Goal: Task Accomplishment & Management: Manage account settings

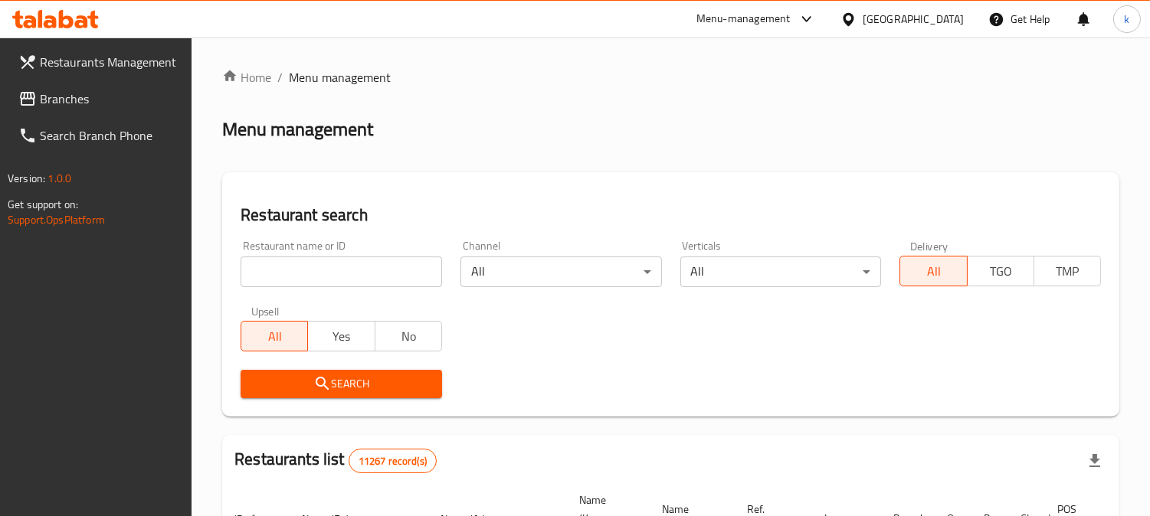
click at [368, 276] on input "search" at bounding box center [340, 272] width 201 height 31
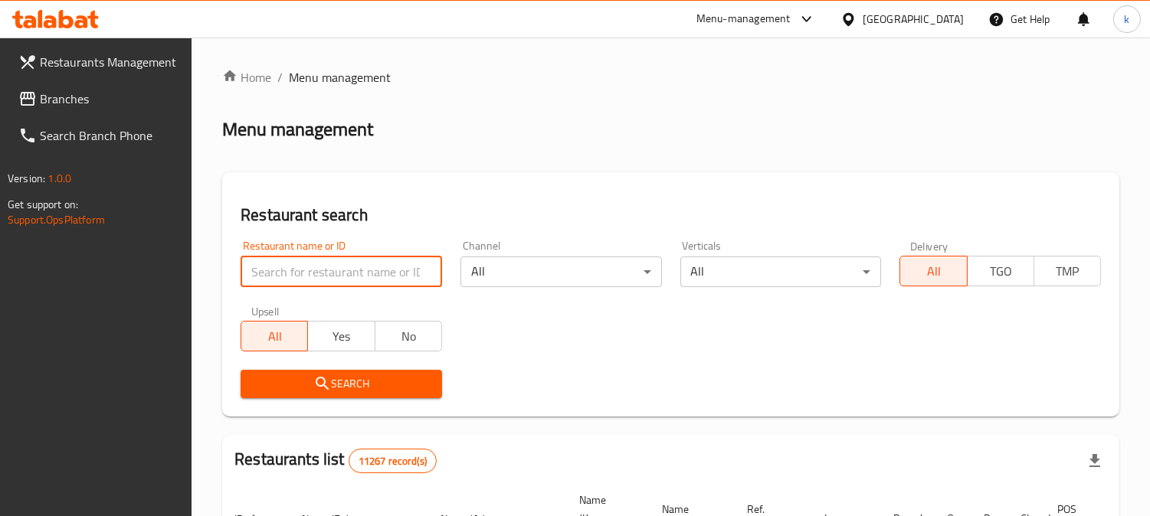
paste input "pizza time"
type input "pizza time"
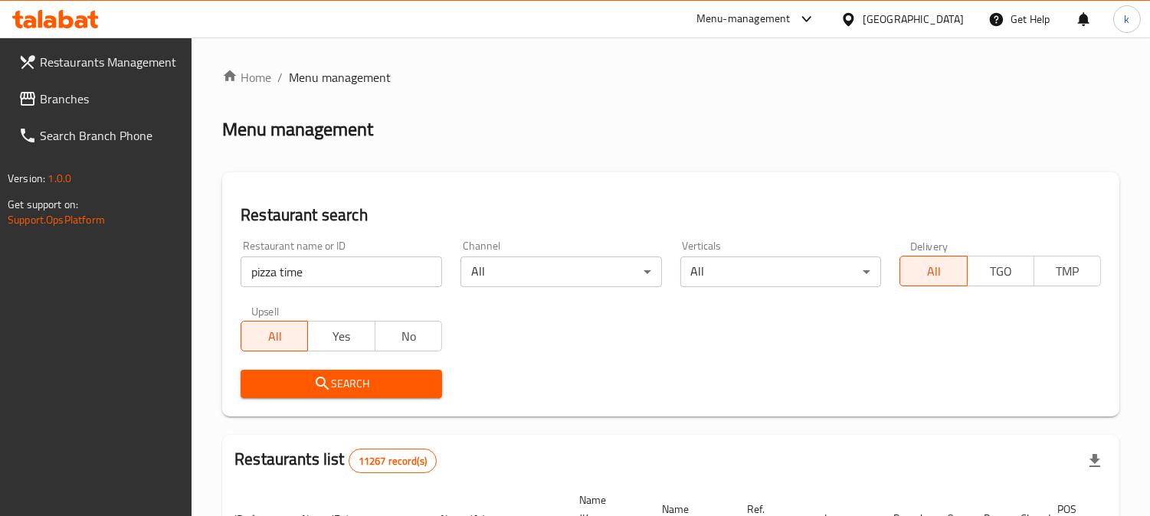
click at [303, 375] on span "Search" at bounding box center [341, 383] width 177 height 19
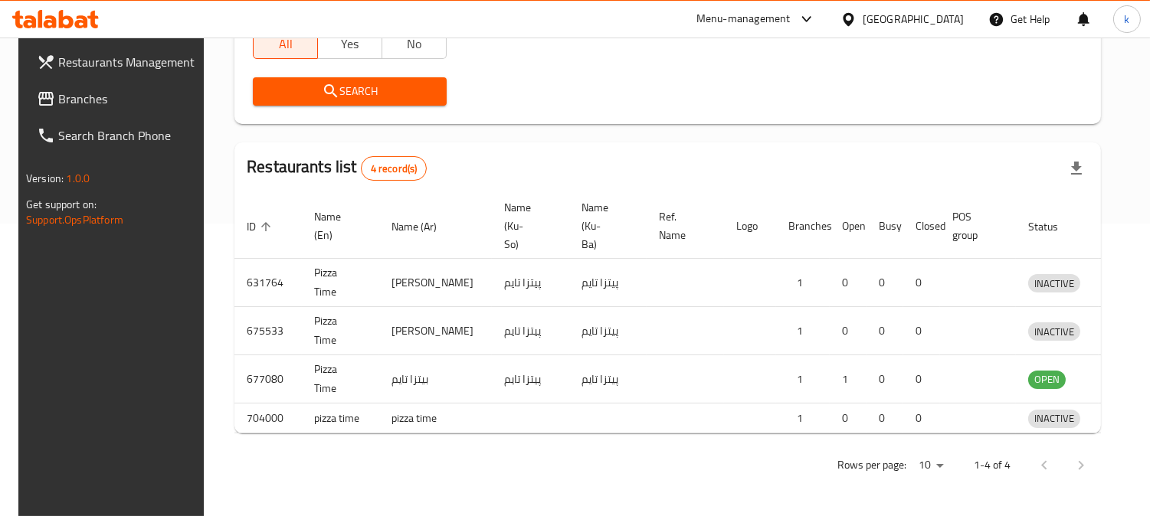
scroll to position [349, 0]
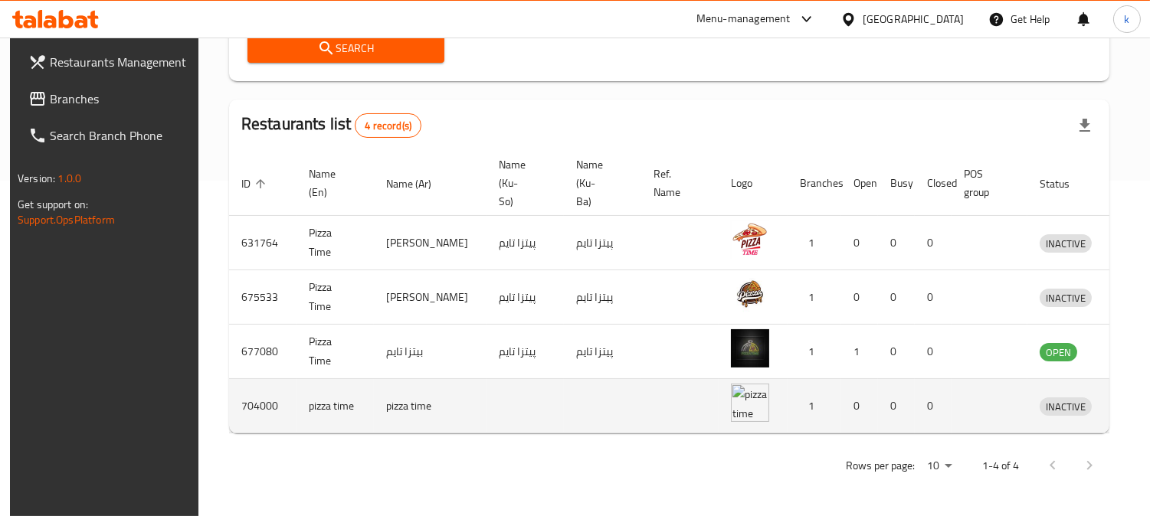
click at [1123, 401] on icon "enhanced table" at bounding box center [1131, 407] width 17 height 13
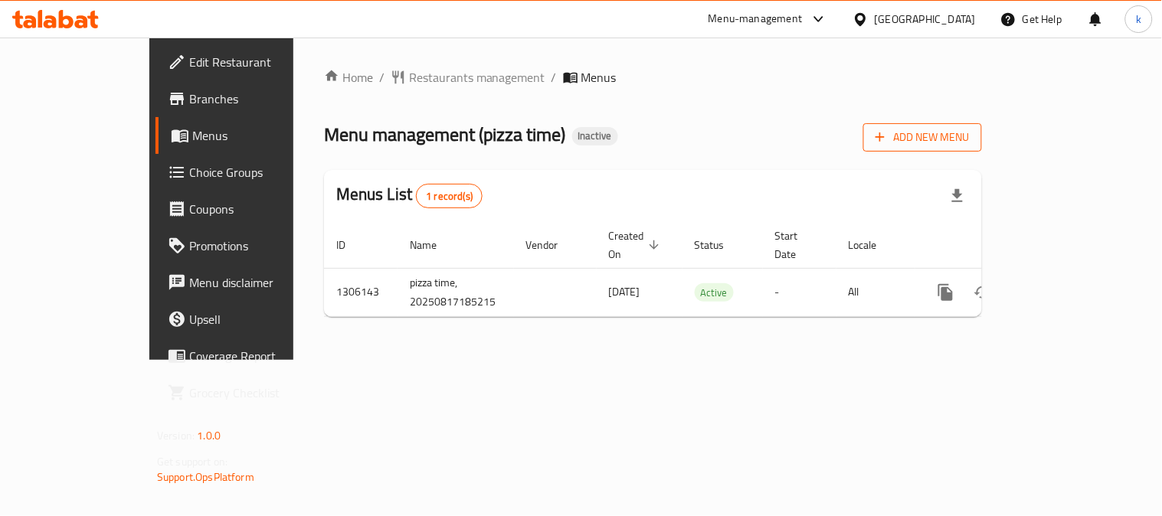
click at [970, 134] on span "Add New Menu" at bounding box center [922, 137] width 94 height 19
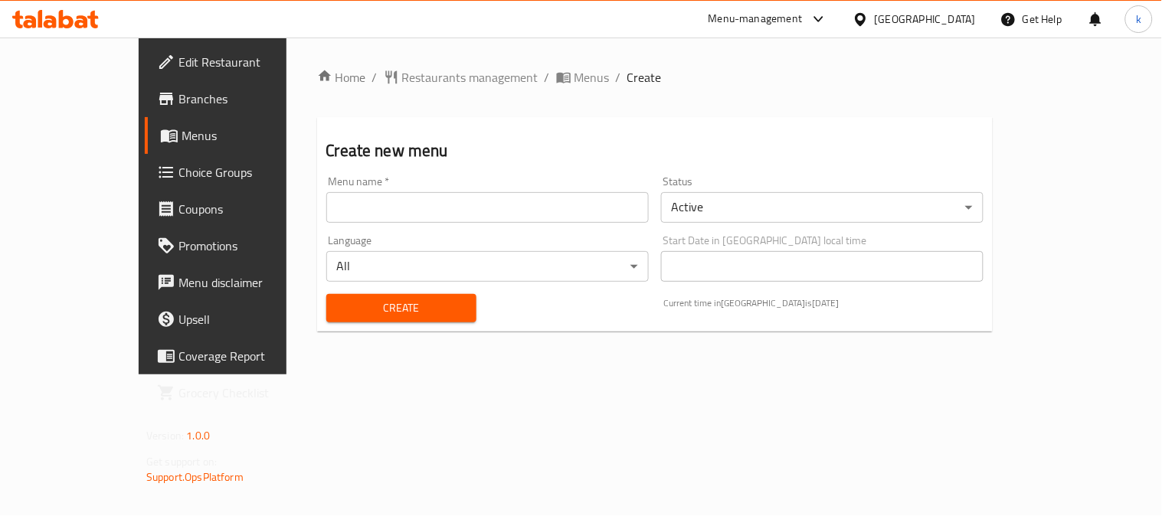
click at [326, 222] on input "text" at bounding box center [487, 207] width 322 height 31
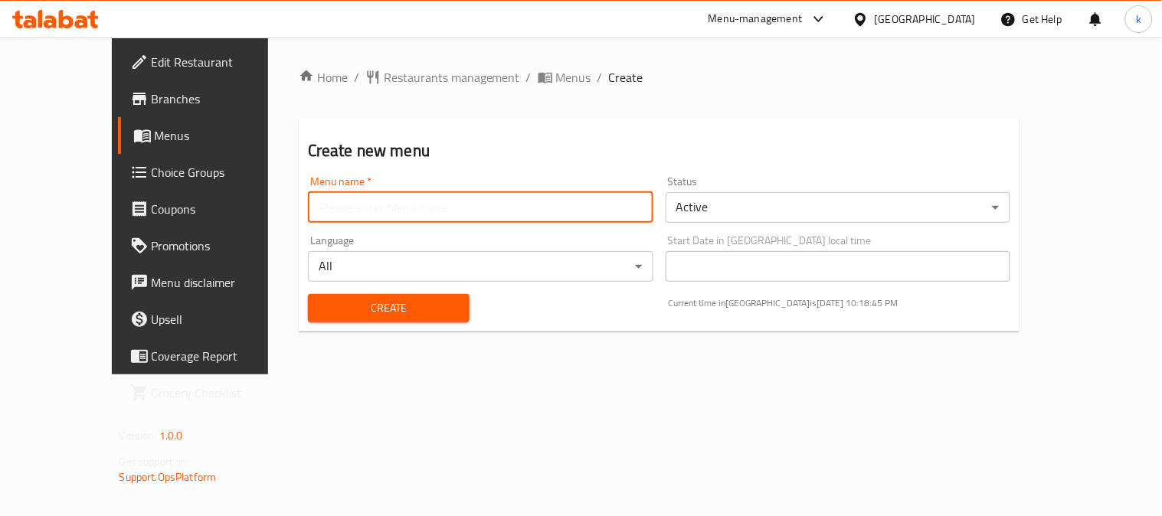
type input "Khaled"
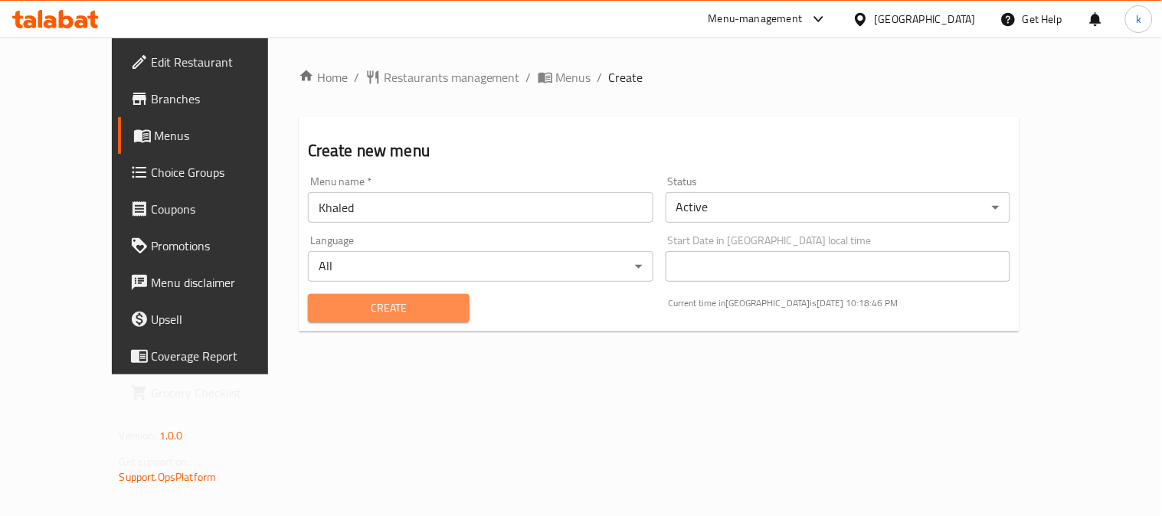
click at [355, 307] on span "Create" at bounding box center [388, 308] width 137 height 19
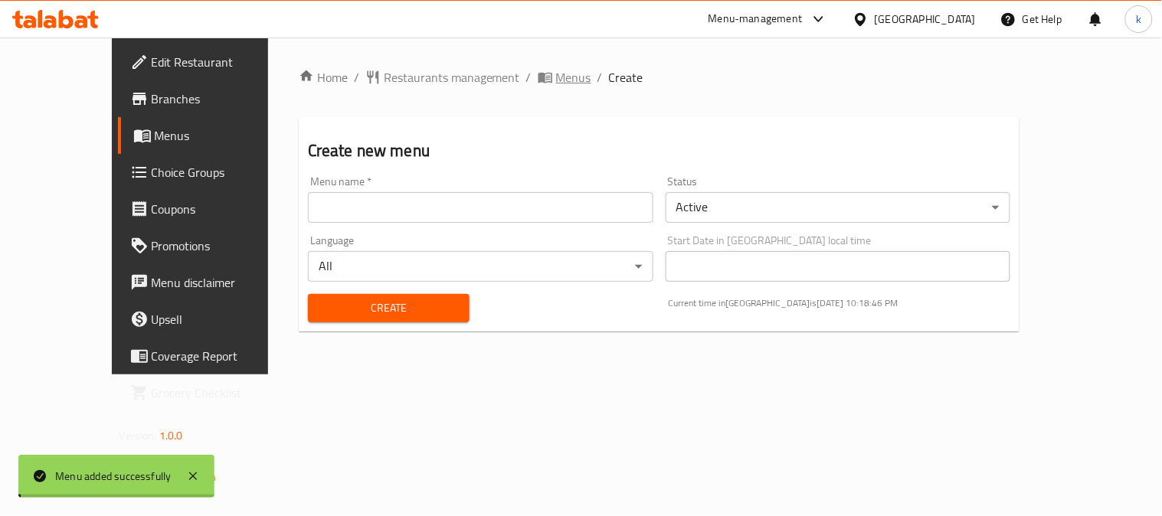
click at [556, 86] on span "Menus" at bounding box center [573, 77] width 35 height 18
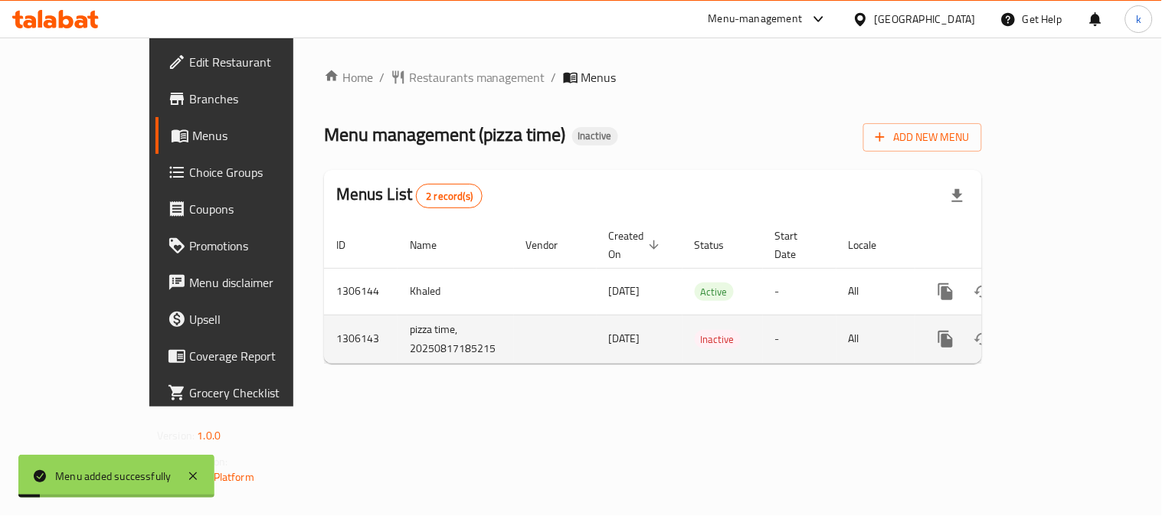
click at [1065, 330] on icon "enhanced table" at bounding box center [1056, 339] width 18 height 18
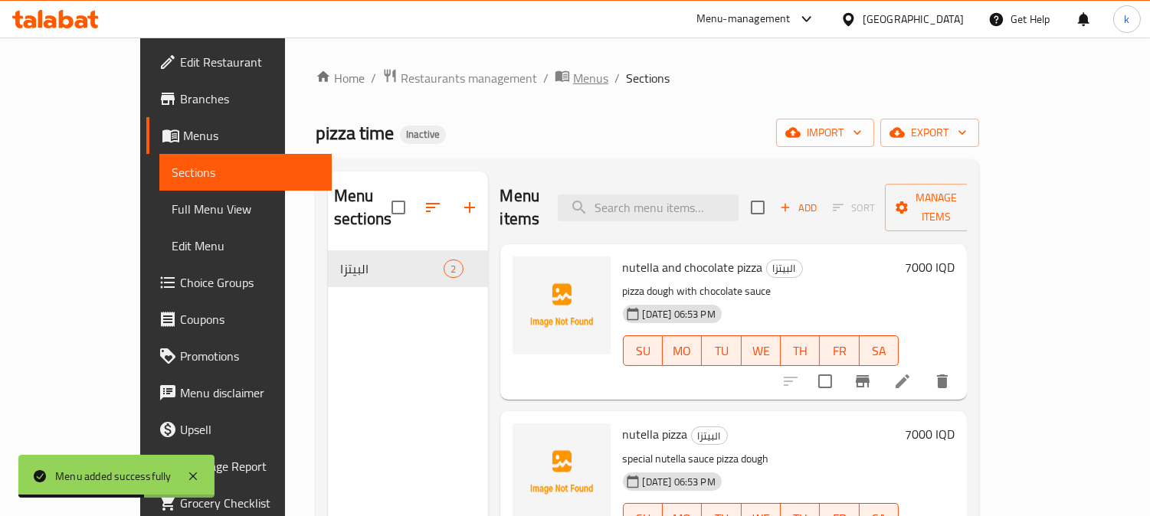
click at [573, 77] on span "Menus" at bounding box center [590, 78] width 35 height 18
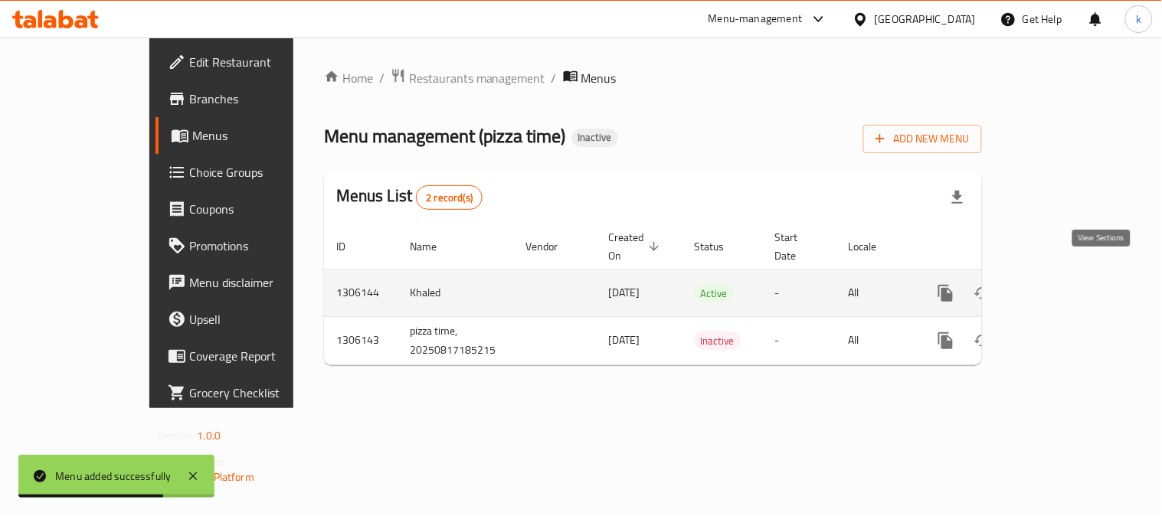
click at [1074, 275] on link "enhanced table" at bounding box center [1056, 293] width 37 height 37
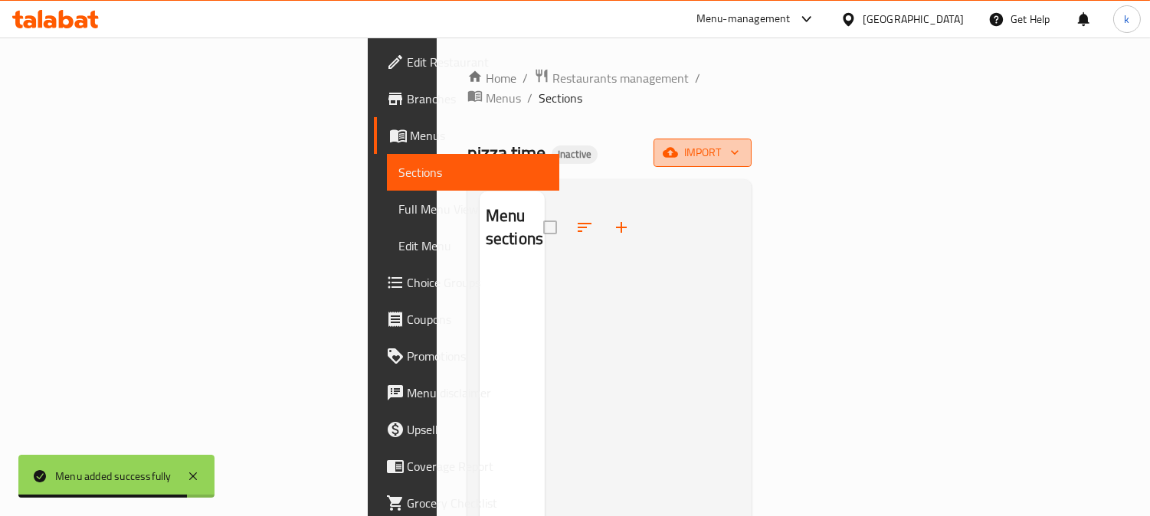
click at [739, 143] on span "import" at bounding box center [703, 152] width 74 height 19
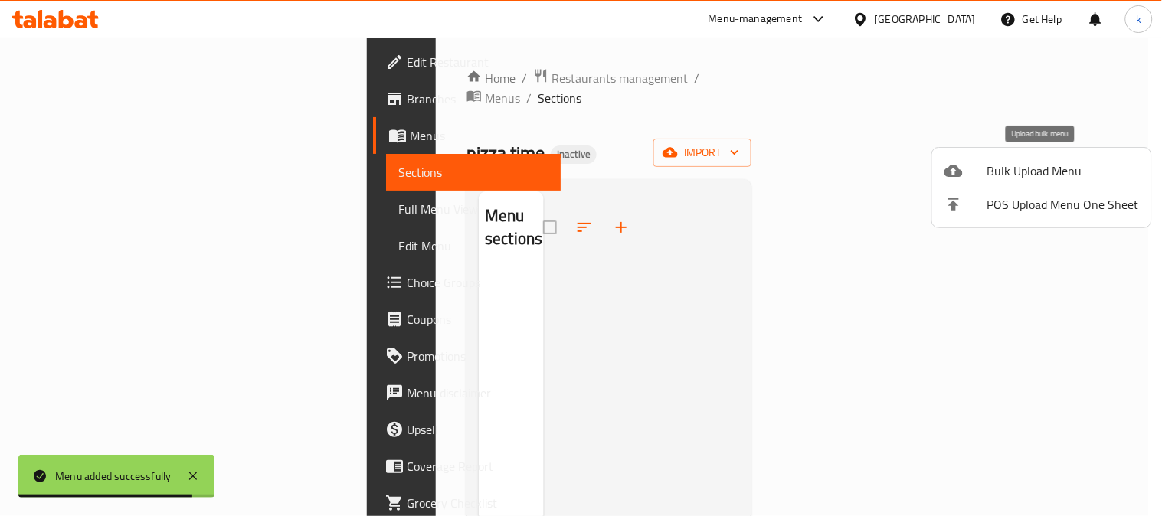
click at [973, 172] on div at bounding box center [965, 171] width 43 height 18
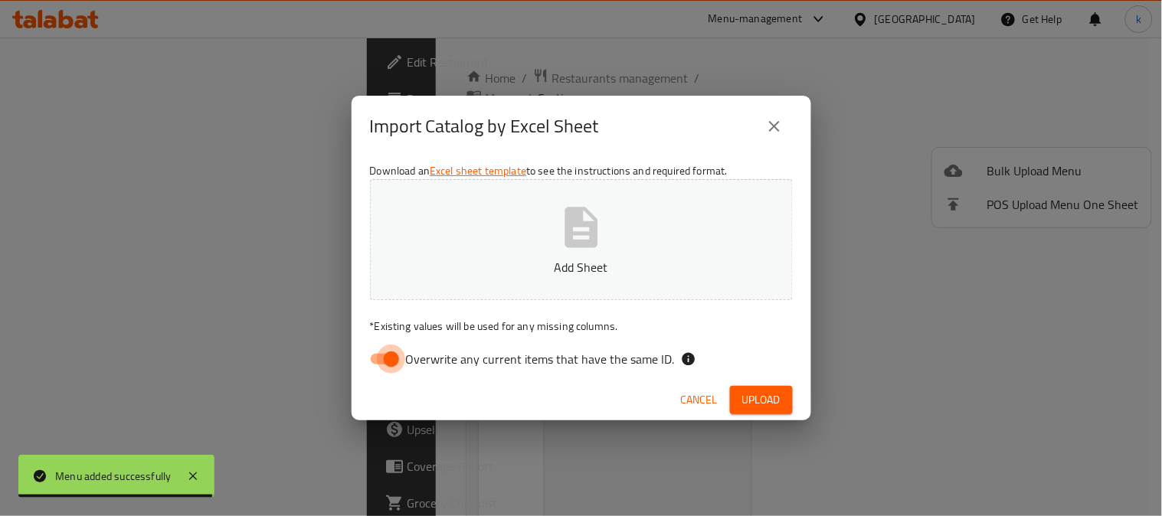
click at [393, 350] on input "Overwrite any current items that have the same ID." at bounding box center [391, 359] width 87 height 29
checkbox input "false"
click at [521, 250] on button "Add Sheet" at bounding box center [581, 239] width 423 height 121
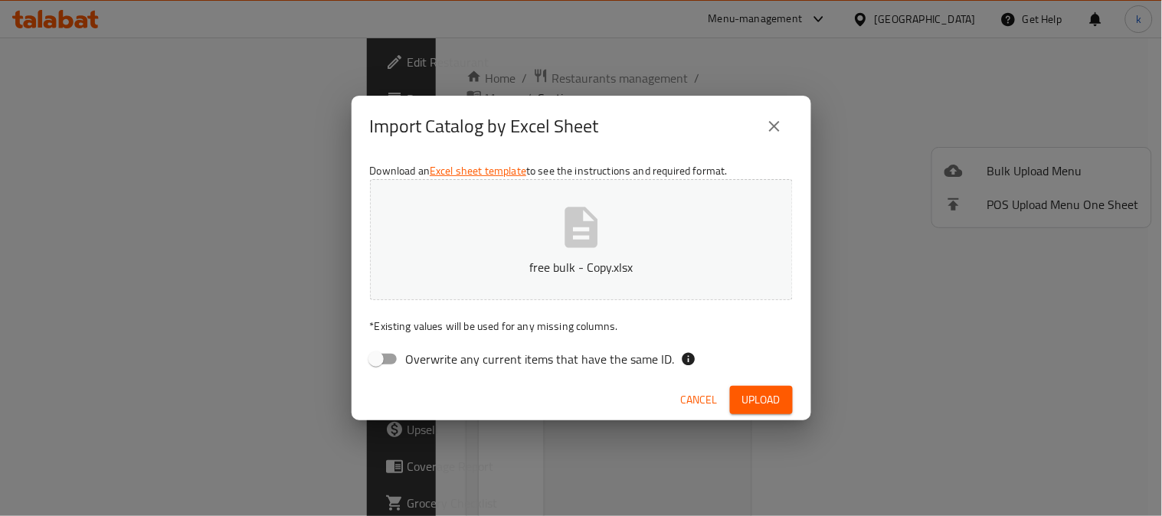
click at [760, 388] on button "Upload" at bounding box center [761, 400] width 63 height 28
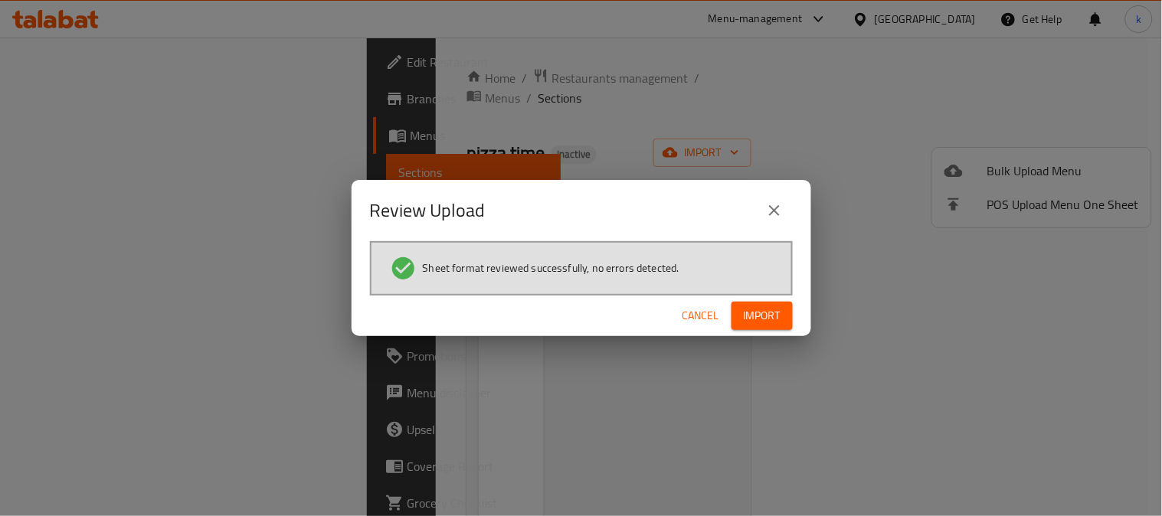
click at [775, 306] on span "Import" at bounding box center [762, 315] width 37 height 19
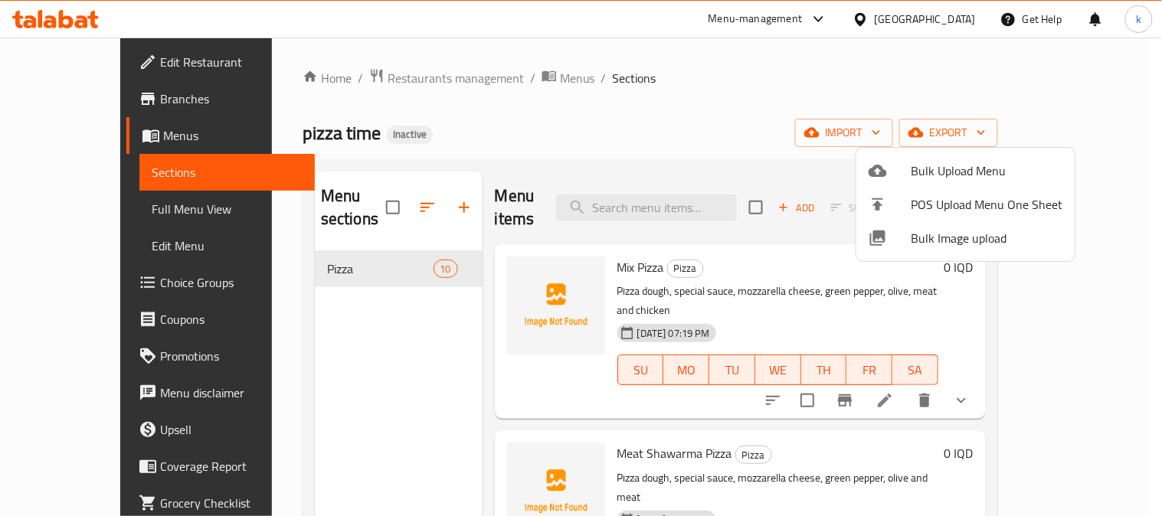
click at [490, 253] on div at bounding box center [581, 258] width 1162 height 516
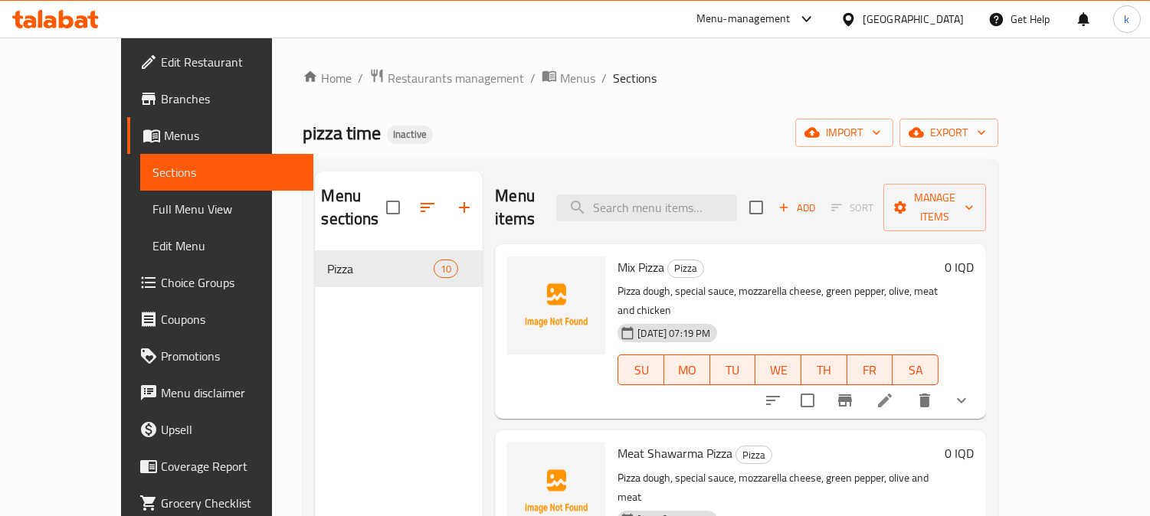
click at [507, 257] on img at bounding box center [556, 306] width 98 height 98
click at [519, 269] on icon "upload picture" at bounding box center [528, 278] width 18 height 18
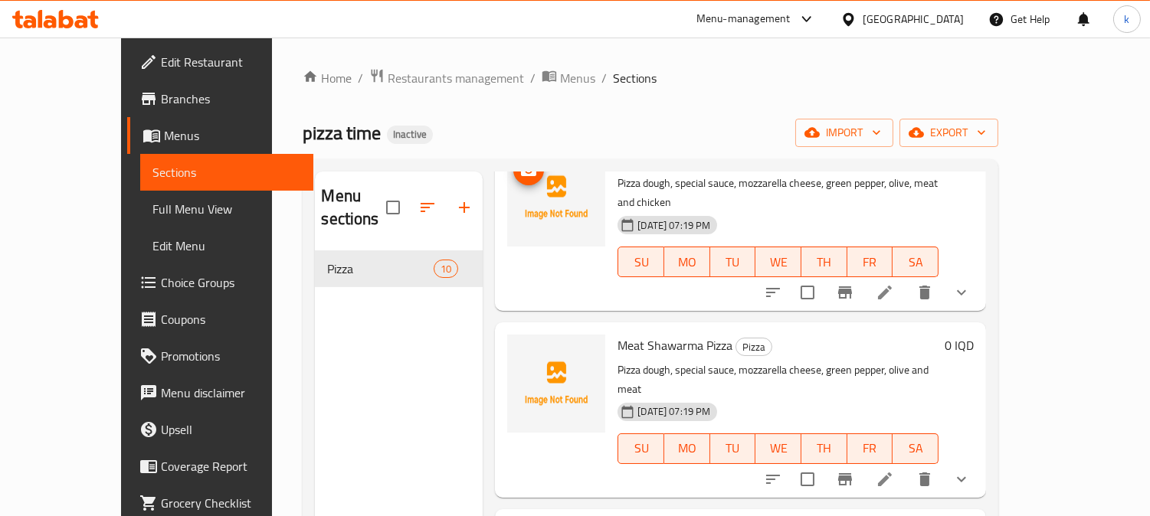
scroll to position [142, 0]
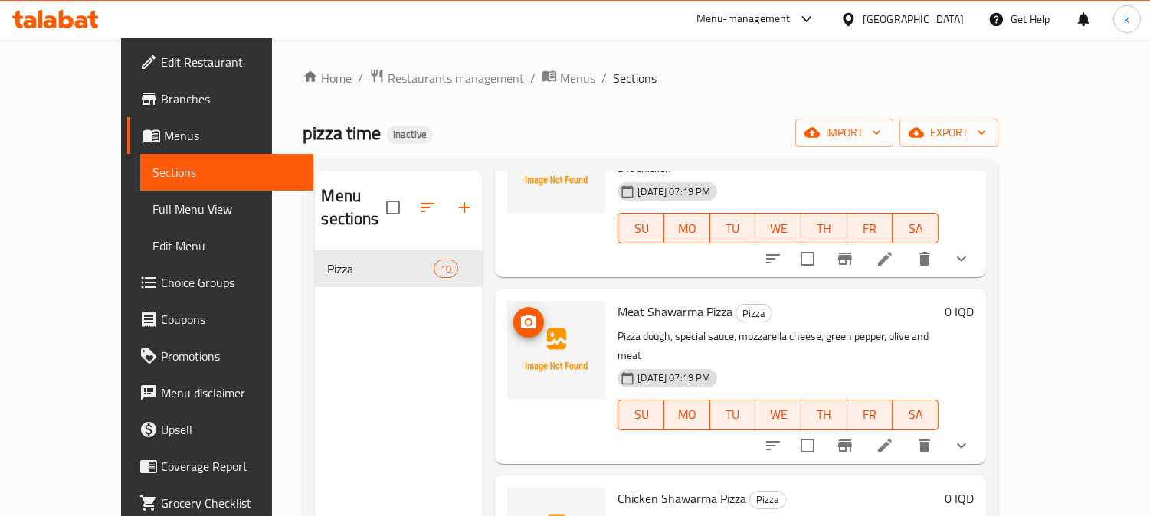
click at [519, 313] on icon "upload picture" at bounding box center [528, 322] width 18 height 18
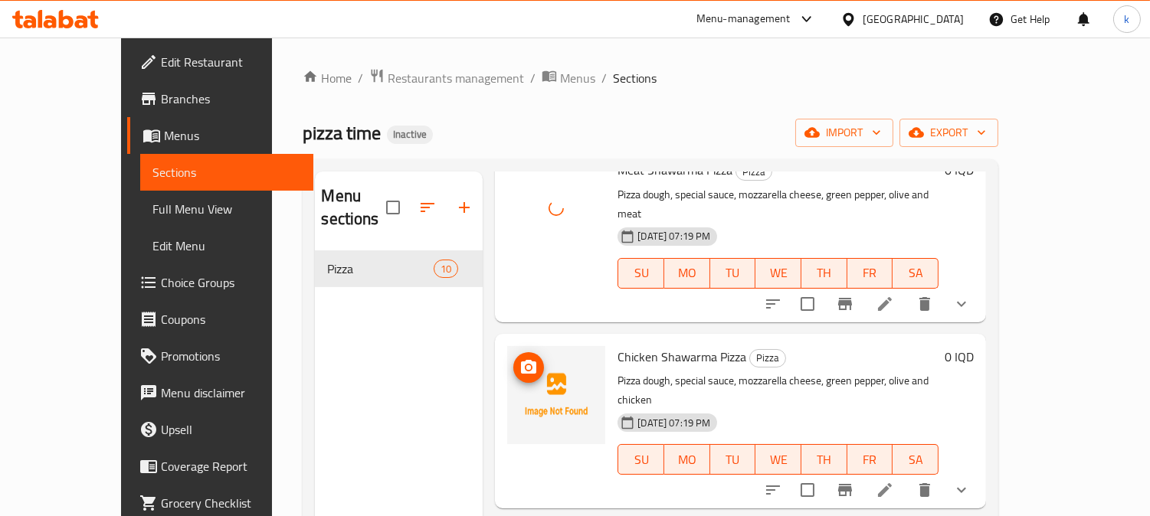
click at [517, 346] on img at bounding box center [556, 395] width 98 height 98
click at [521, 360] on icon "upload picture" at bounding box center [528, 367] width 15 height 14
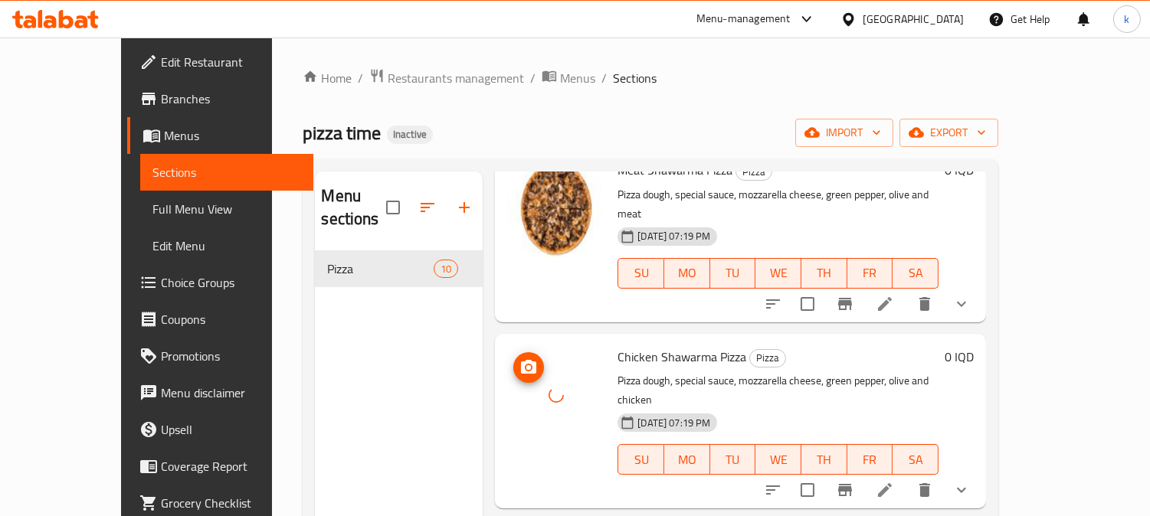
scroll to position [425, 0]
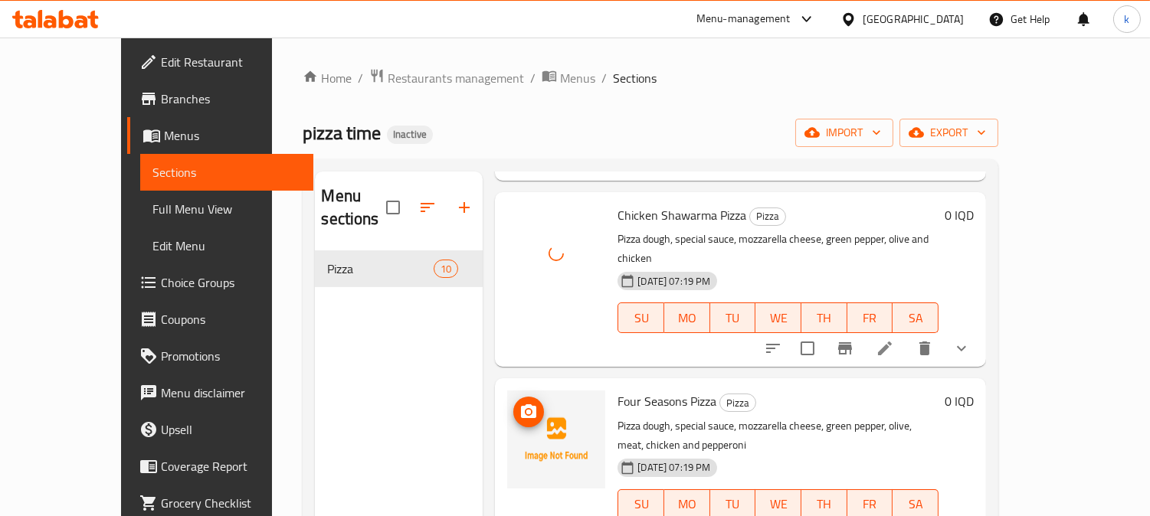
click at [521, 404] on icon "upload picture" at bounding box center [528, 411] width 15 height 14
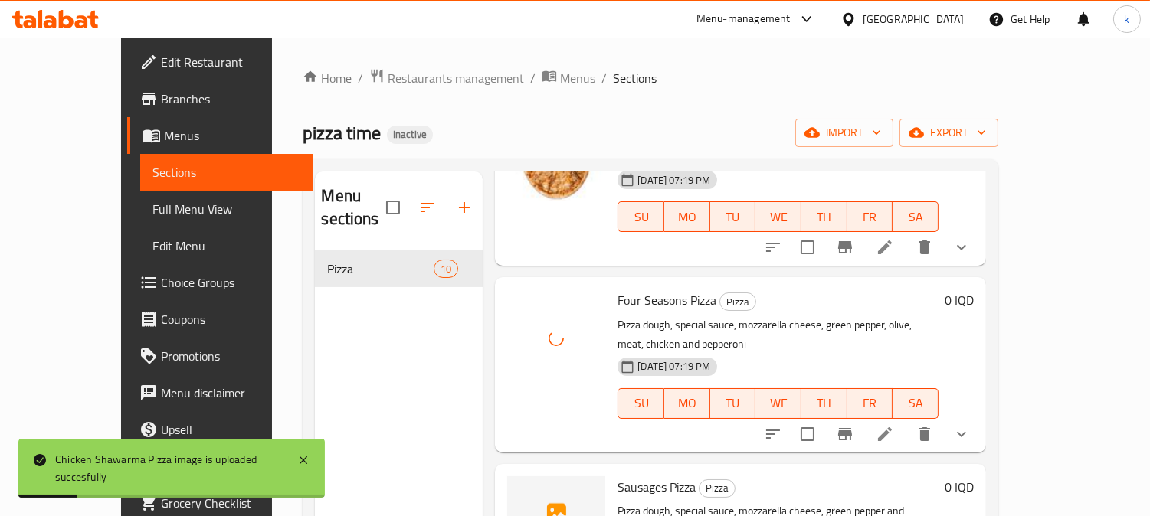
scroll to position [567, 0]
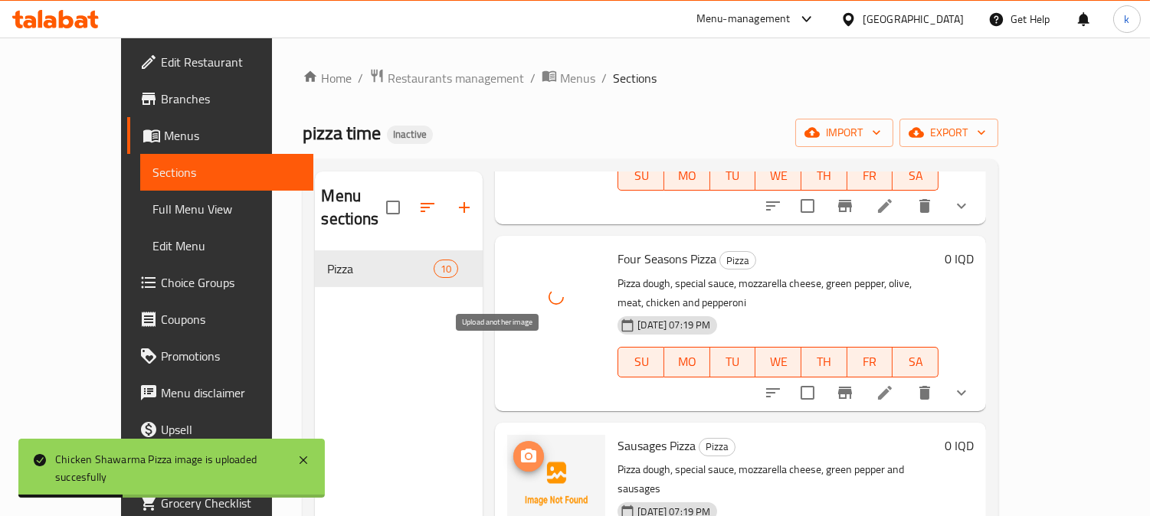
click at [521, 449] on icon "upload picture" at bounding box center [528, 456] width 15 height 14
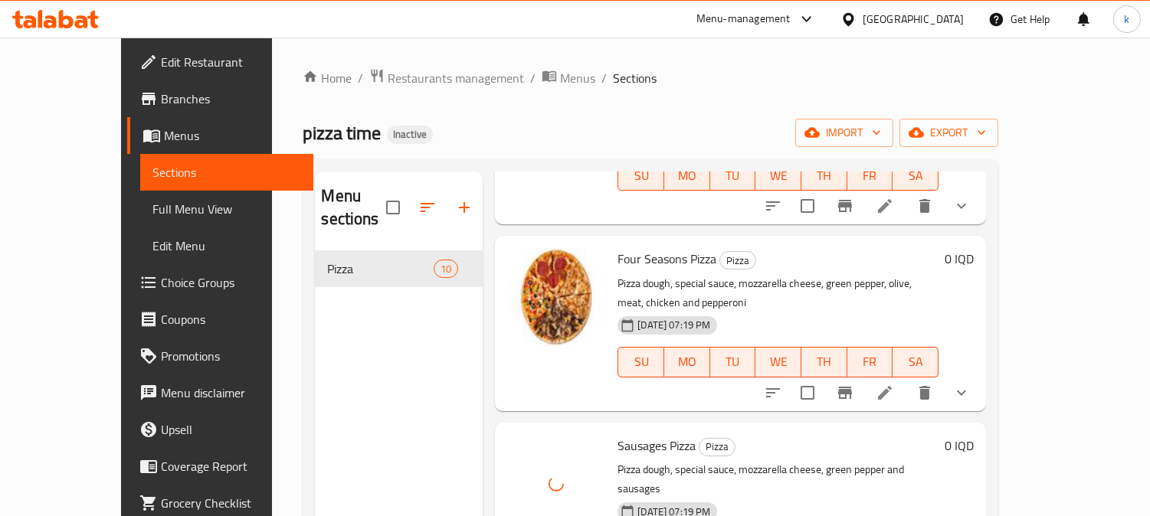
scroll to position [708, 0]
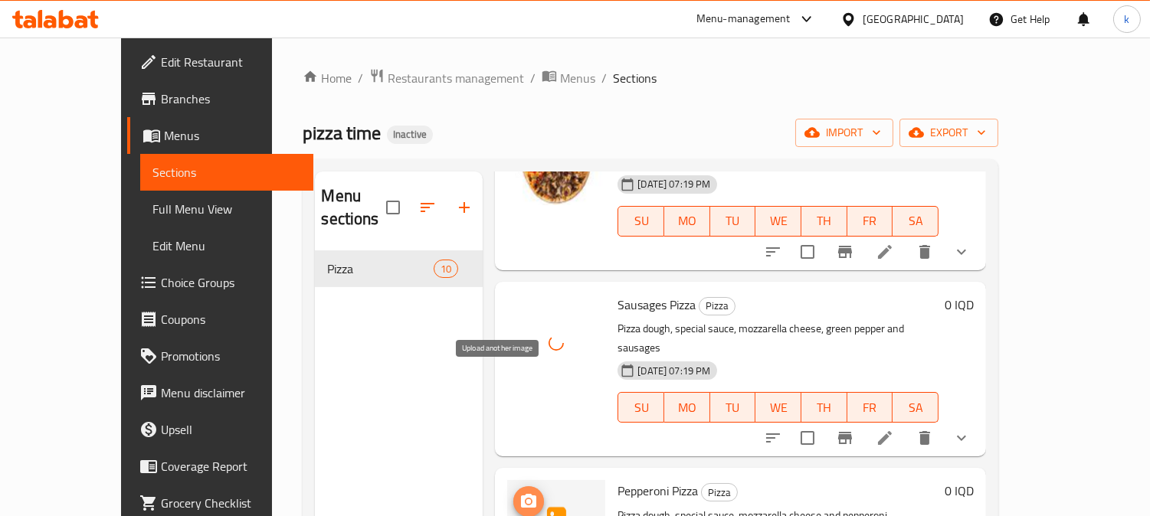
click at [519, 492] on icon "upload picture" at bounding box center [528, 501] width 18 height 18
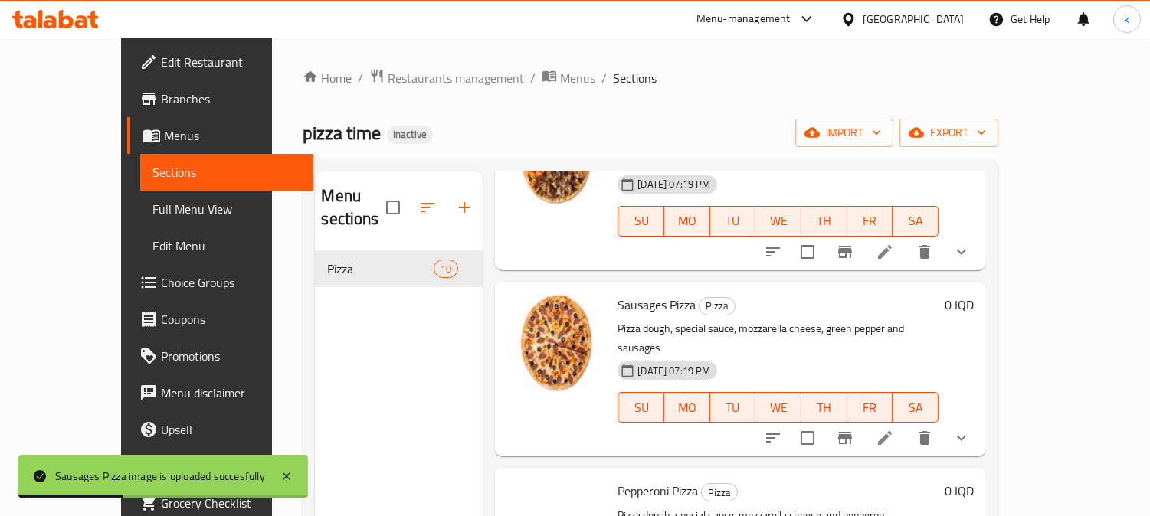
scroll to position [851, 0]
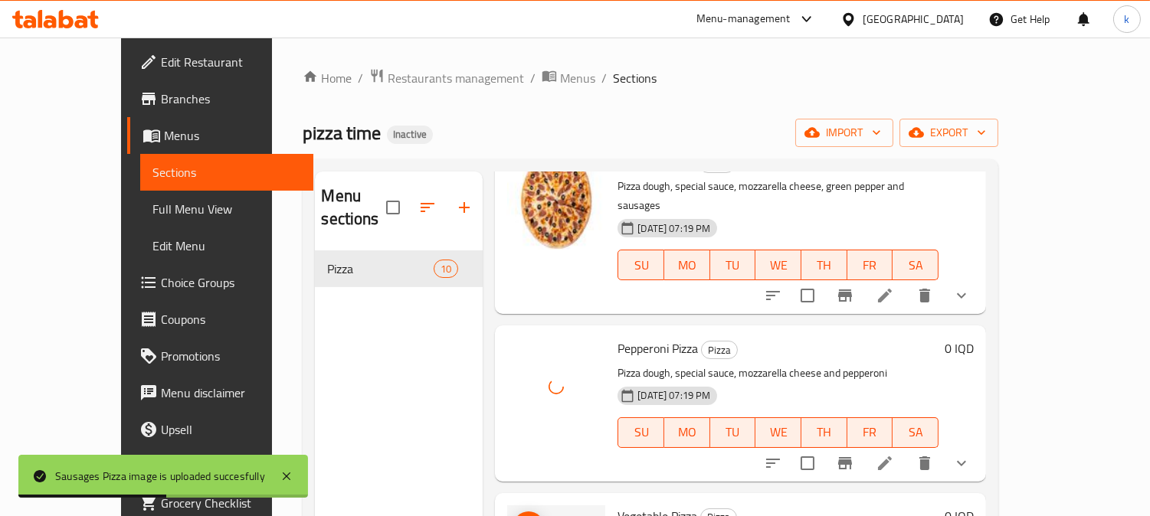
click at [521, 515] on icon "upload picture" at bounding box center [528, 526] width 15 height 14
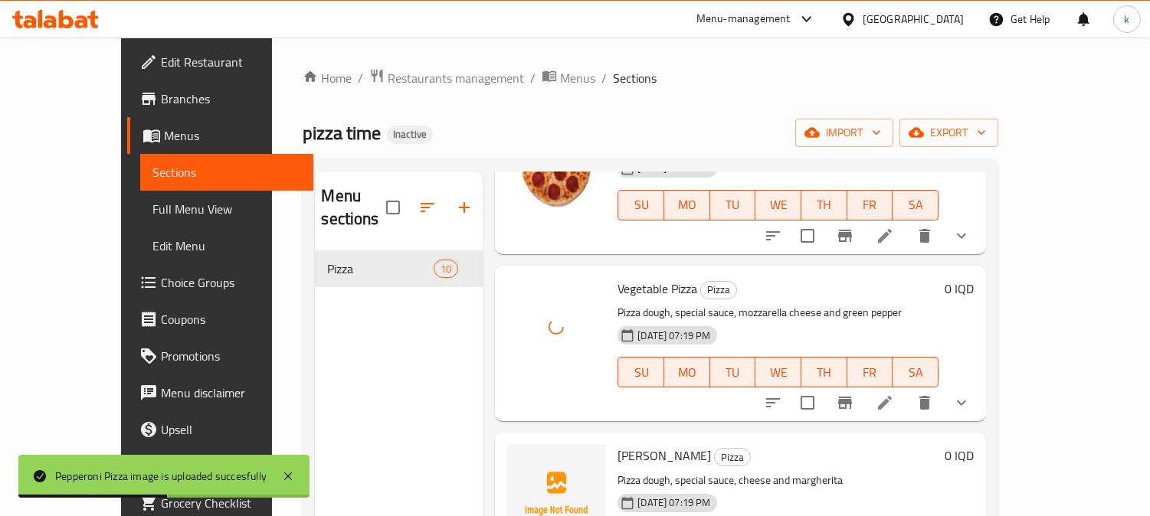
scroll to position [1134, 0]
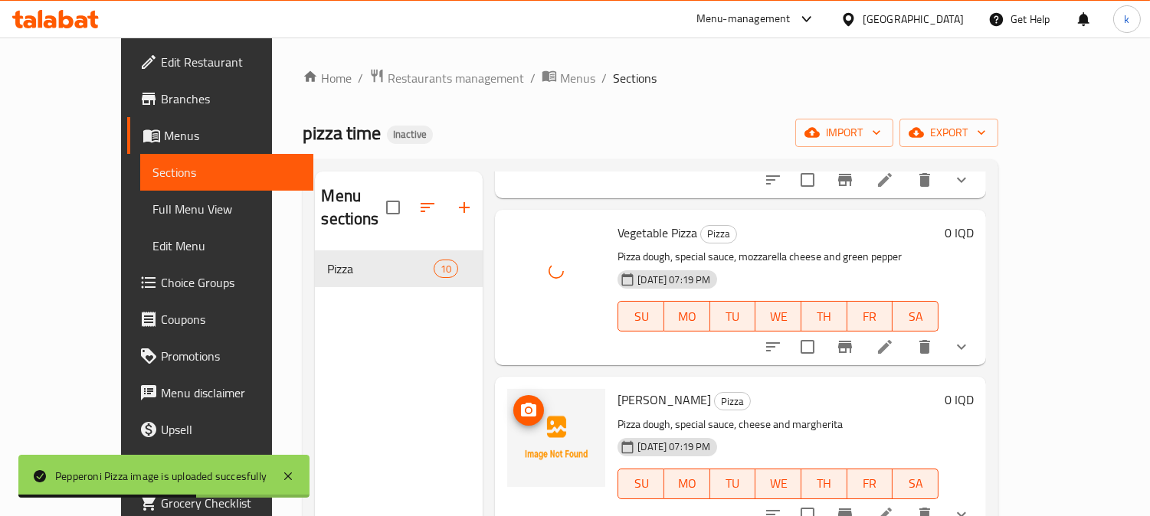
click at [521, 403] on icon "upload picture" at bounding box center [528, 410] width 15 height 14
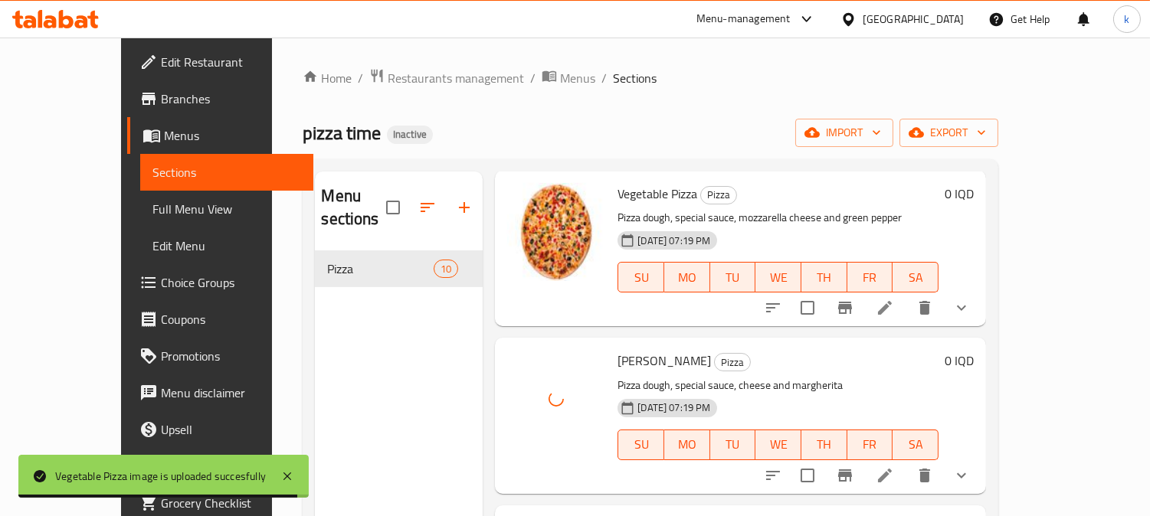
scroll to position [1193, 0]
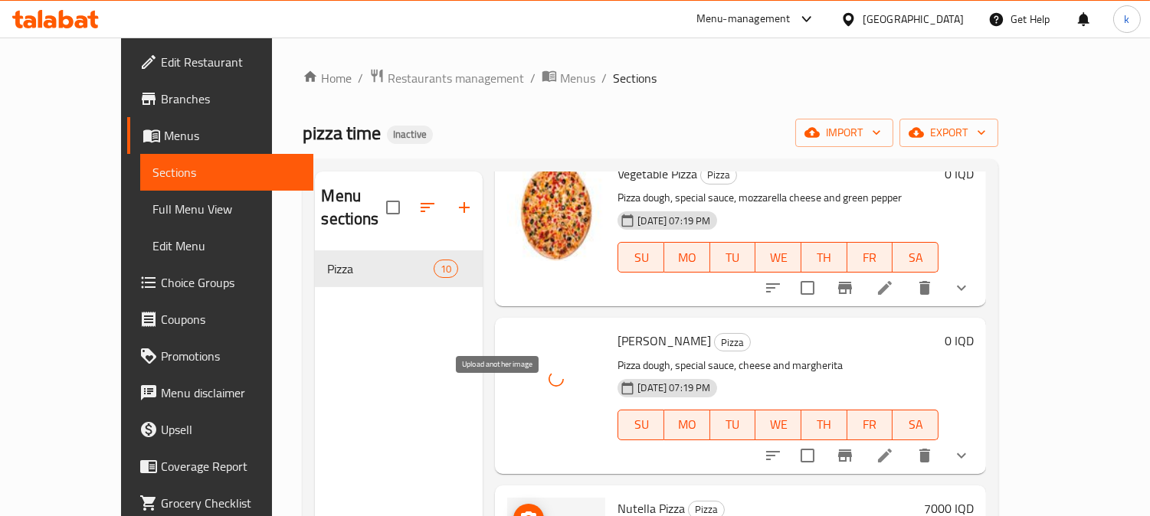
click at [519, 510] on icon "upload picture" at bounding box center [528, 519] width 18 height 18
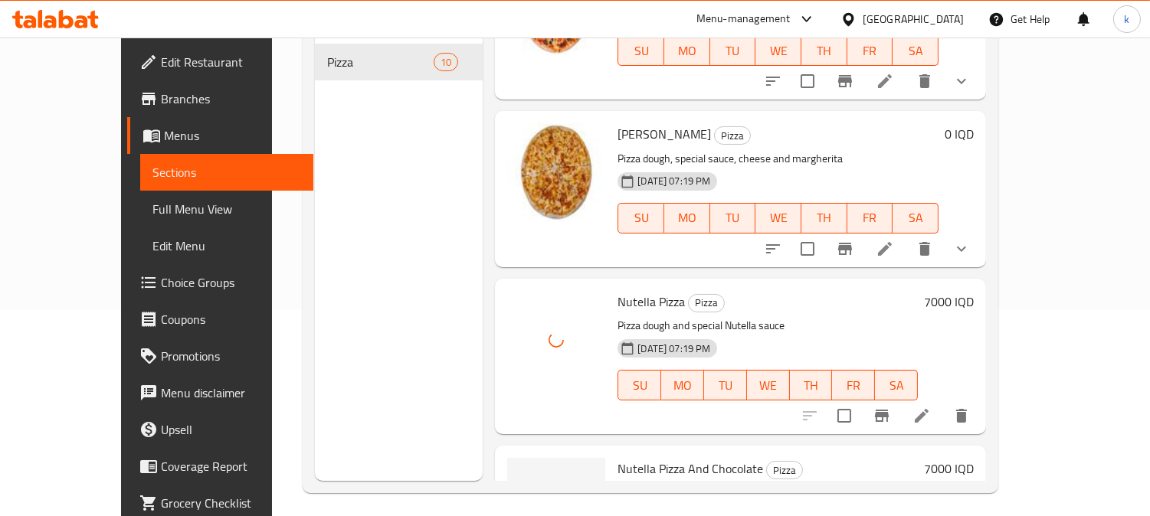
scroll to position [214, 0]
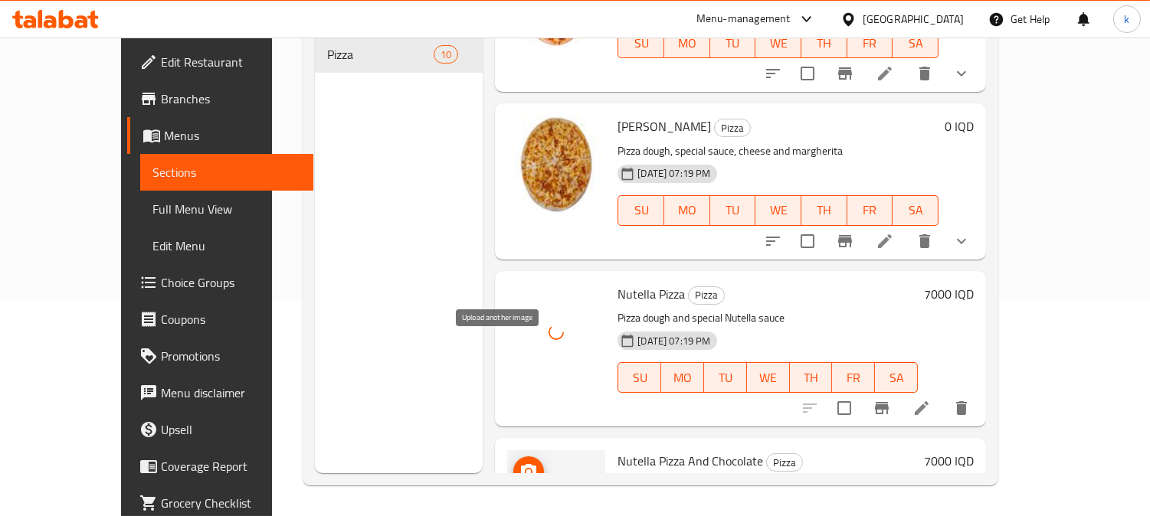
click at [521, 464] on icon "upload picture" at bounding box center [528, 471] width 15 height 14
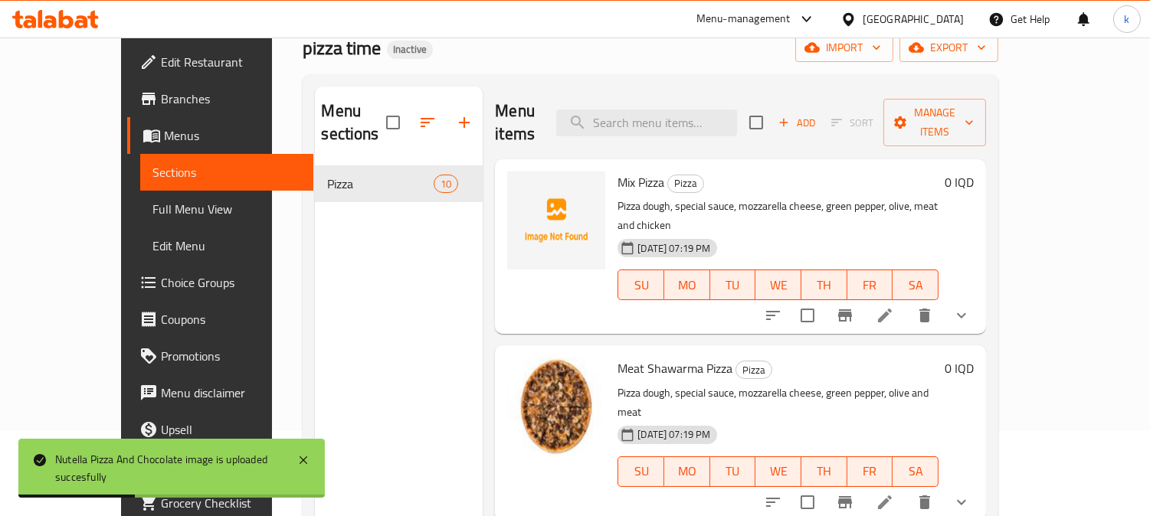
scroll to position [0, 0]
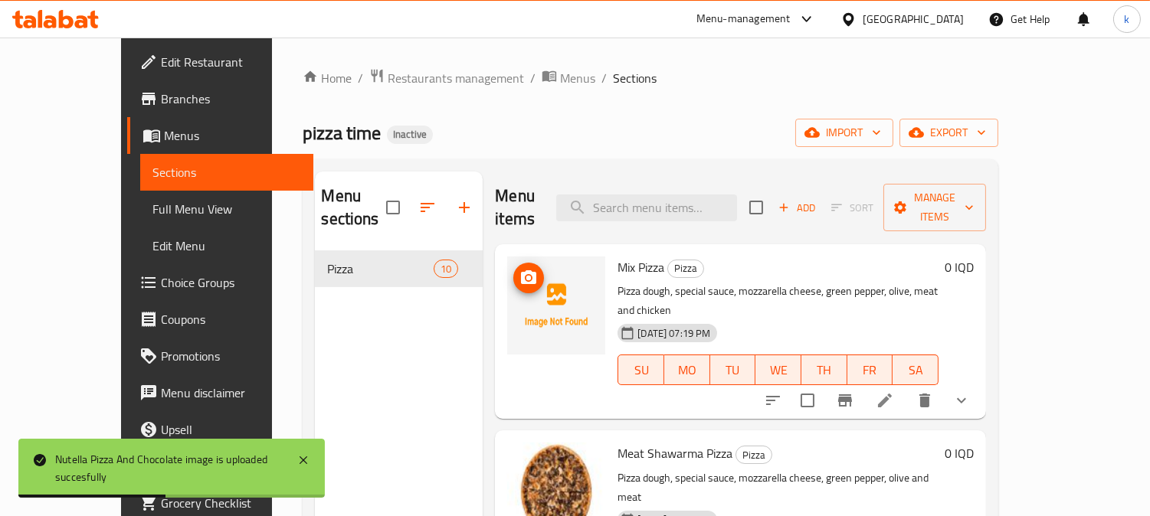
click at [521, 270] on icon "upload picture" at bounding box center [528, 277] width 15 height 14
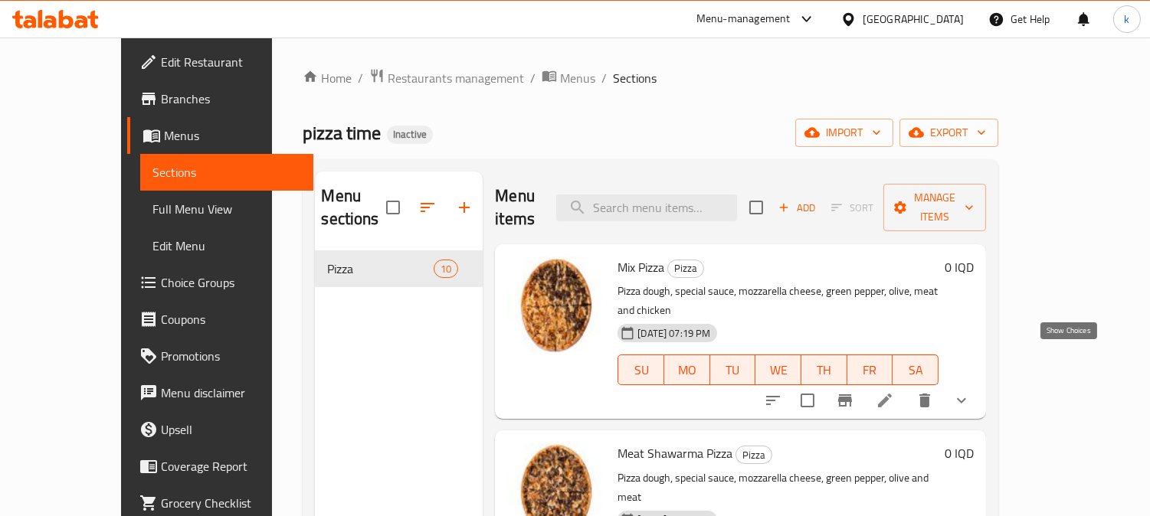
click at [970, 391] on icon "show more" at bounding box center [961, 400] width 18 height 18
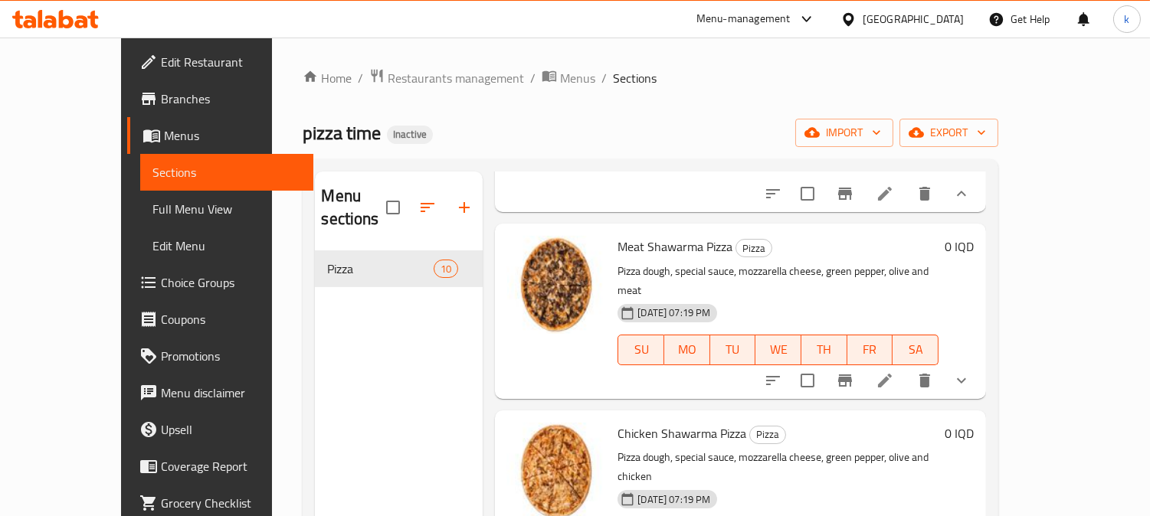
scroll to position [425, 0]
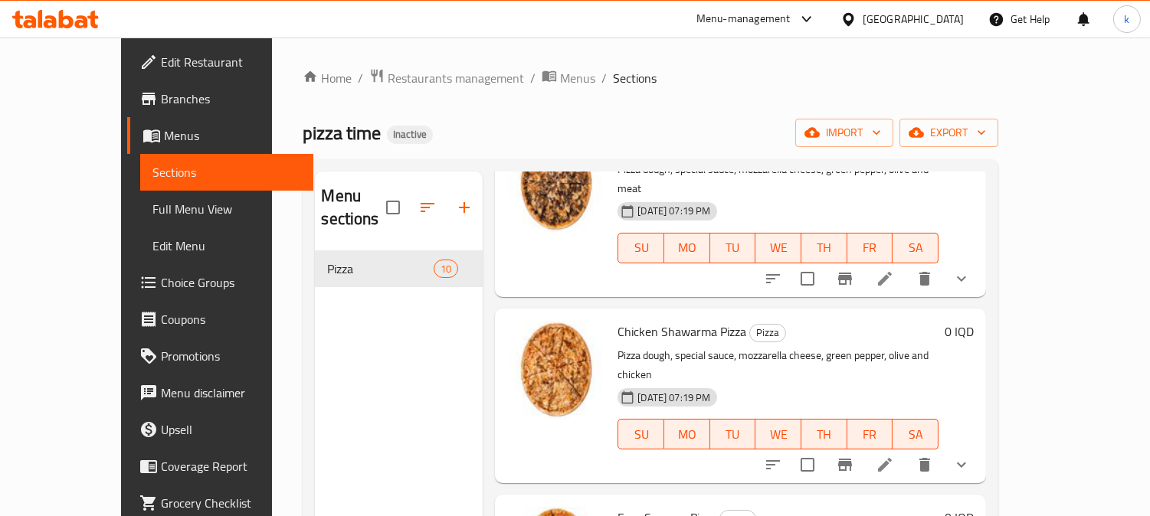
click at [979, 260] on button "show more" at bounding box center [961, 278] width 37 height 37
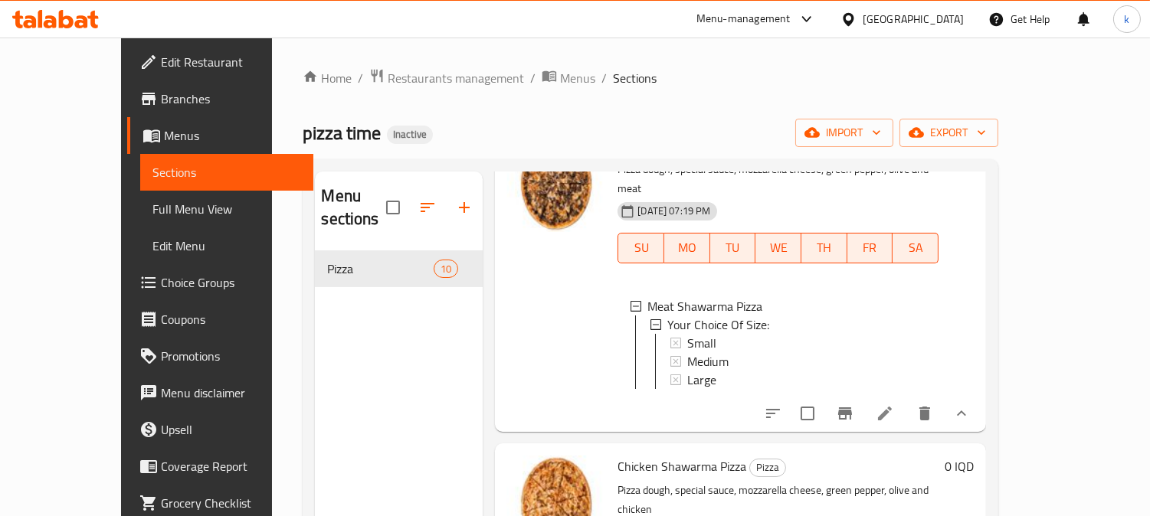
click at [161, 64] on span "Edit Restaurant" at bounding box center [231, 62] width 140 height 18
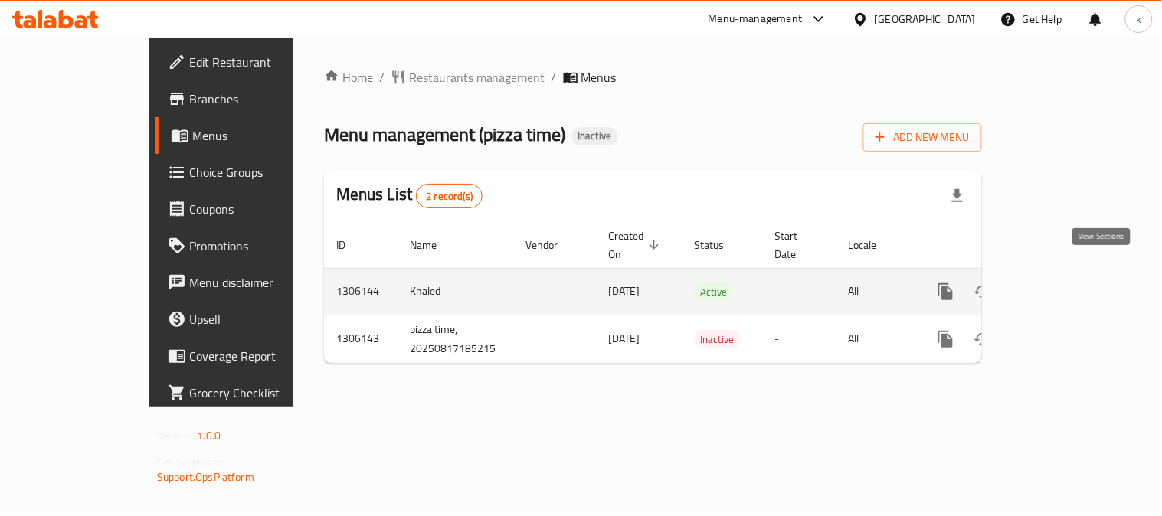
click at [1065, 283] on icon "enhanced table" at bounding box center [1056, 292] width 18 height 18
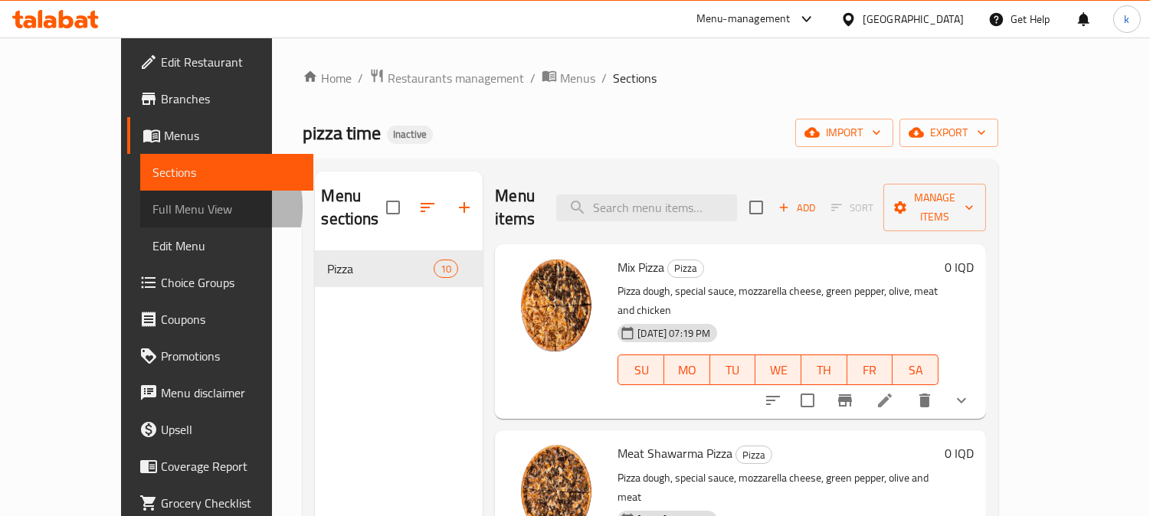
click at [152, 208] on span "Full Menu View" at bounding box center [226, 209] width 149 height 18
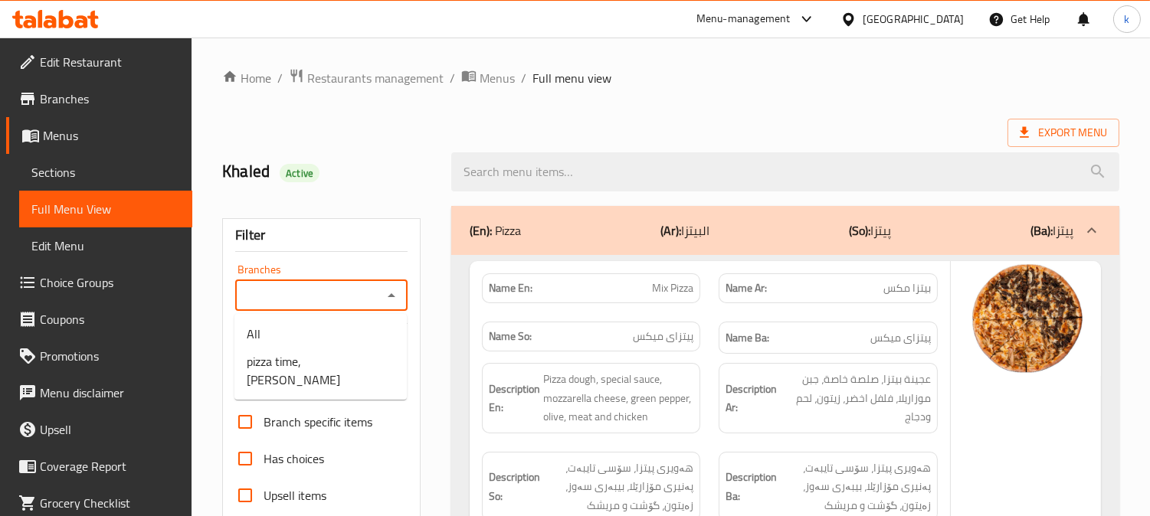
click at [291, 303] on input "Branches" at bounding box center [309, 295] width 138 height 21
click at [302, 358] on span "pizza time, Manawi Al Basha" at bounding box center [321, 370] width 148 height 37
type input "pizza time, Manawi Al Basha"
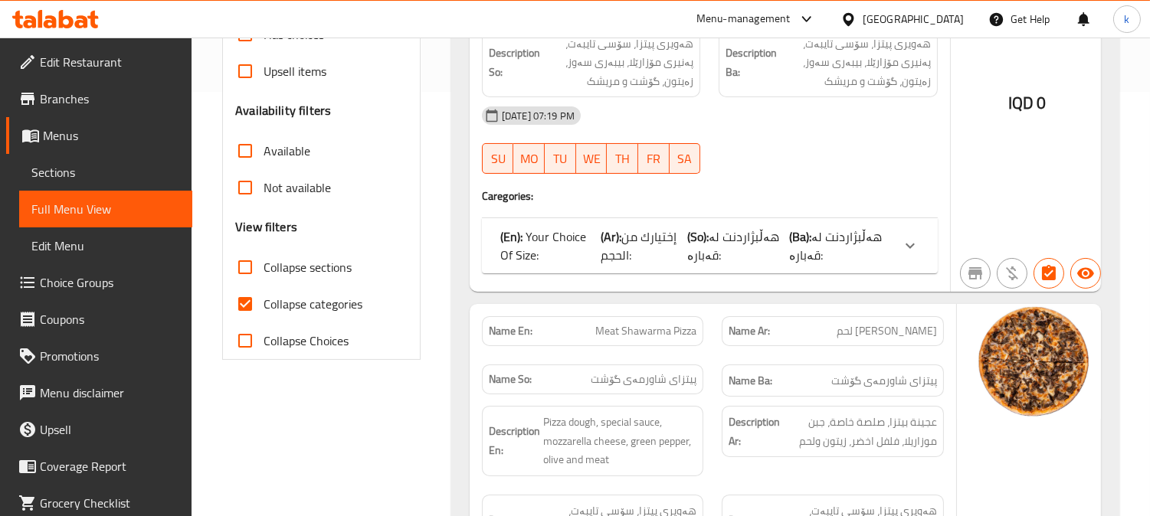
scroll to position [425, 0]
click at [246, 296] on input "Collapse categories" at bounding box center [245, 303] width 37 height 37
checkbox input "false"
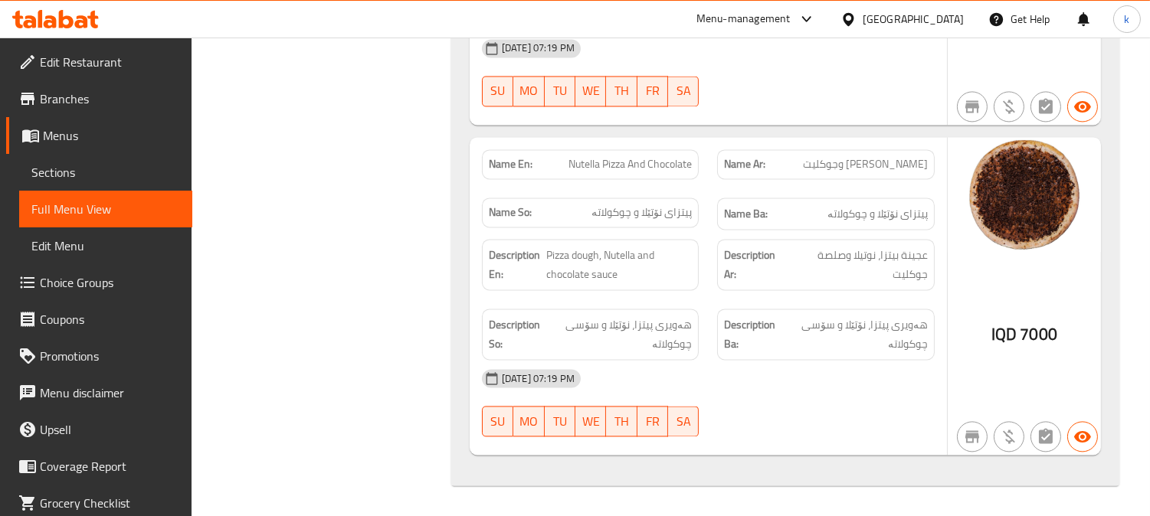
scroll to position [5828, 0]
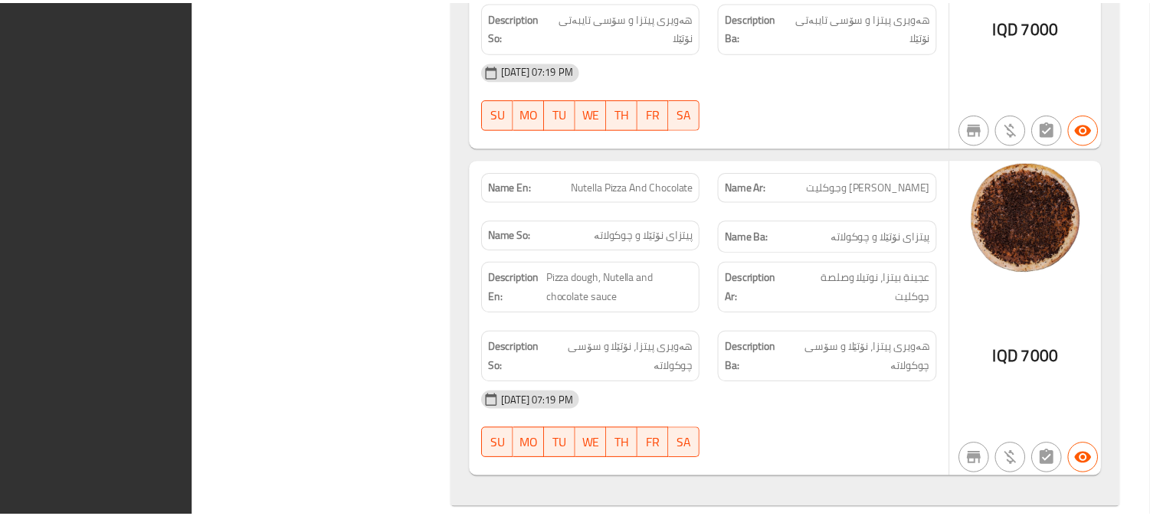
scroll to position [5790, 0]
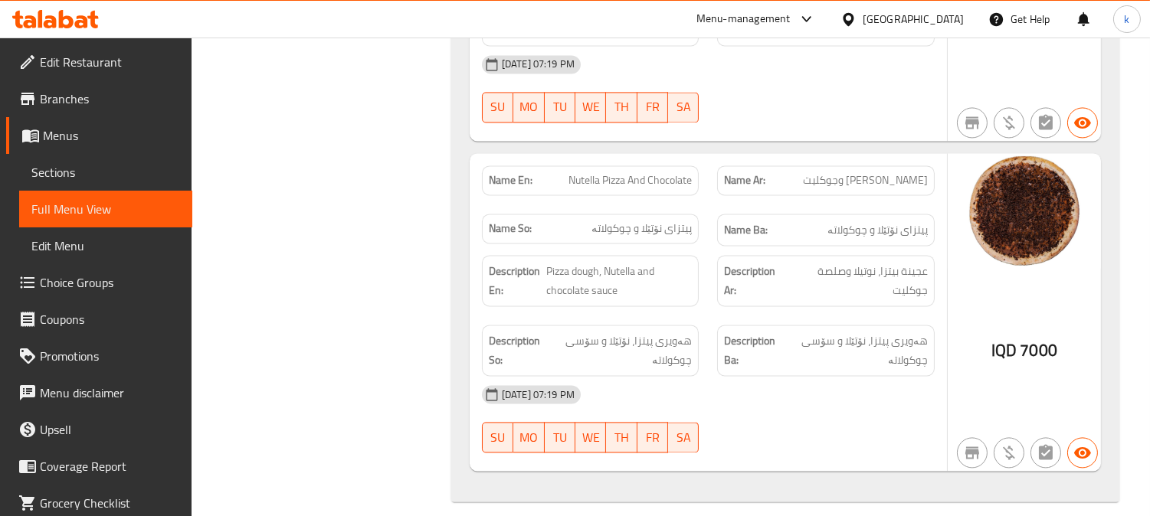
click at [93, 18] on icon at bounding box center [92, 20] width 11 height 18
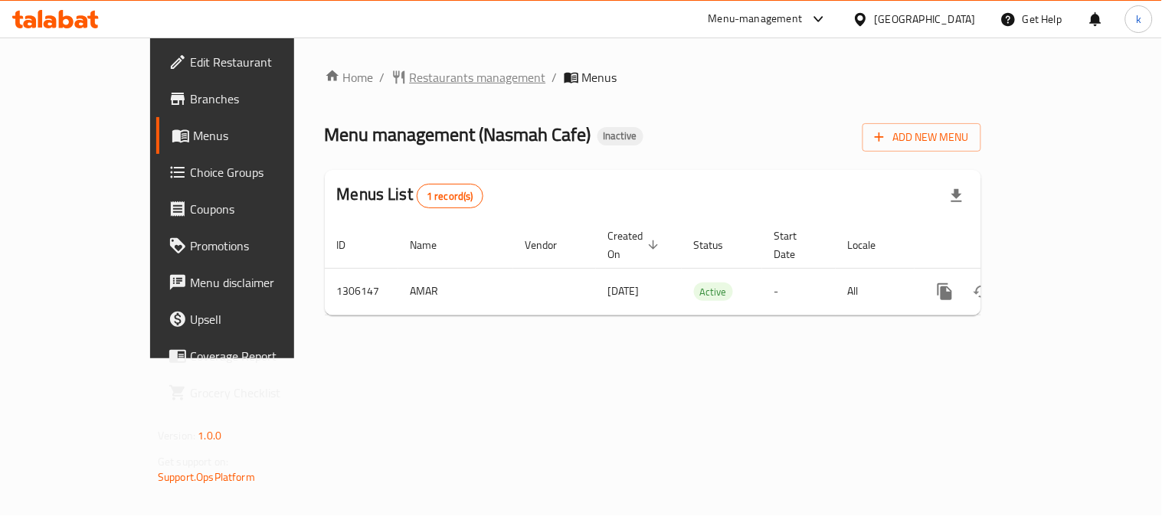
click at [410, 74] on span "Restaurants management" at bounding box center [478, 77] width 136 height 18
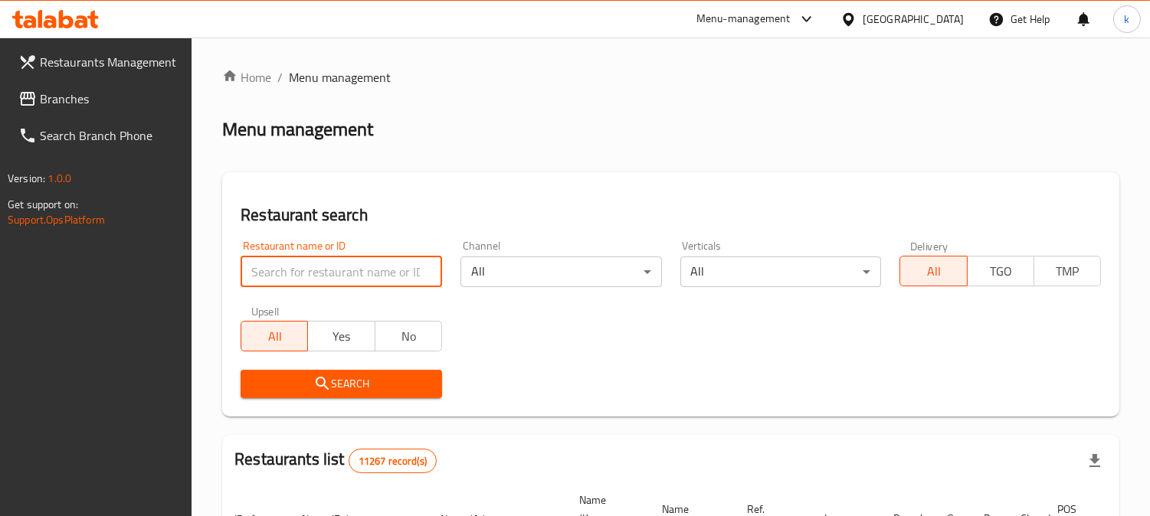
click at [309, 272] on input "search" at bounding box center [340, 272] width 201 height 31
paste input "695778"
type input "695778"
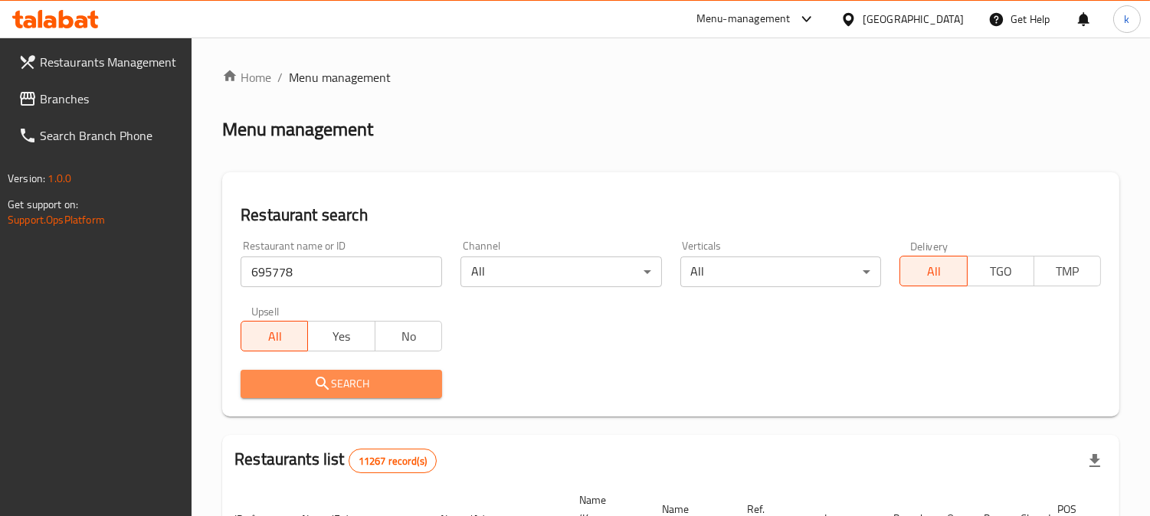
click at [296, 383] on span "Search" at bounding box center [341, 383] width 177 height 19
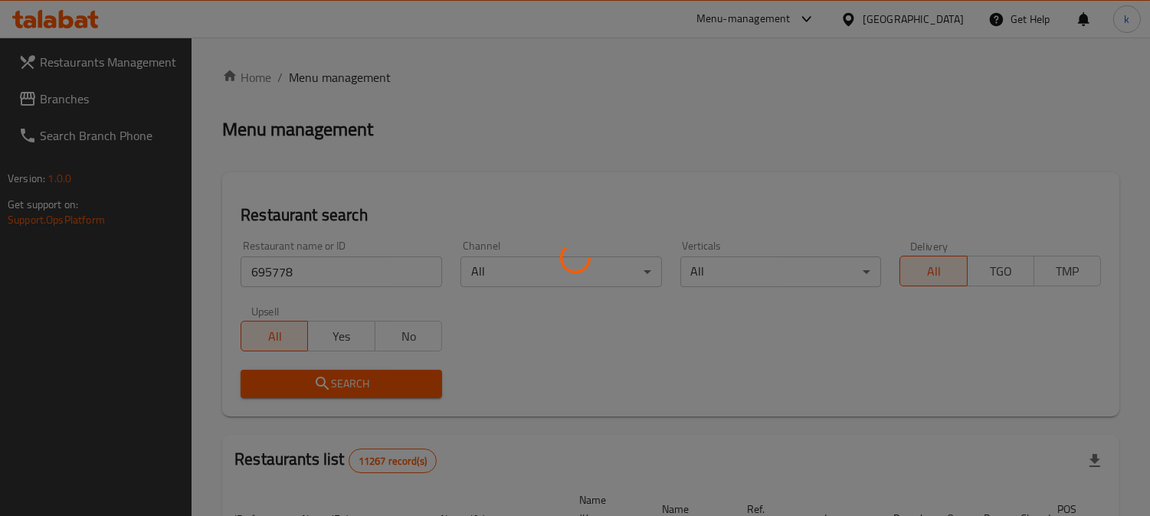
scroll to position [185, 0]
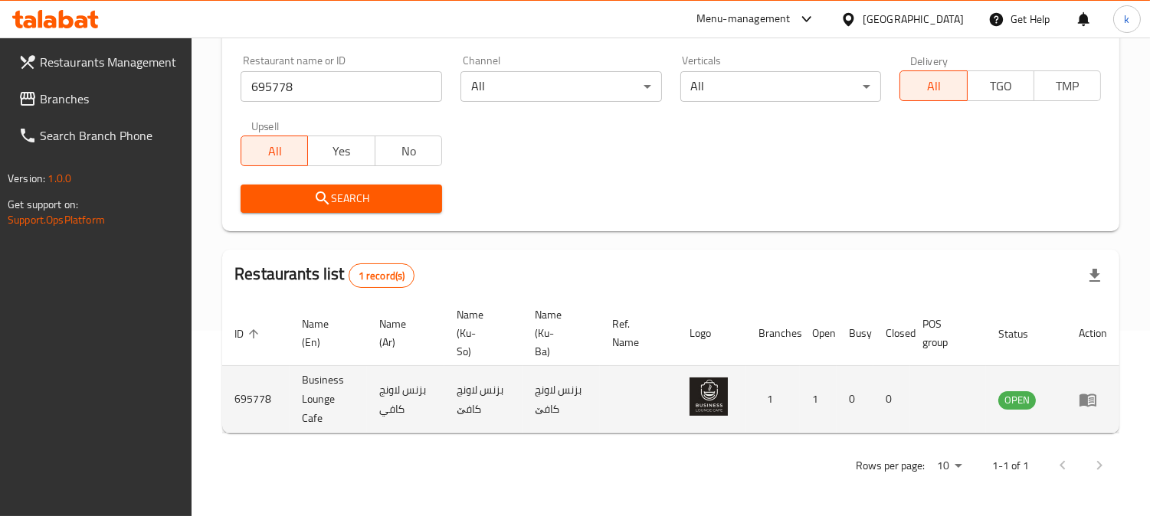
click at [1087, 394] on icon "enhanced table" at bounding box center [1087, 400] width 18 height 18
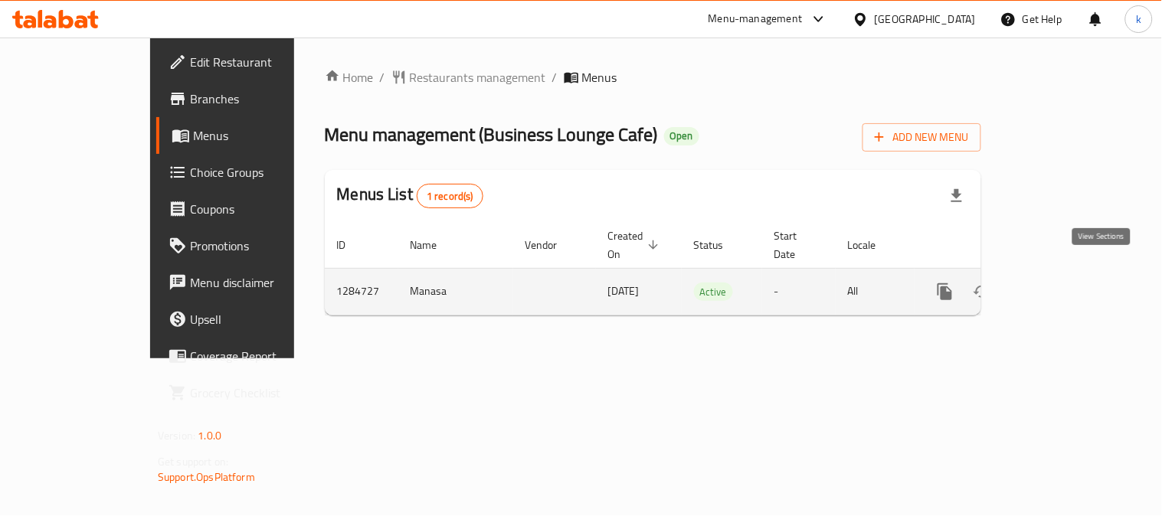
click at [1065, 283] on icon "enhanced table" at bounding box center [1055, 292] width 18 height 18
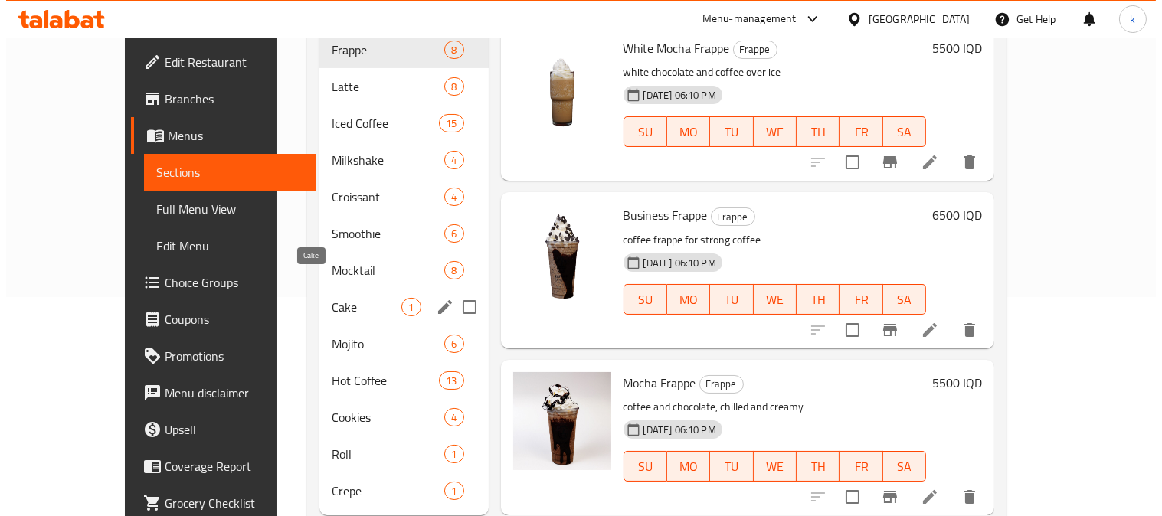
scroll to position [237, 0]
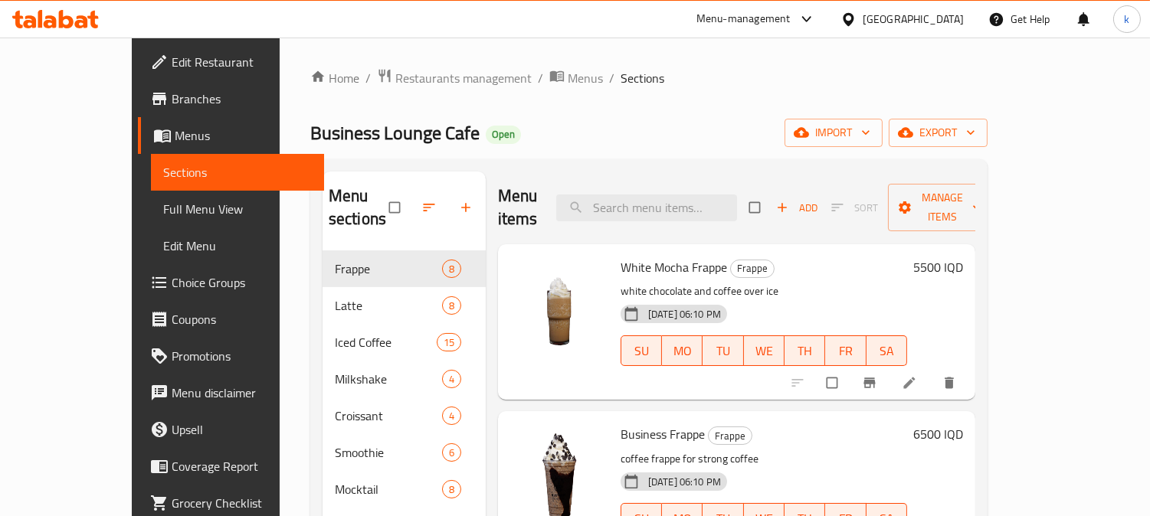
click at [675, 213] on div "Menu items Add Sort Manage items" at bounding box center [736, 208] width 477 height 73
click at [674, 209] on input "search" at bounding box center [646, 208] width 181 height 27
paste input "Smoothie"
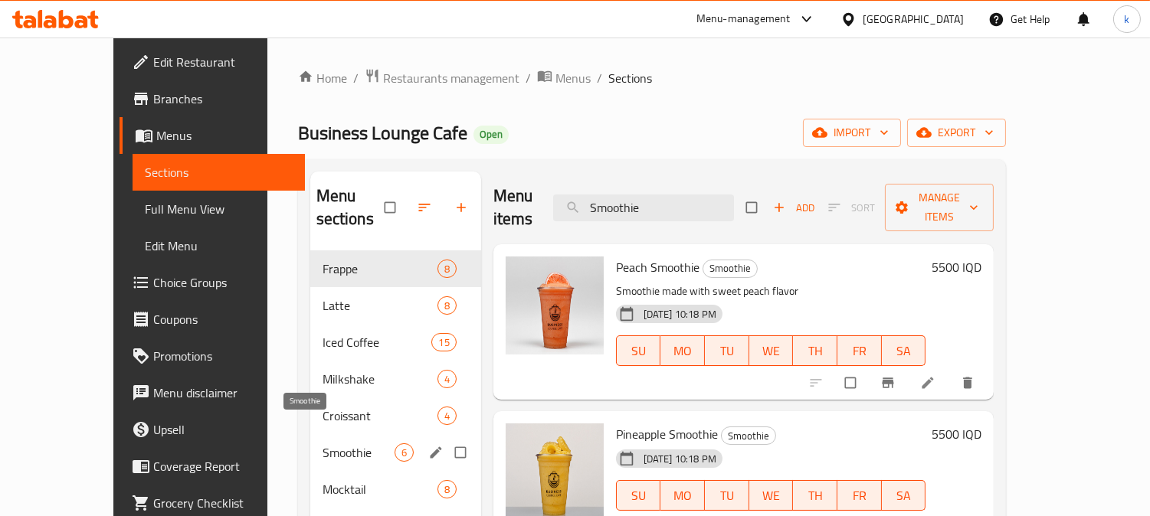
type input "Smoothie"
click at [325, 443] on span "Smoothie" at bounding box center [358, 452] width 72 height 18
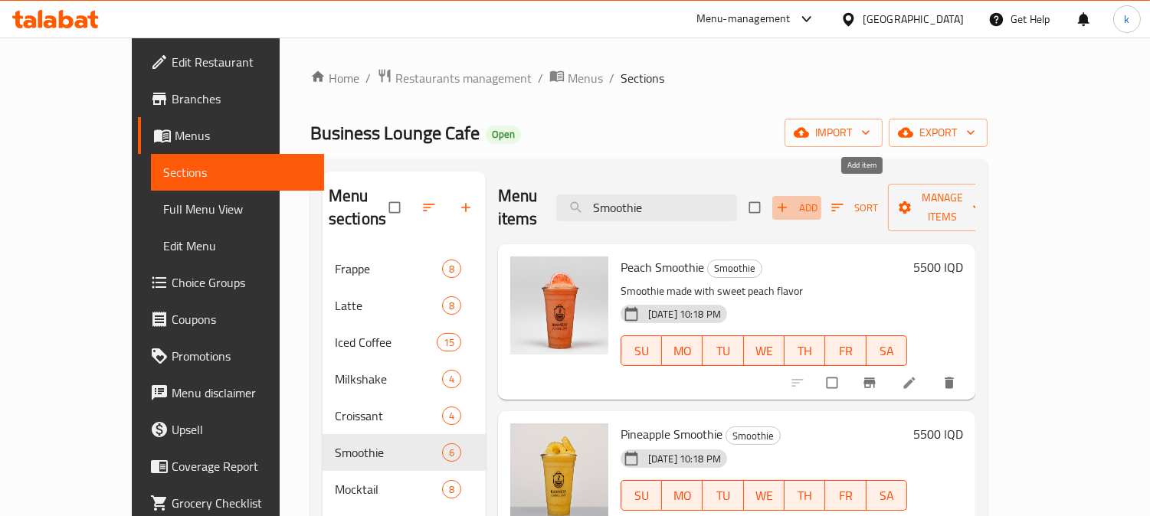
click at [817, 204] on span "Add" at bounding box center [796, 208] width 41 height 18
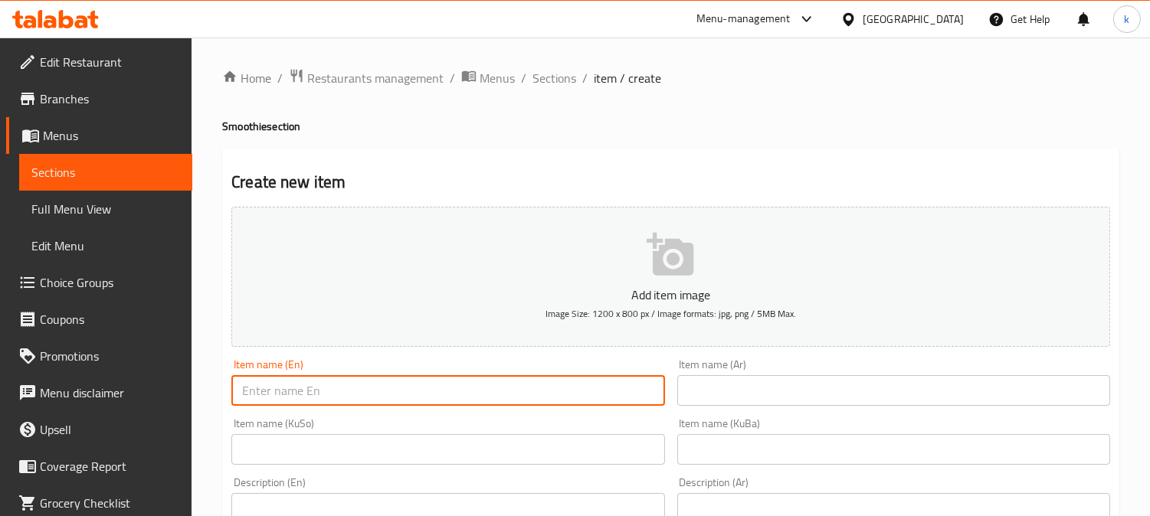
click at [280, 393] on input "text" at bounding box center [447, 390] width 433 height 31
paste input "Ocean Smoothie"
type input "Ocean Smoothie"
click at [853, 456] on input "text" at bounding box center [893, 449] width 433 height 31
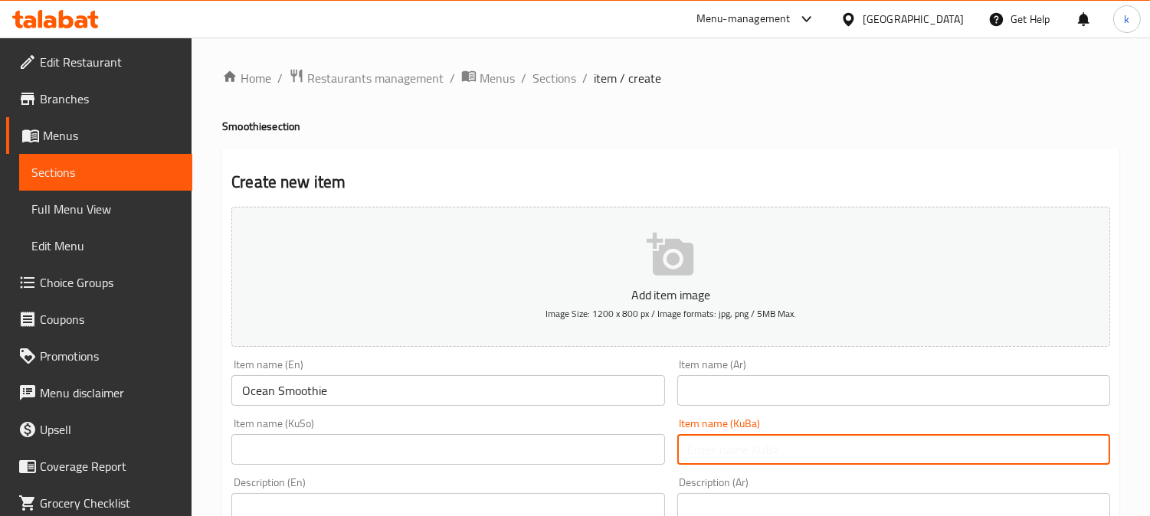
paste input "سموزی"
type input "سموزی"
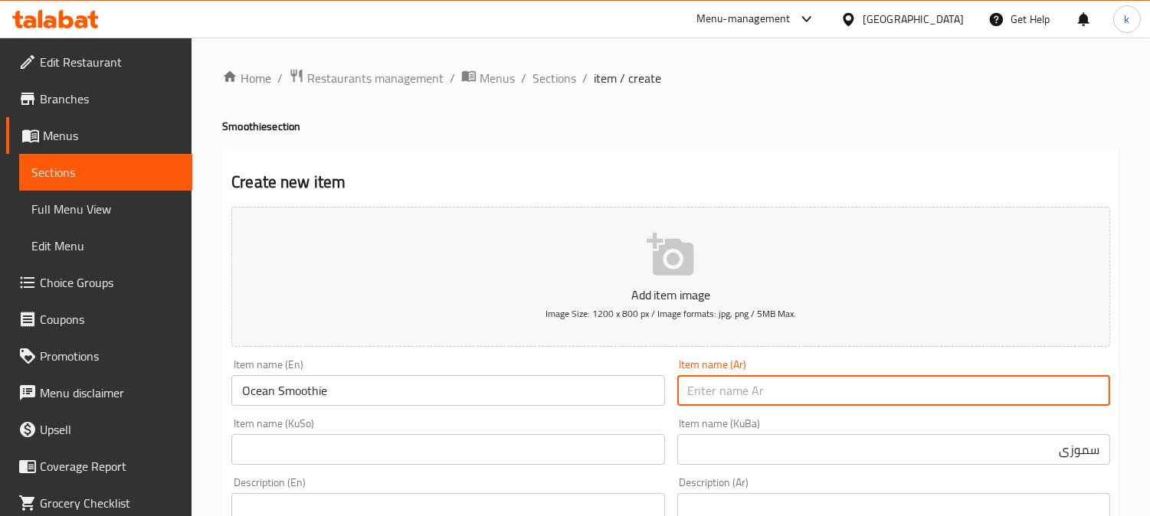
click at [752, 386] on input "text" at bounding box center [893, 390] width 433 height 31
paste input "سموثي"
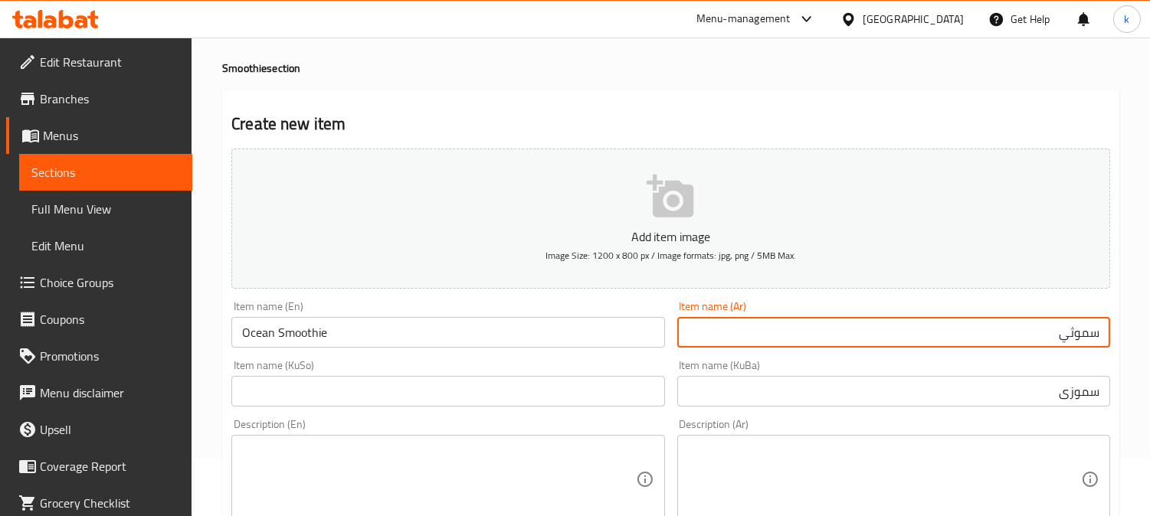
scroll to position [142, 0]
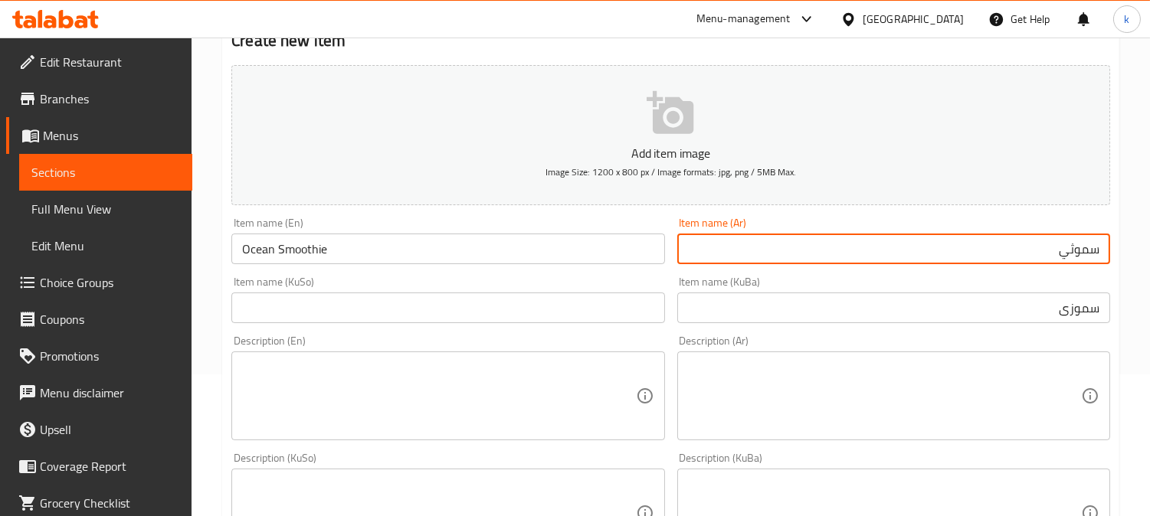
type input "سموثي"
click at [260, 248] on input "Ocean Smoothie" at bounding box center [447, 249] width 433 height 31
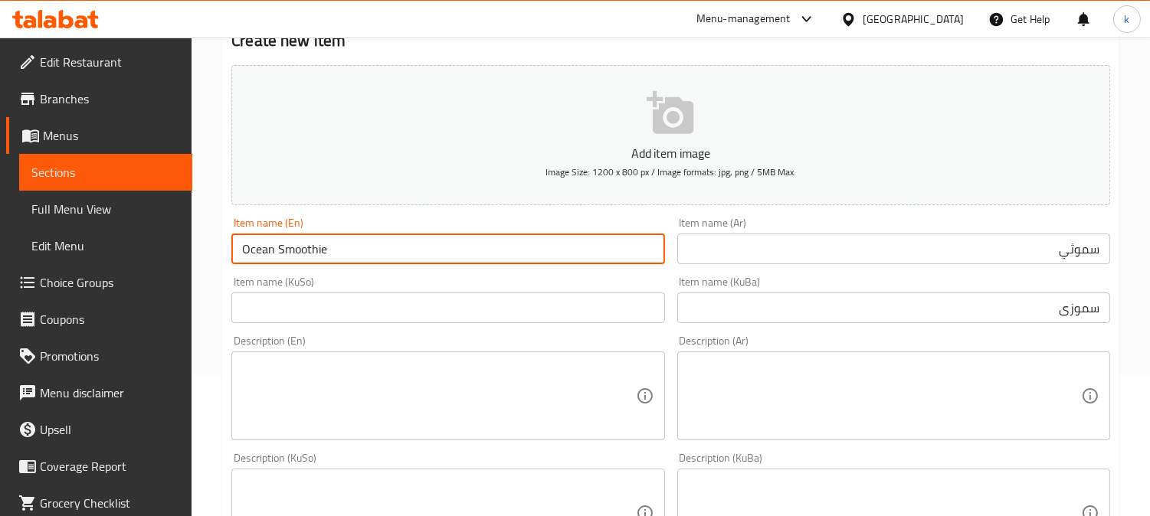
click at [260, 248] on input "Ocean Smoothie" at bounding box center [447, 249] width 433 height 31
click at [959, 249] on input "سموثي" at bounding box center [893, 249] width 433 height 31
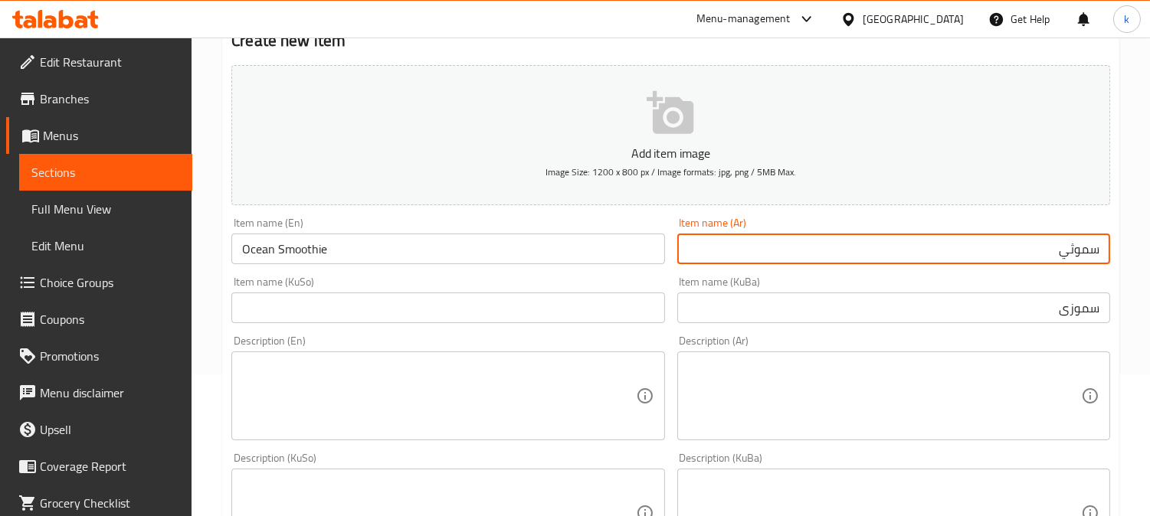
click at [864, 303] on input "سموزی" at bounding box center [893, 308] width 433 height 31
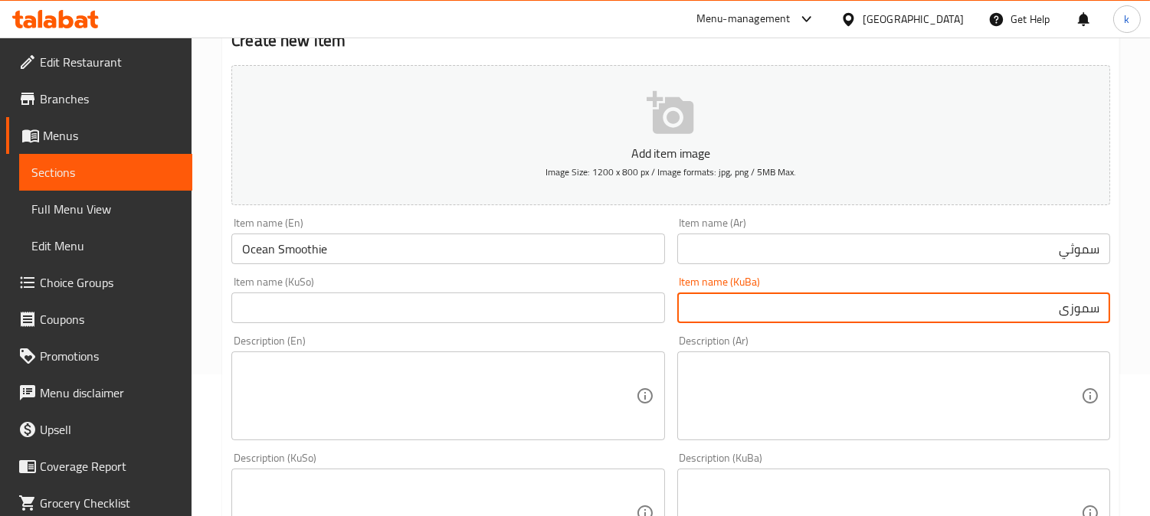
paste input "ئۆقیانووس"
type input "سموزی ئۆقیان"
click at [1011, 248] on input "سموثي" at bounding box center [893, 249] width 433 height 31
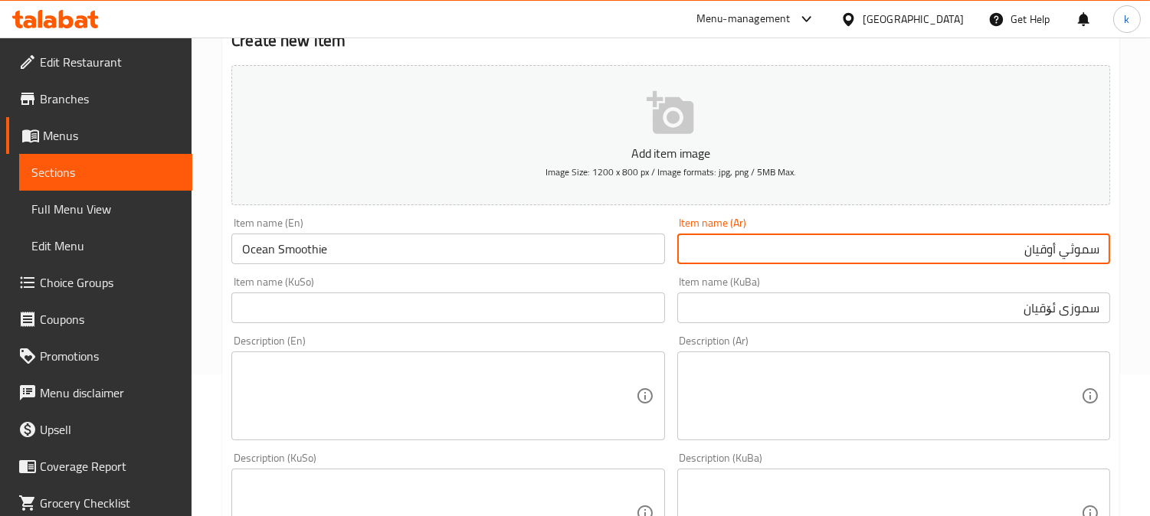
type input "سموثي أوقيان"
click at [1051, 312] on input "سموزی ئۆقیان" at bounding box center [893, 308] width 433 height 31
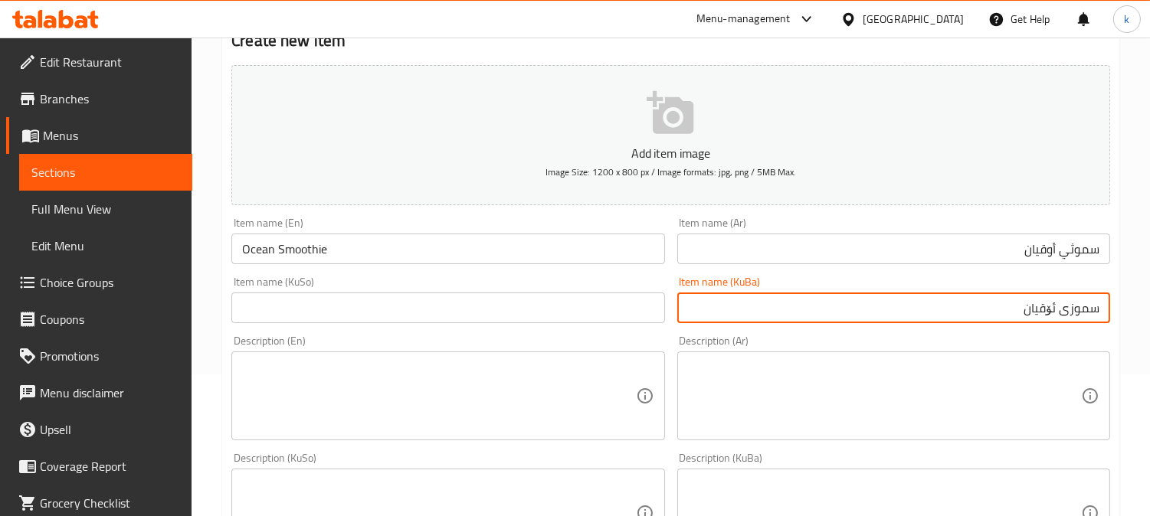
click at [1051, 312] on input "سموزی ئۆقیان" at bounding box center [893, 308] width 433 height 31
click at [470, 306] on input "text" at bounding box center [447, 308] width 433 height 31
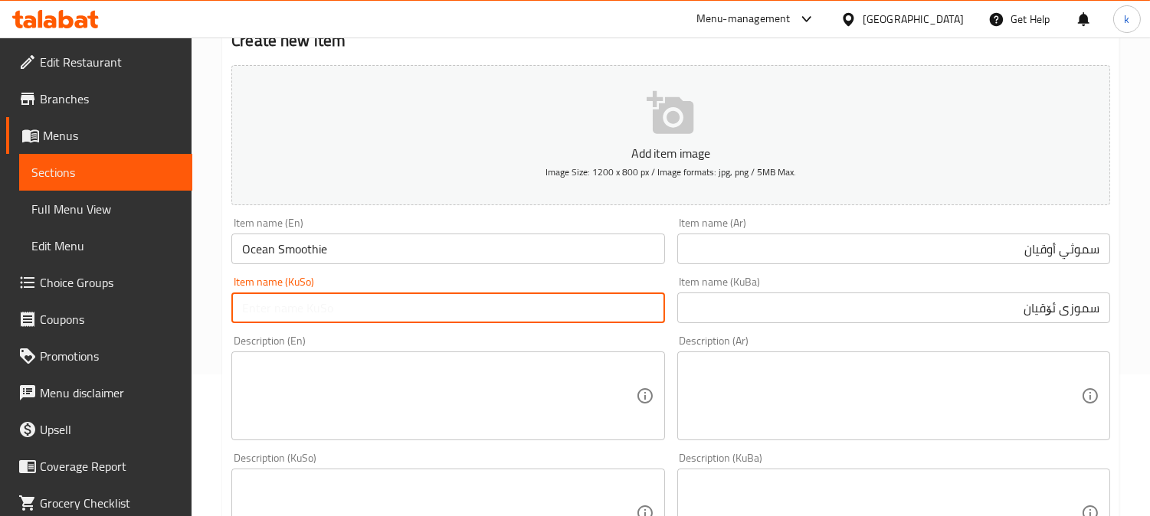
paste input "سموزی ئۆقیان"
type input "سموزی ئۆقیان"
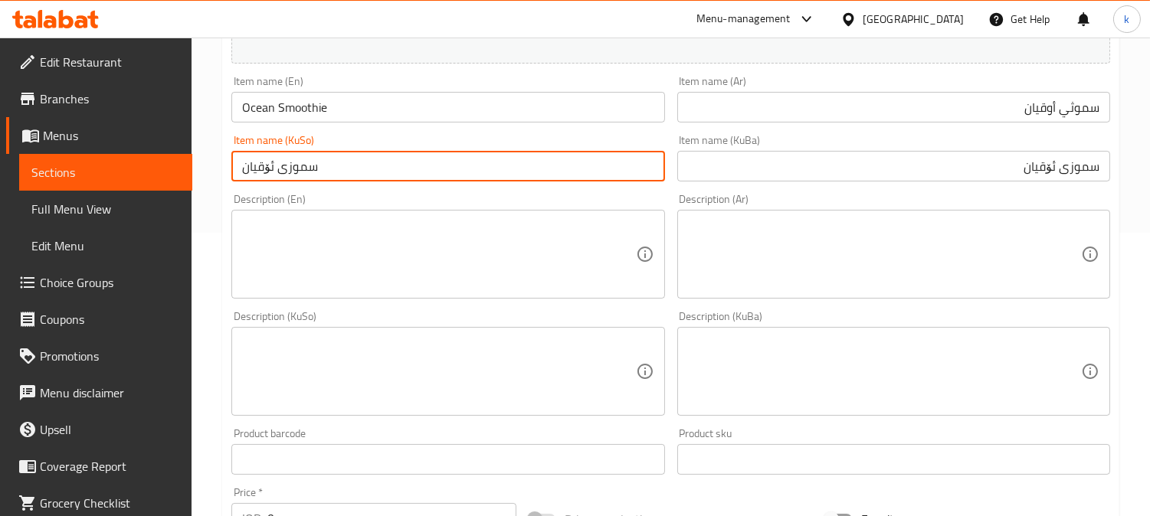
click at [976, 230] on textarea at bounding box center [884, 254] width 393 height 73
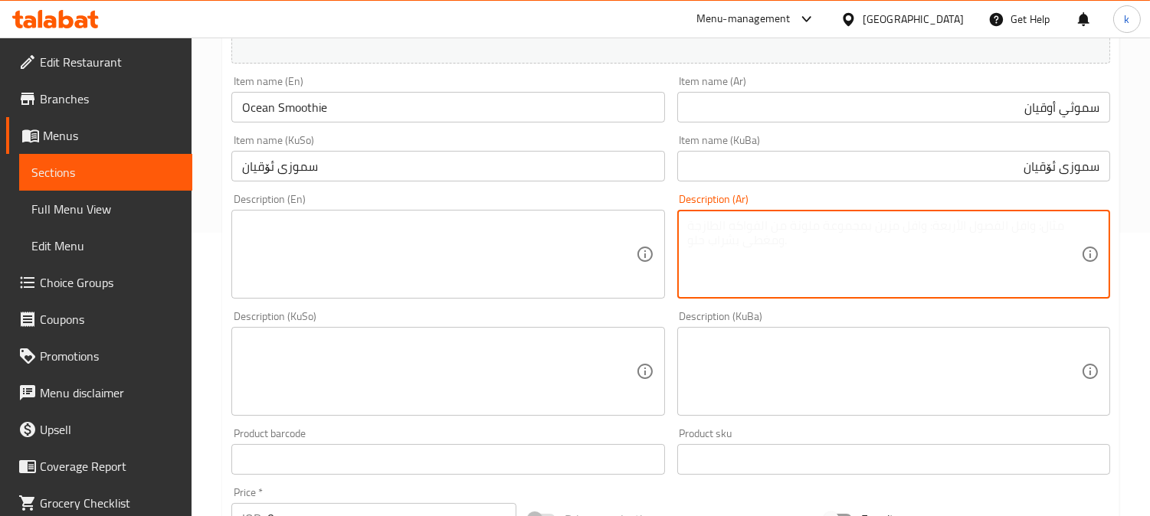
paste textarea "سموثي المحيط باللون الأزرق مع النكهات الاستوائية"
type textarea "سموثي المحيط باللون الأزرق مع النكهات الاستوائية"
click at [433, 241] on textarea at bounding box center [438, 254] width 393 height 73
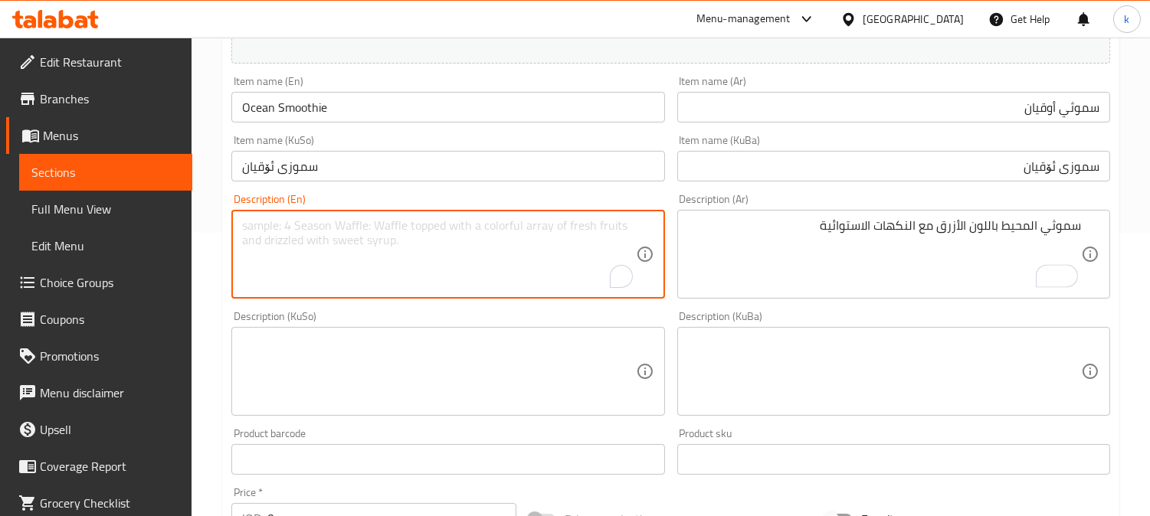
paste textarea "Blue colored smoothie ocean with tropical flavors"
type textarea "Blue colored smoothie ocean with tropical flavors"
click at [889, 358] on textarea at bounding box center [884, 371] width 393 height 73
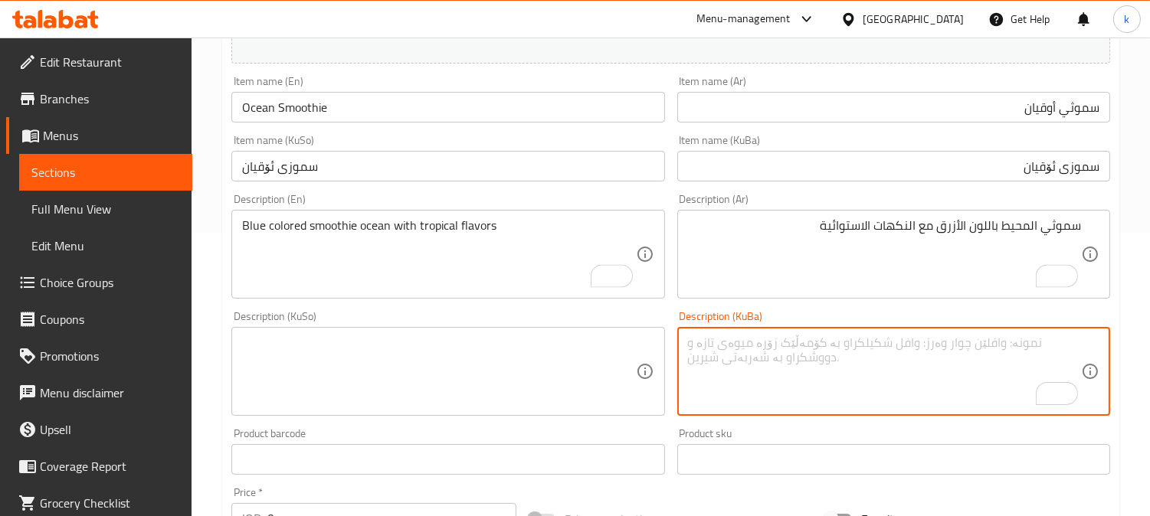
paste textarea "زەریای سمۆدی ڕەنگی شین بە تامی گەرم"
type textarea "زەریای سمۆدی ڕەنگی شین بە تامی گەرم"
click at [1084, 110] on input "سموثي أوقيان" at bounding box center [893, 107] width 433 height 31
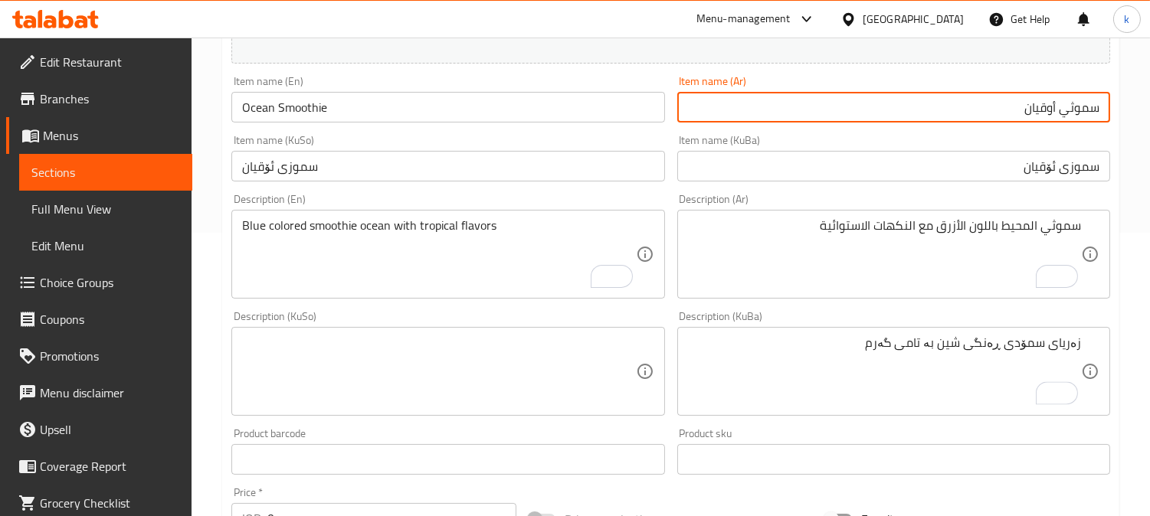
click at [1084, 110] on input "سموثي أوقيان" at bounding box center [893, 107] width 433 height 31
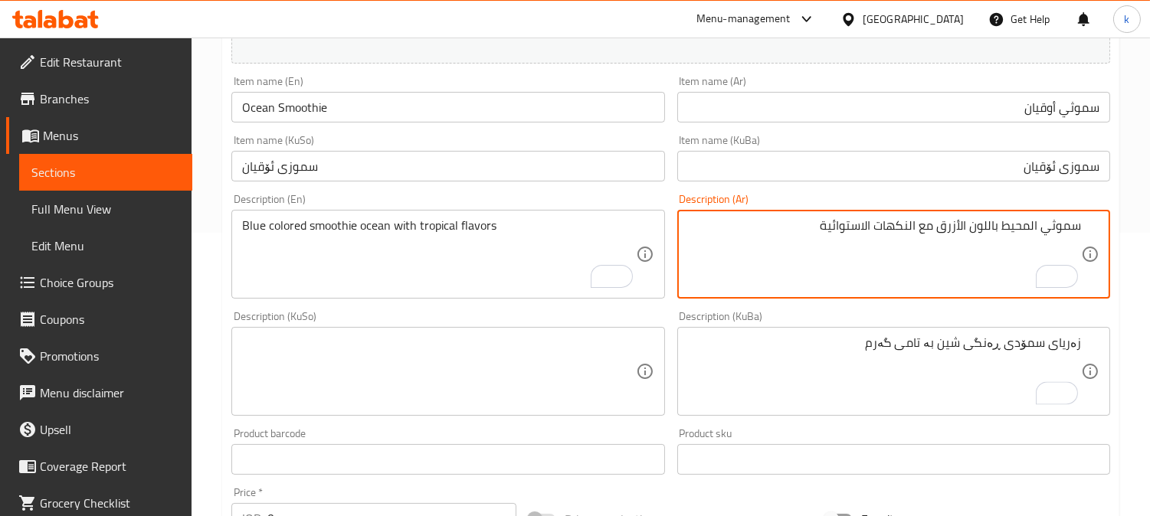
click at [1068, 227] on textarea "سموثي المحيط باللون الأزرق مع النكهات الاستوائية" at bounding box center [884, 254] width 393 height 73
paste textarea "To enrich screen reader interactions, please activate Accessibility in Grammarl…"
click at [1029, 228] on textarea "سموثي المحيط باللون الأزرق مع النكهات الاستوائية" at bounding box center [884, 254] width 393 height 73
click at [1021, 224] on textarea "سموثي محيط باللون الأزرق مع النكهات الاستوائية" at bounding box center [884, 254] width 393 height 73
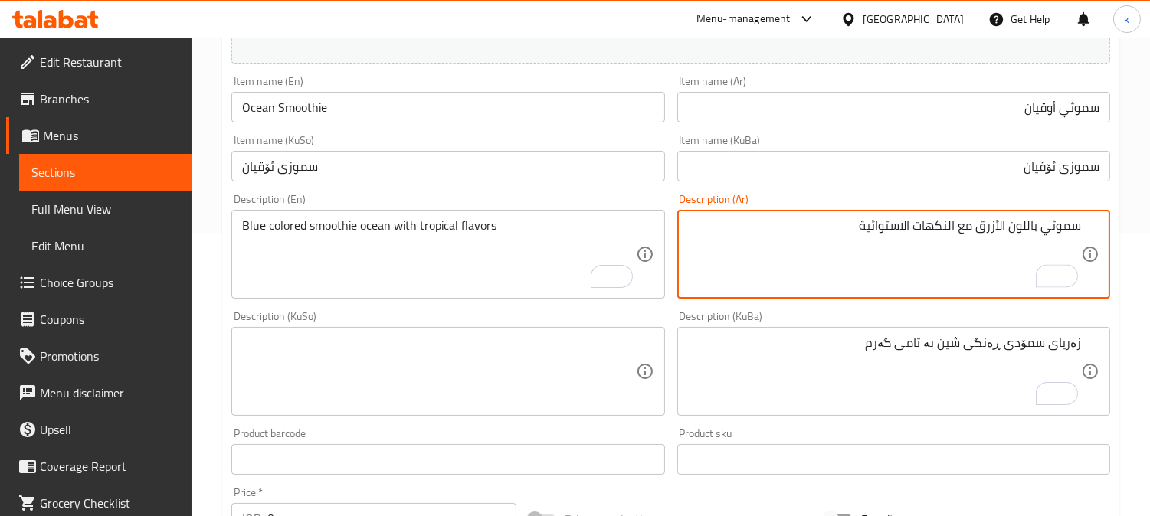
click at [997, 228] on textarea "سموثي باللون الأزرق مع النكهات الاستوائية" at bounding box center [884, 254] width 393 height 73
click at [1044, 107] on input "سموثي أوقيان" at bounding box center [893, 107] width 433 height 31
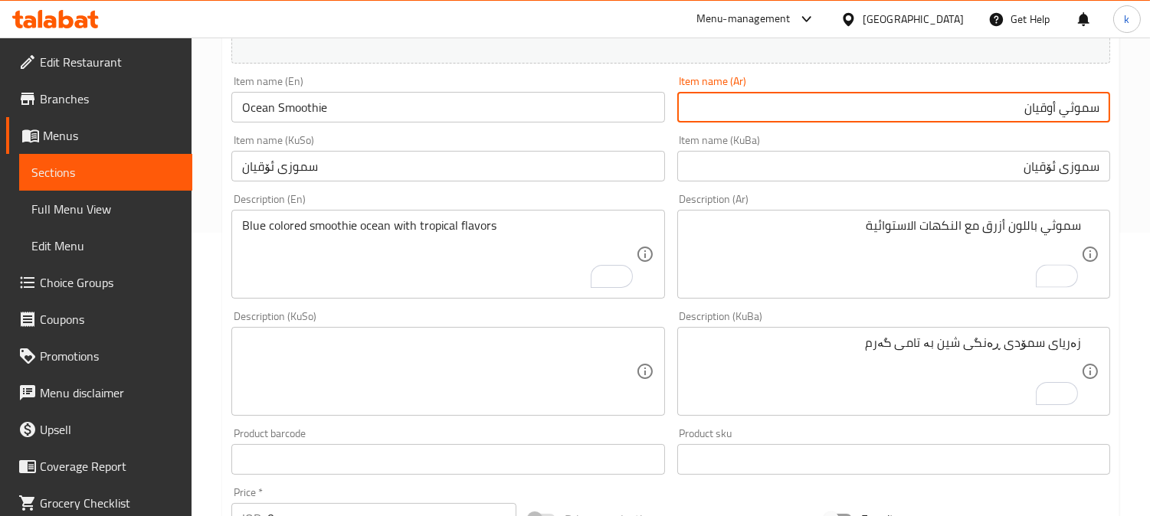
click at [1044, 107] on input "سموثي أوقيان" at bounding box center [893, 107] width 433 height 31
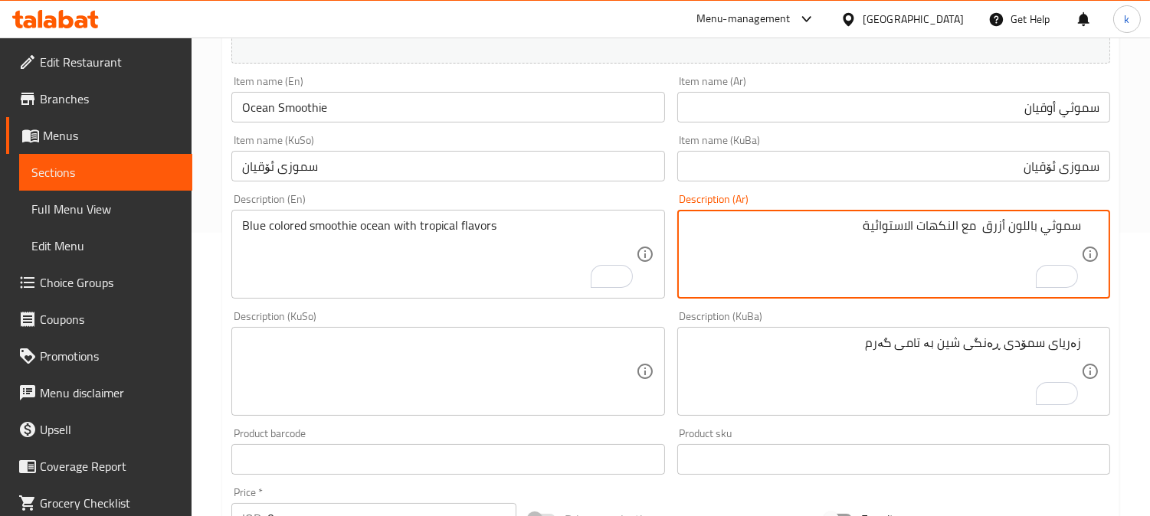
paste textarea "أوقيان"
drag, startPoint x: 921, startPoint y: 227, endPoint x: 963, endPoint y: 272, distance: 61.8
click at [922, 228] on textarea "سموثي باللون أزرق أوقيان مع النكهات الاستوائية" at bounding box center [884, 254] width 393 height 73
type textarea "سموثي باللون أزرق أوقيان مع نكهات استوائية"
click at [1088, 169] on input "سموزی ئۆقیان" at bounding box center [893, 166] width 433 height 31
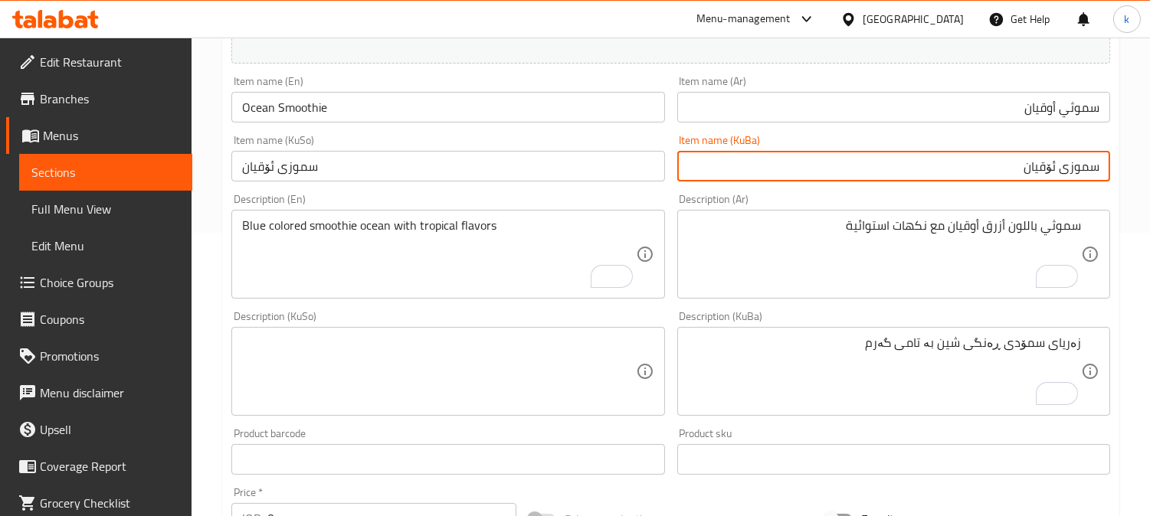
click at [1088, 169] on input "سموزی ئۆقیان" at bounding box center [893, 166] width 433 height 31
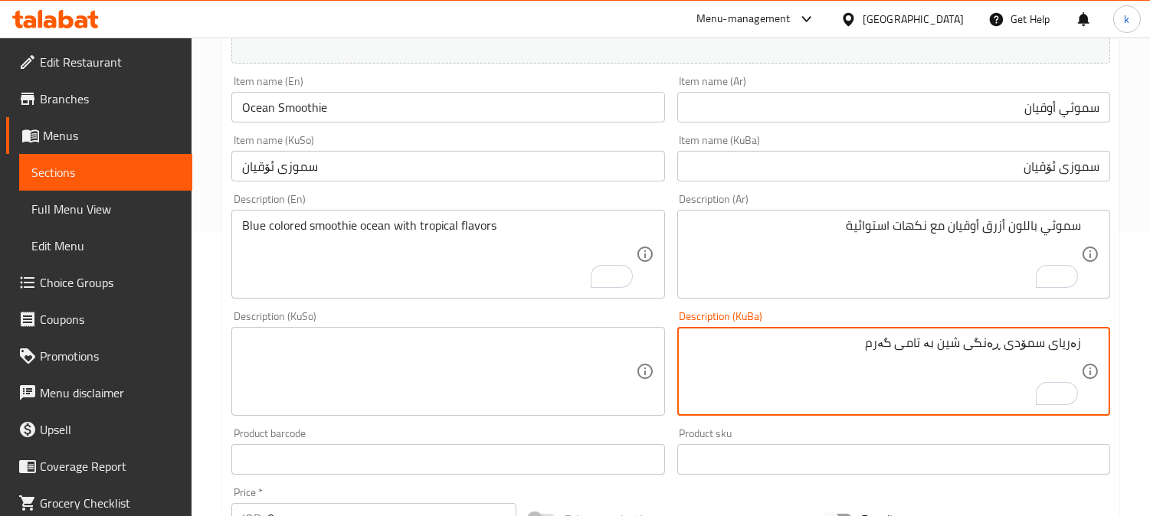
click at [1069, 351] on textarea "زەریای سمۆدی ڕەنگی شین بە تامی گەرم" at bounding box center [884, 371] width 393 height 73
paste textarea "موز"
click at [1023, 340] on textarea "سموزی سمۆدی ڕەنگی شین بە تامی گەرم" at bounding box center [884, 371] width 393 height 73
click at [979, 350] on textarea "سموزی ڕەنگی شین بە تامی گەرم" at bounding box center [884, 371] width 393 height 73
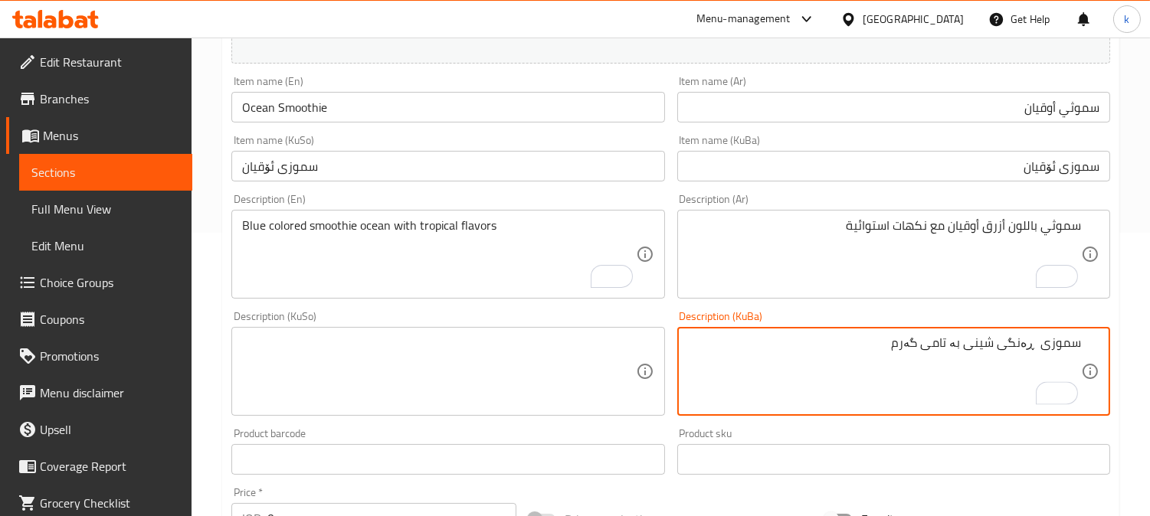
click at [1042, 155] on input "سموزی ئۆقیان" at bounding box center [893, 166] width 433 height 31
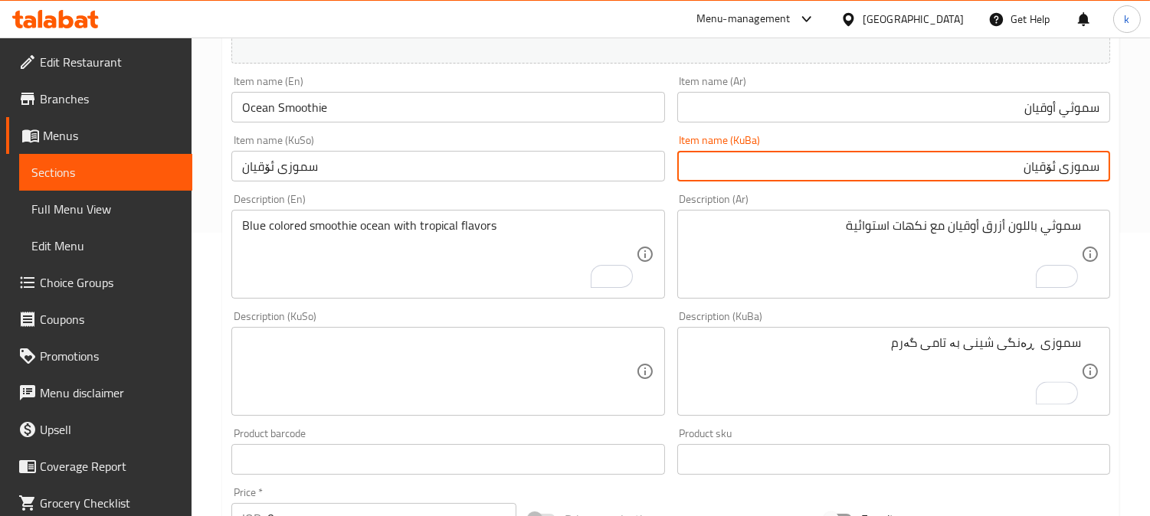
click at [1043, 161] on input "سموزی ئۆقیان" at bounding box center [893, 166] width 433 height 31
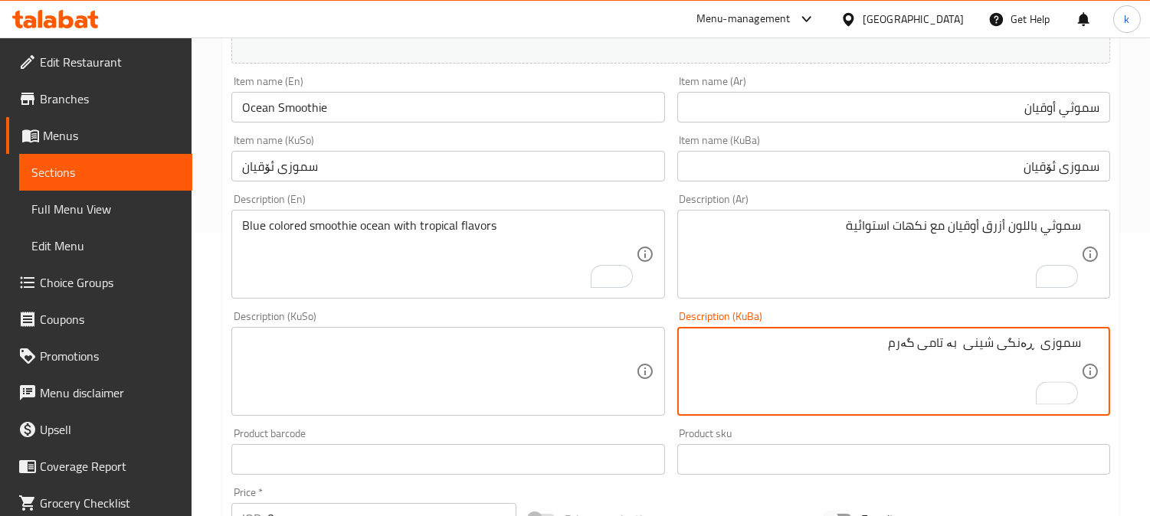
paste textarea "ئۆقیان"
drag, startPoint x: 930, startPoint y: 342, endPoint x: 698, endPoint y: 342, distance: 232.0
click at [698, 342] on textarea "سموزی ڕەنگی شینی ئۆقیان بە تامی گەرم" at bounding box center [884, 371] width 393 height 73
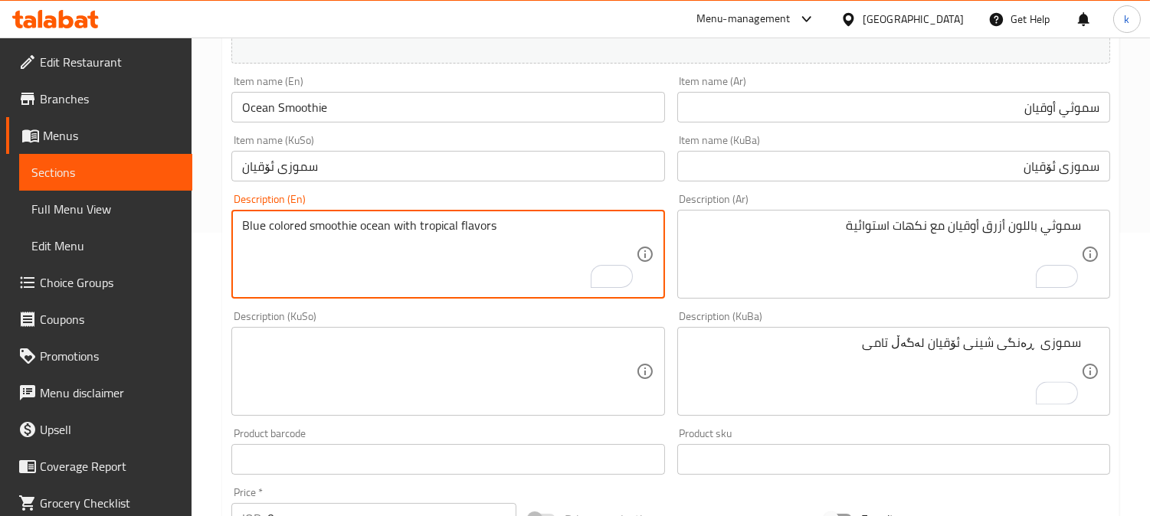
click at [442, 230] on textarea "Blue colored smoothie ocean with tropical flavors" at bounding box center [438, 254] width 393 height 73
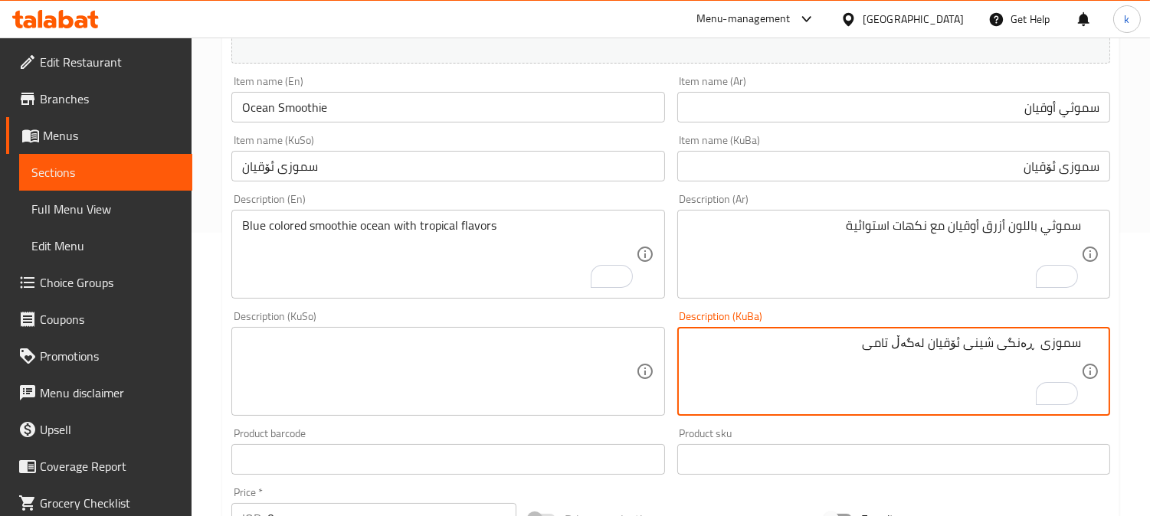
paste textarea "ترۆپیکەڵ"
click at [908, 343] on textarea "سموزی ڕەنگی شینی ئۆقیان لەگەڵ تامی ترۆپیکەڵ" at bounding box center [884, 371] width 393 height 73
type textarea "سموزی ڕەنگی شینی ئۆقیان لەگەڵ تامی ترۆپیکەڵ"
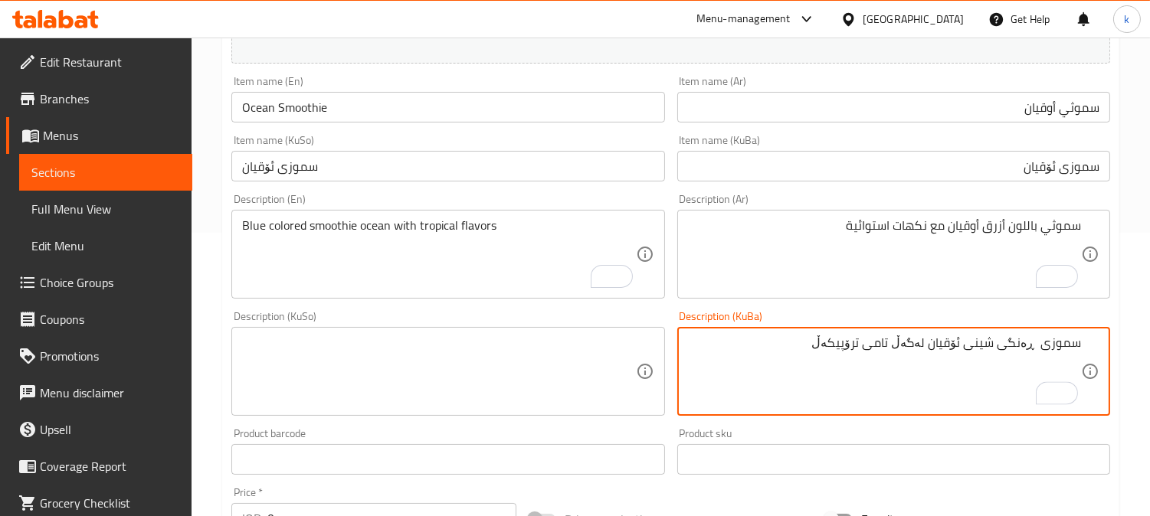
click at [453, 350] on textarea at bounding box center [438, 371] width 393 height 73
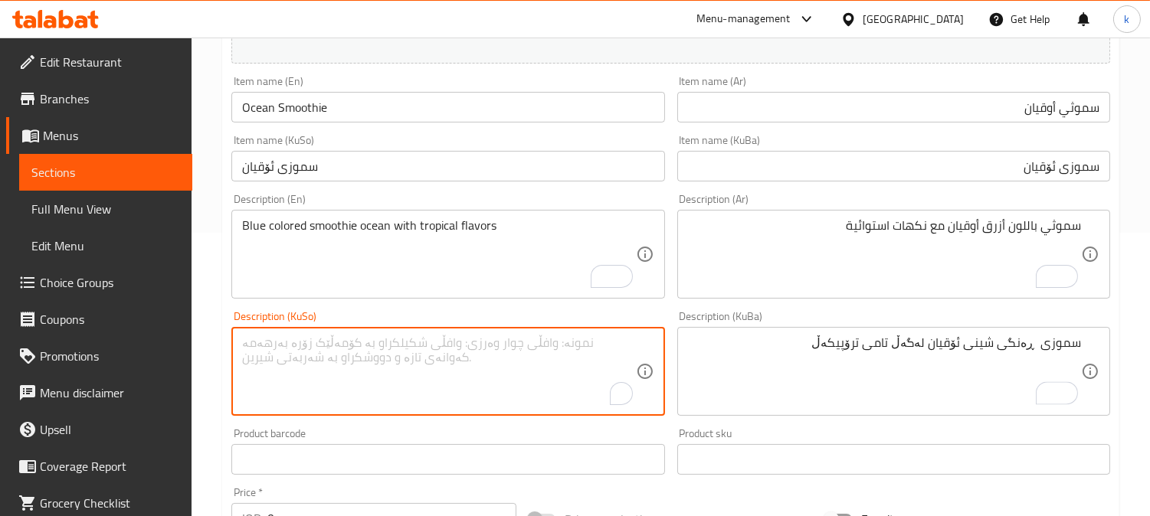
paste textarea "سموزی ڕەنگی شینی ئۆقیان لەگەڵ تامی ترۆپیکەڵ"
type textarea "سموزی ڕەنگی شینی ئۆقیان لەگەڵ تامی ترۆپیکەڵ"
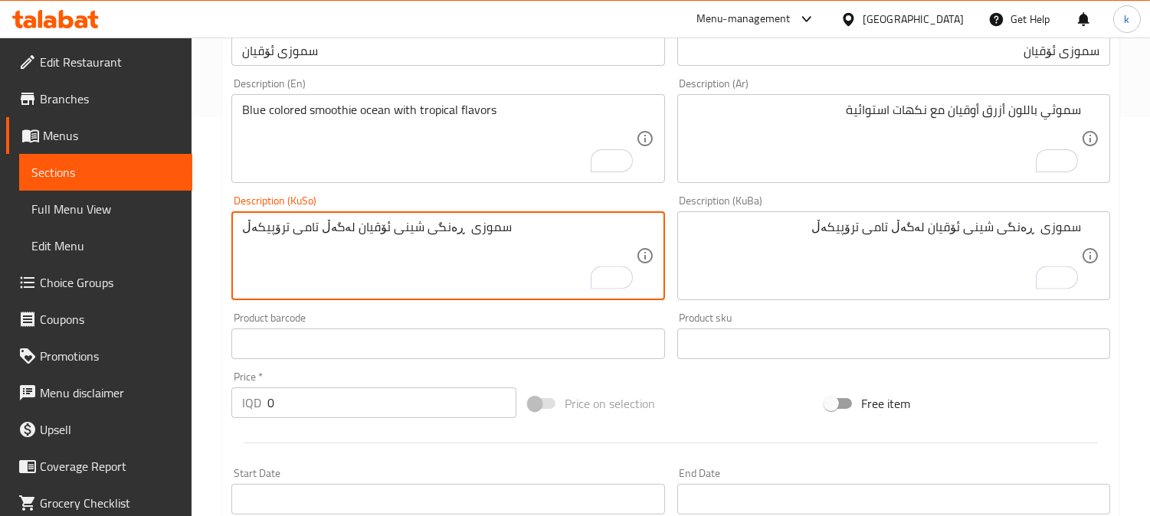
scroll to position [425, 0]
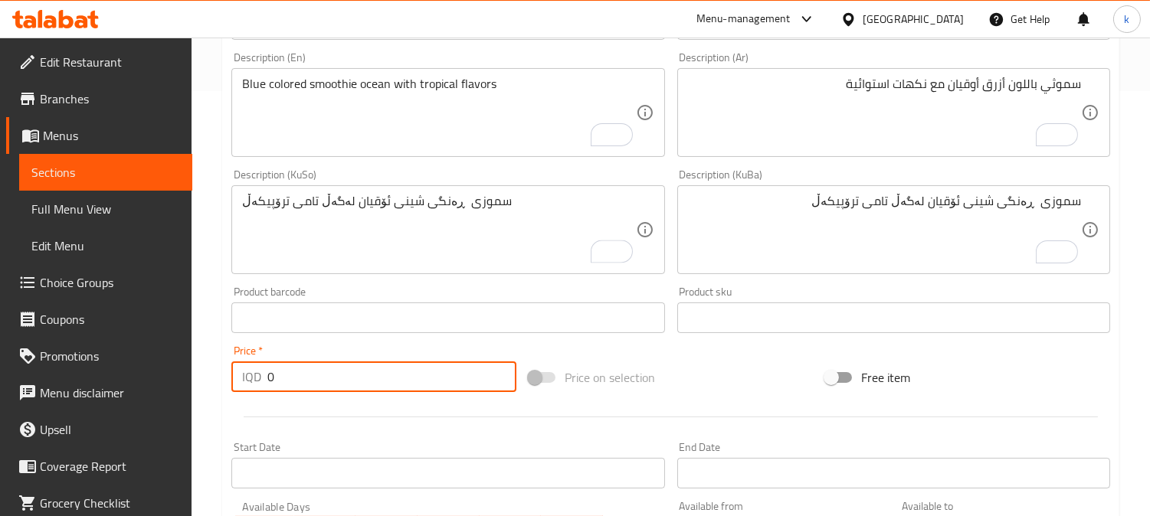
drag, startPoint x: 251, startPoint y: 371, endPoint x: 259, endPoint y: 368, distance: 8.6
click at [250, 371] on div "IQD 0 Price *" at bounding box center [373, 376] width 285 height 31
paste input "500"
type input "5000"
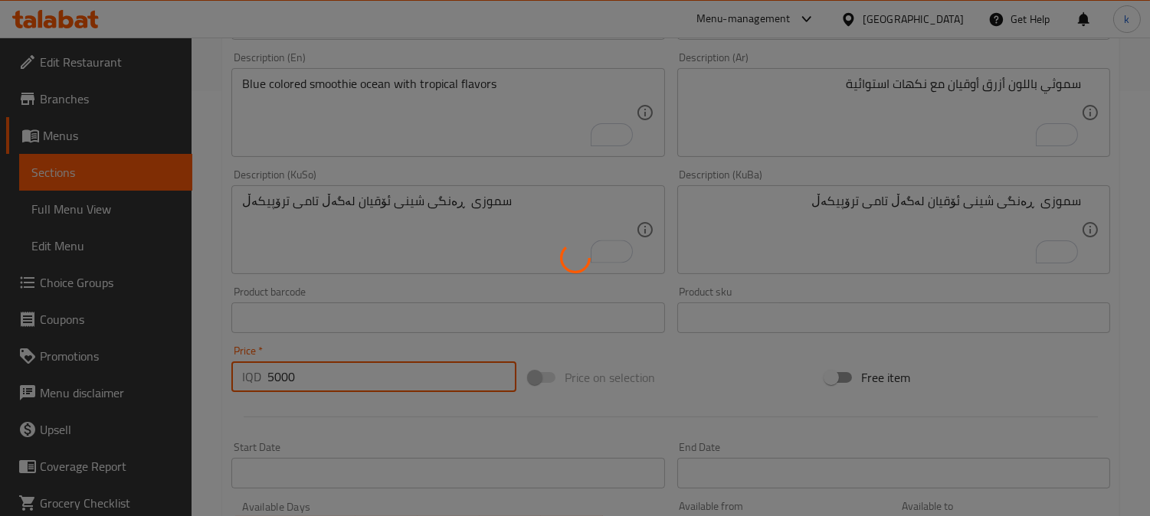
type input "0"
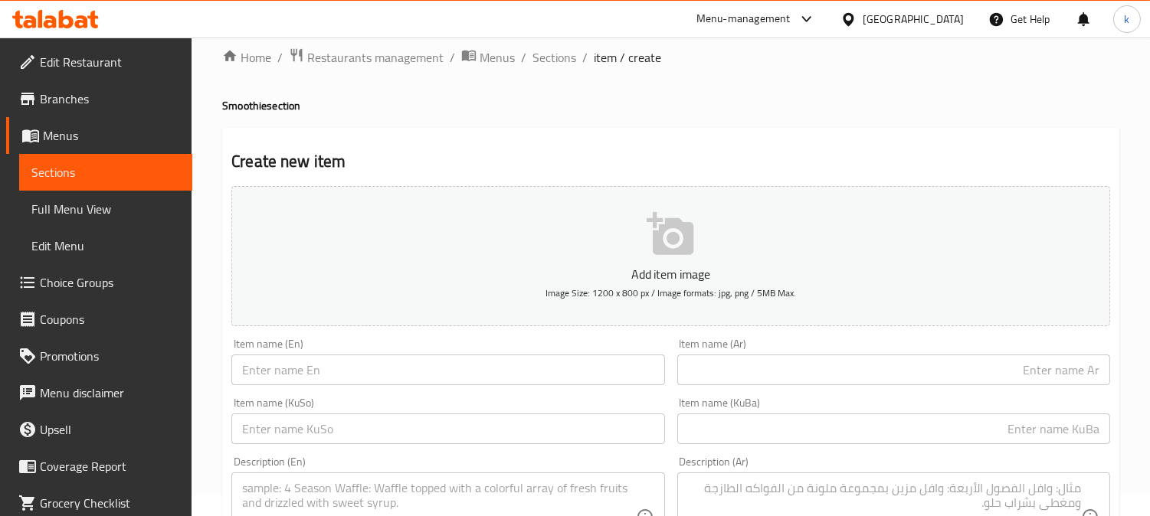
scroll to position [0, 0]
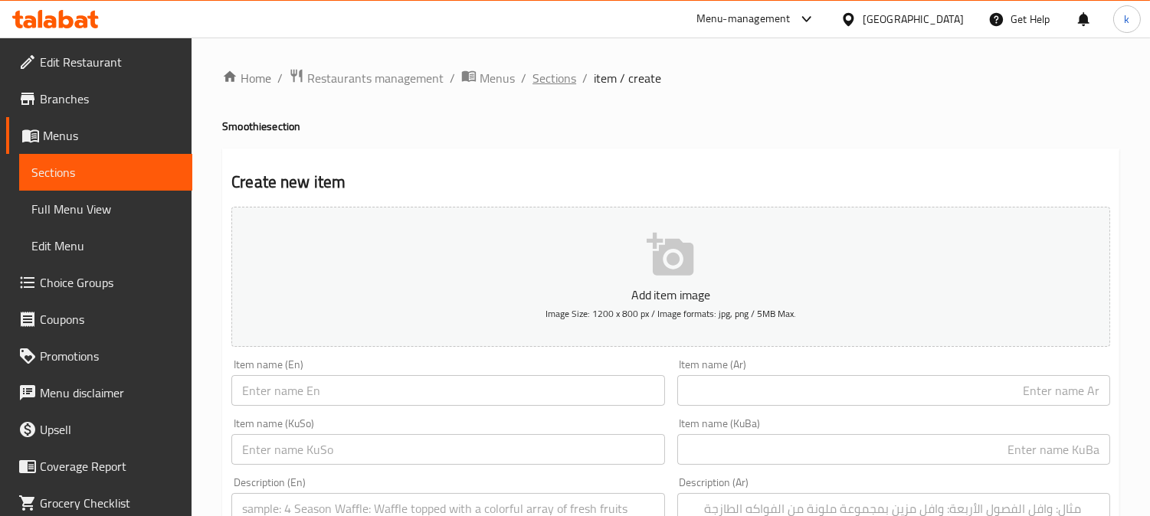
click at [548, 69] on span "Sections" at bounding box center [554, 78] width 44 height 18
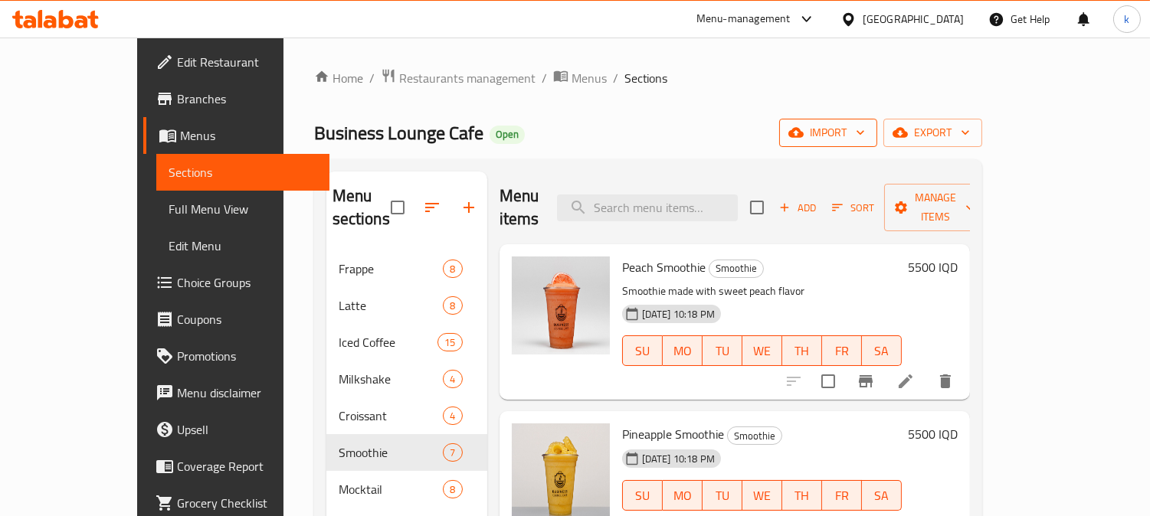
click at [877, 119] on button "import" at bounding box center [828, 133] width 98 height 28
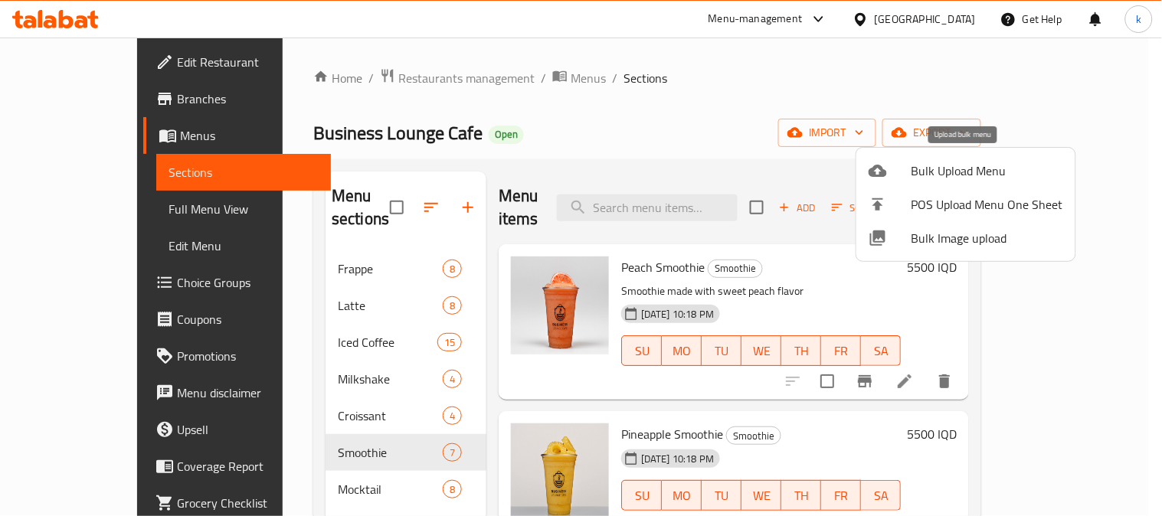
click at [899, 177] on div at bounding box center [889, 171] width 43 height 18
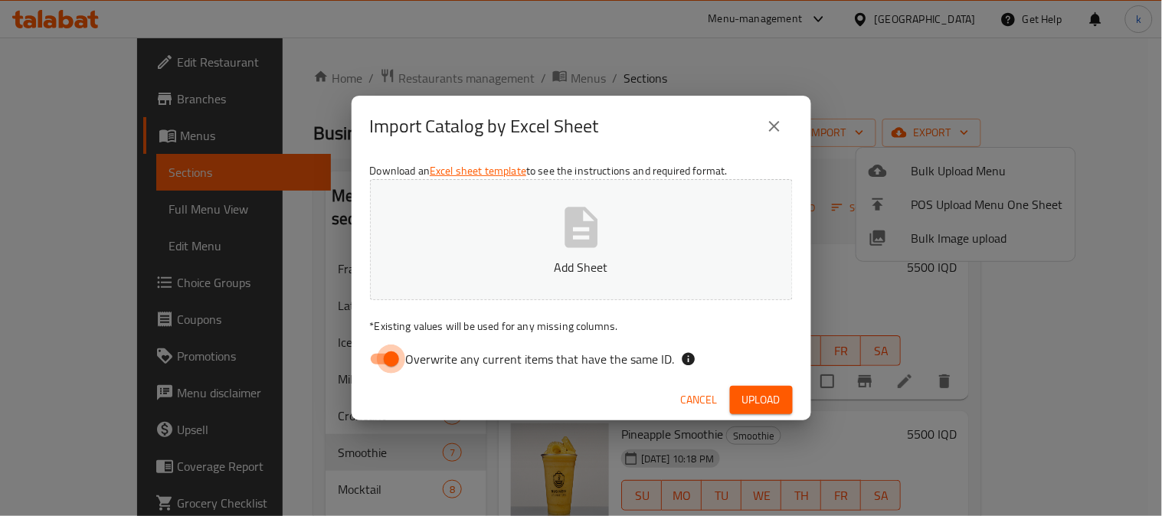
drag, startPoint x: 391, startPoint y: 358, endPoint x: 487, endPoint y: 259, distance: 138.1
click at [391, 358] on input "Overwrite any current items that have the same ID." at bounding box center [391, 359] width 87 height 29
checkbox input "false"
click at [489, 255] on button "Add Sheet" at bounding box center [581, 239] width 423 height 121
click at [755, 399] on span "Upload" at bounding box center [761, 400] width 38 height 19
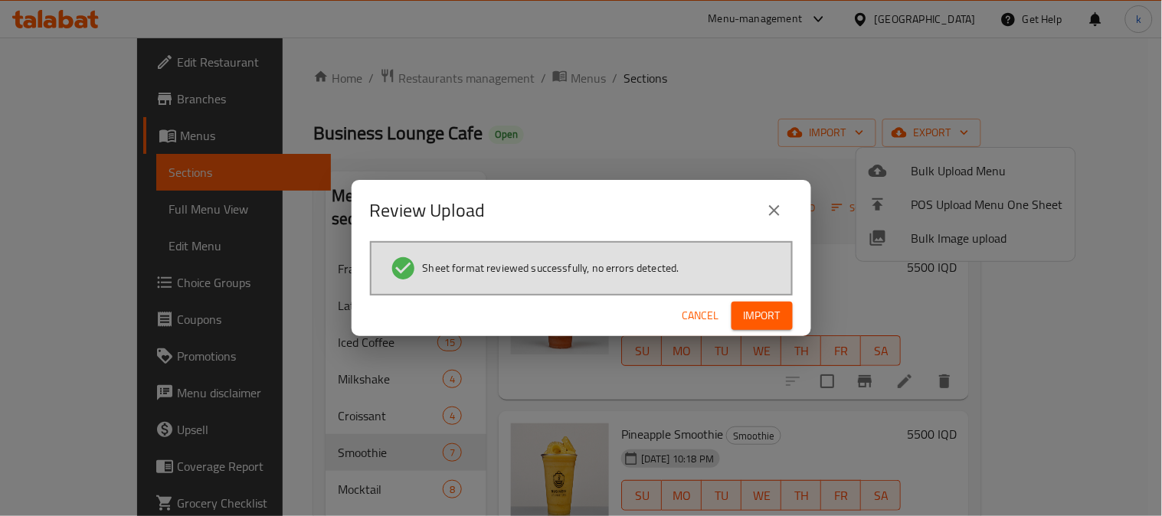
click at [753, 329] on button "Import" at bounding box center [761, 316] width 61 height 28
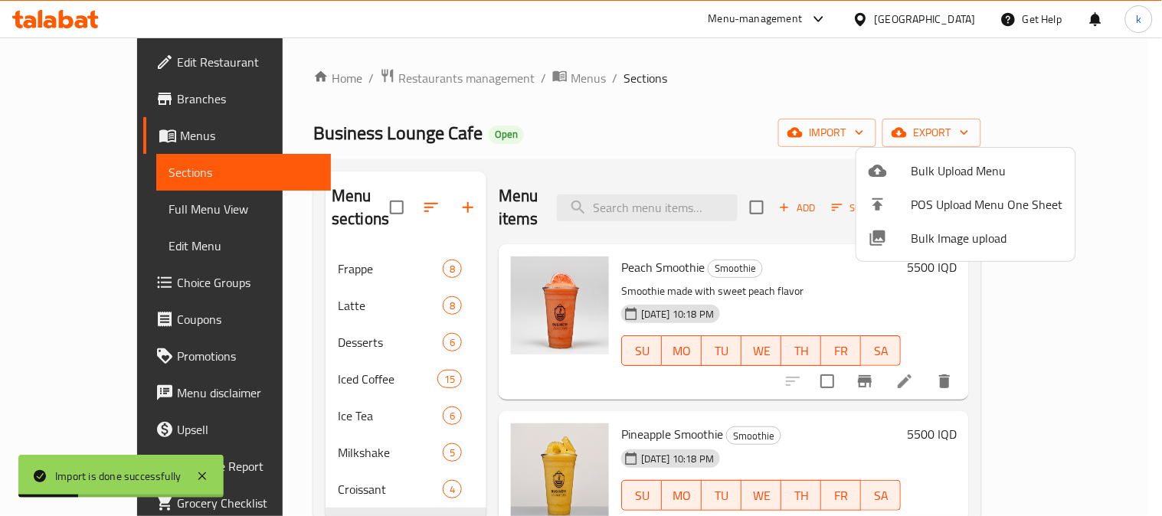
click at [394, 202] on div at bounding box center [581, 258] width 1162 height 516
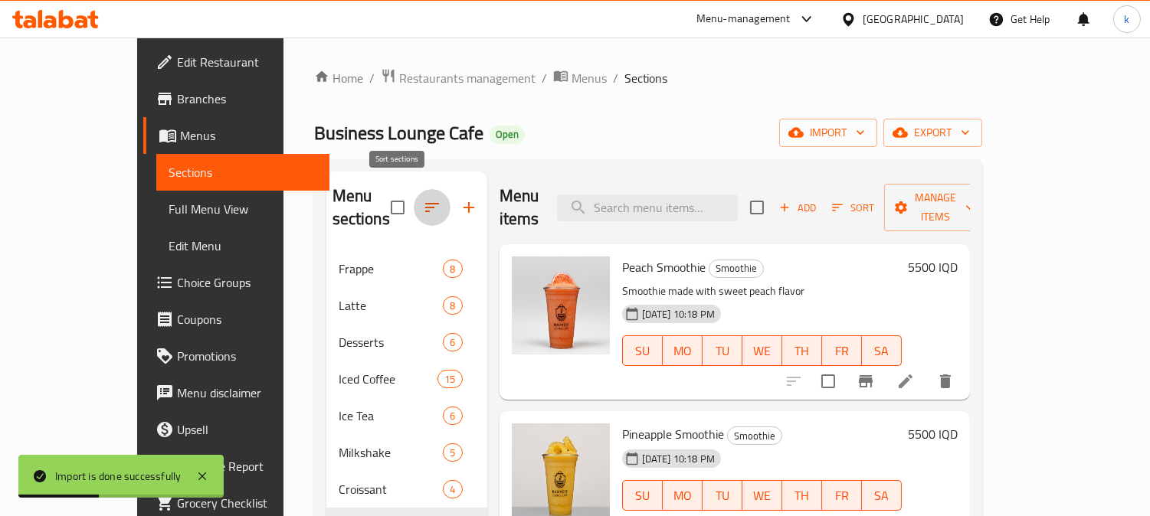
click at [423, 202] on icon "button" at bounding box center [432, 207] width 18 height 18
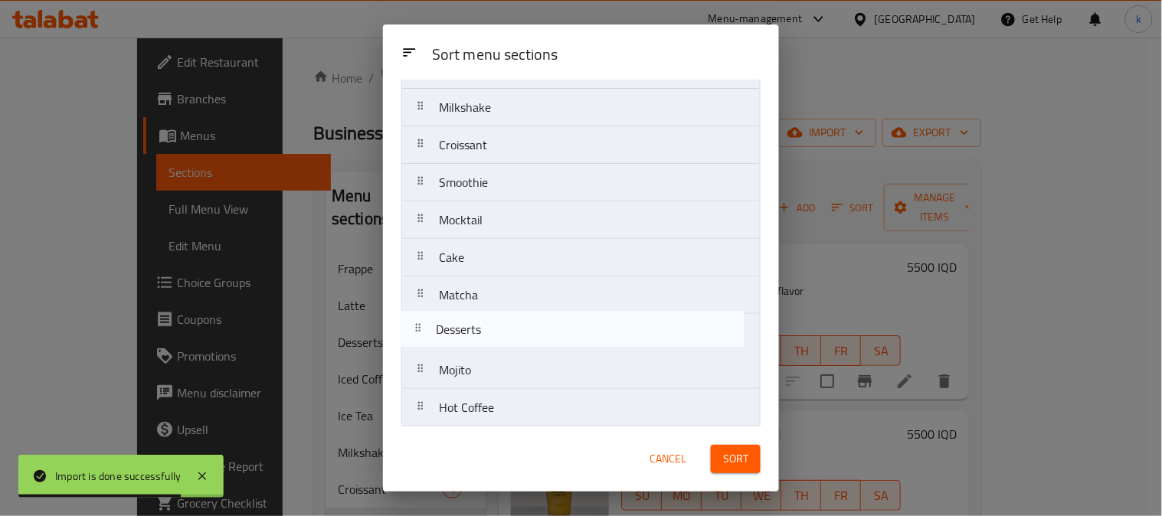
scroll to position [185, 0]
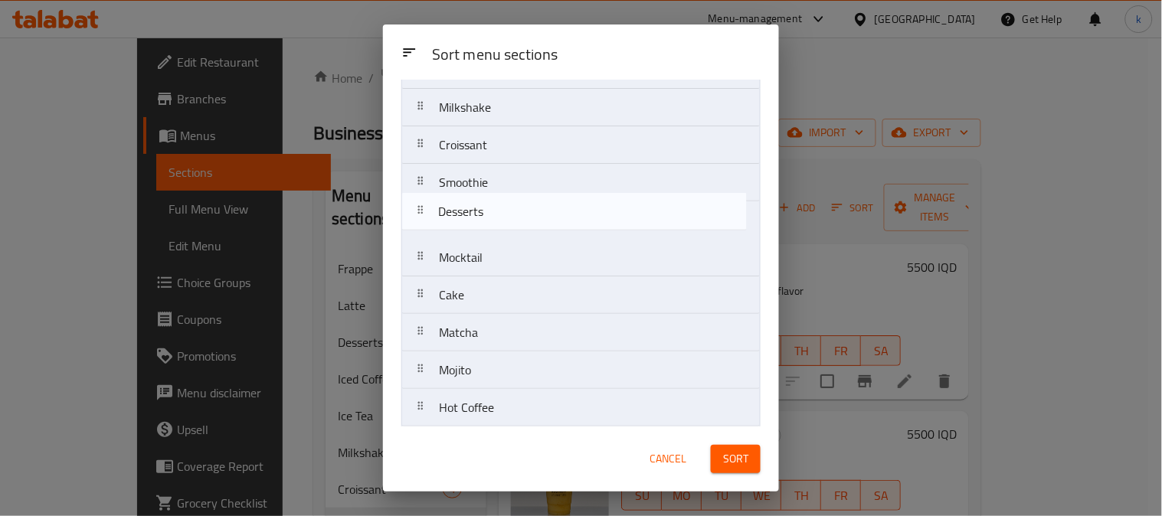
click at [426, 228] on nav "Frappe Latte Desserts Iced Coffee Ice Tea Milkshake Croissant Smoothie Mocktail…" at bounding box center [580, 239] width 359 height 602
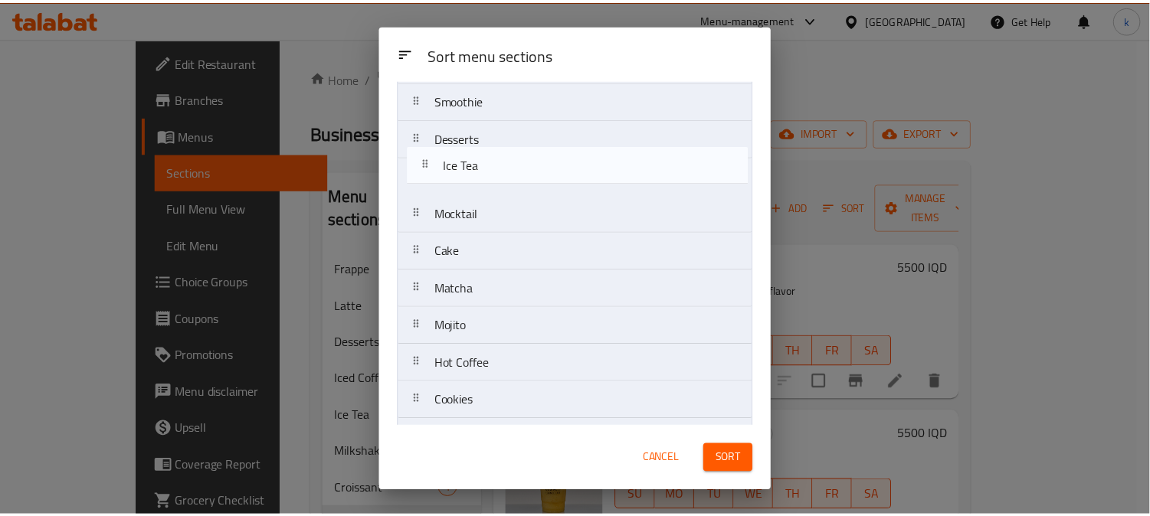
scroll to position [227, 0]
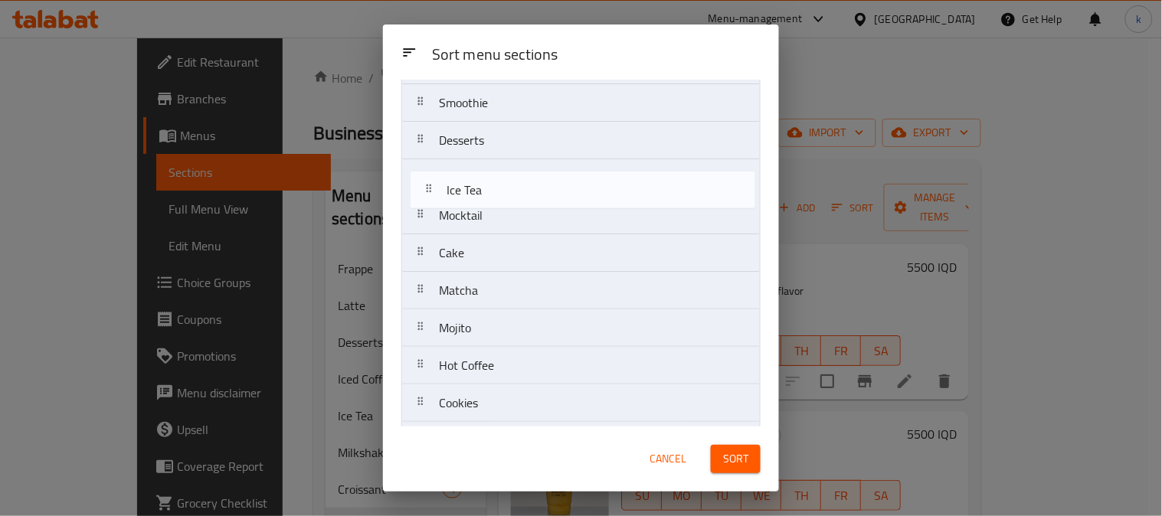
drag, startPoint x: 426, startPoint y: 259, endPoint x: 433, endPoint y: 198, distance: 61.7
click at [433, 198] on nav "Frappe Latte Iced Coffee Ice Tea Milkshake Croissant Smoothie Desserts Mocktail…" at bounding box center [580, 197] width 359 height 602
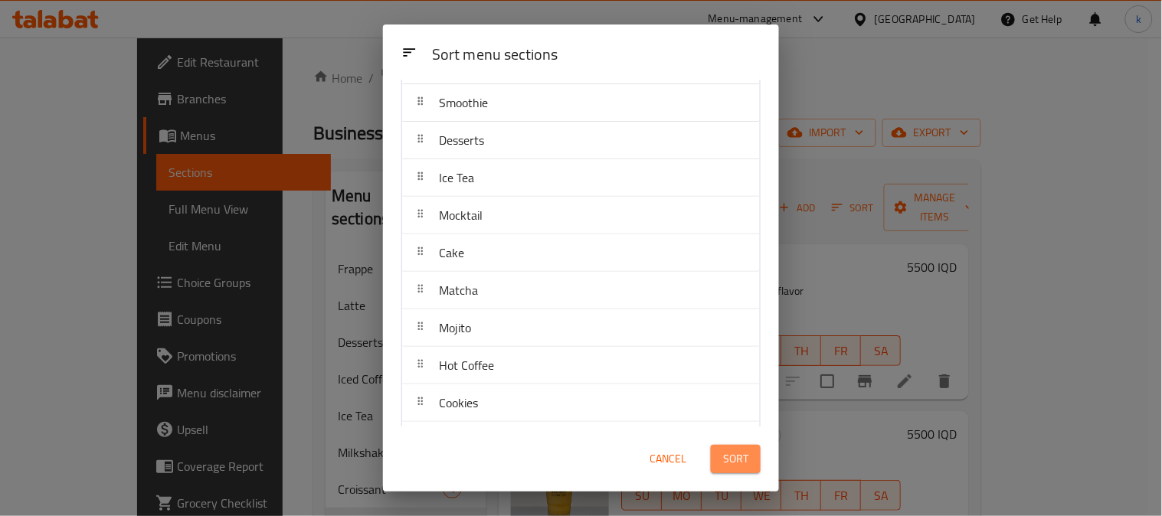
click at [729, 456] on span "Sort" at bounding box center [735, 459] width 25 height 19
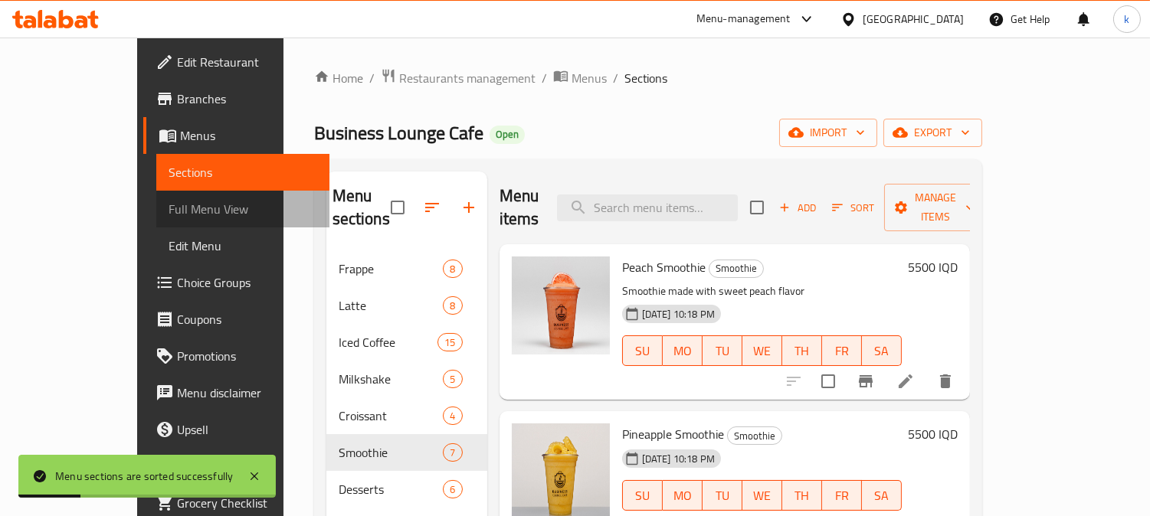
click at [168, 214] on span "Full Menu View" at bounding box center [242, 209] width 149 height 18
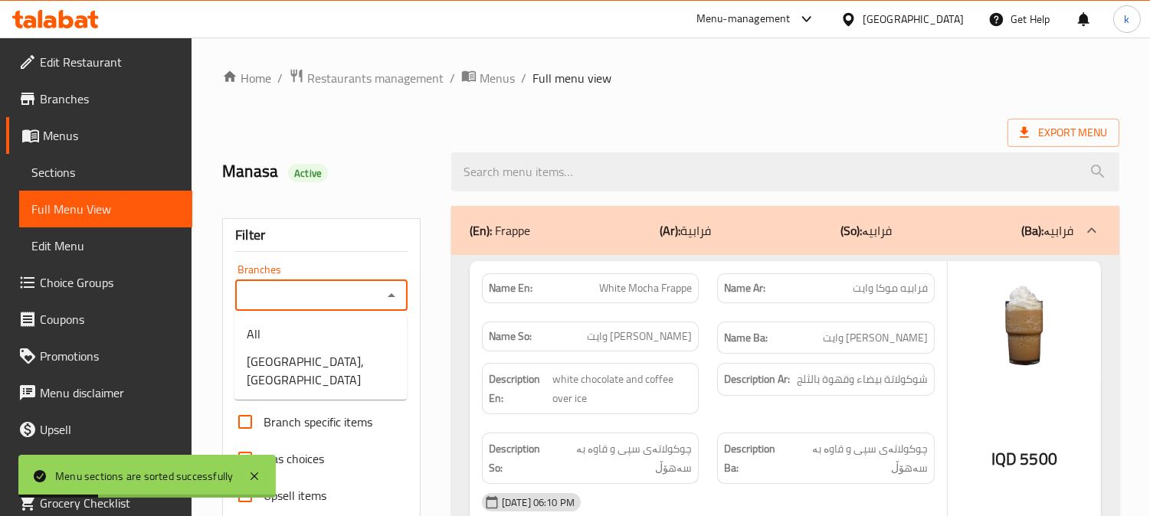
click at [345, 296] on input "Branches" at bounding box center [309, 295] width 138 height 21
click at [365, 368] on span "Business Lounge Cafe, Malta Street" at bounding box center [321, 370] width 148 height 37
type input "Business Lounge Cafe, Malta Street"
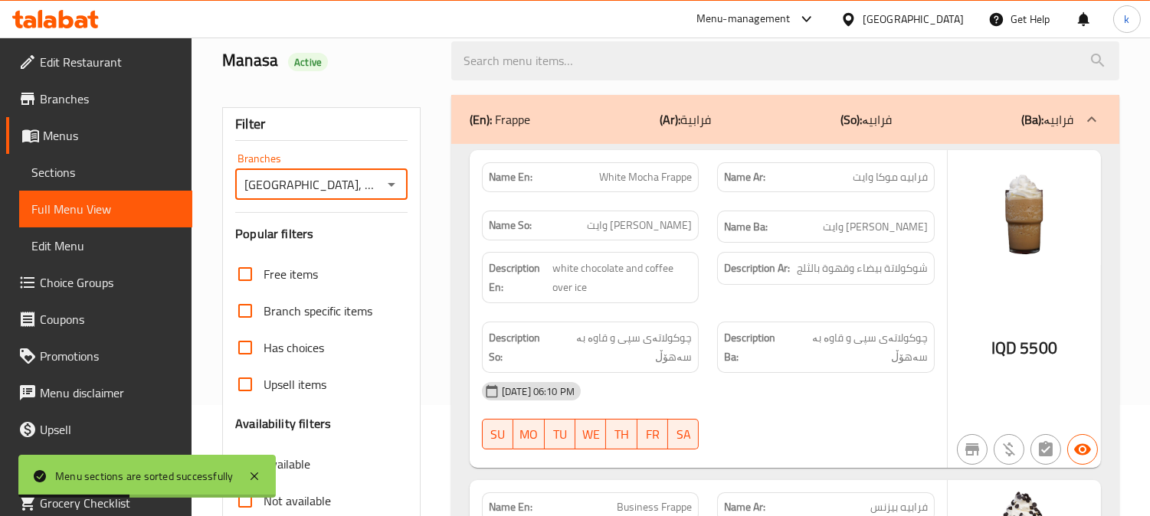
scroll to position [299, 0]
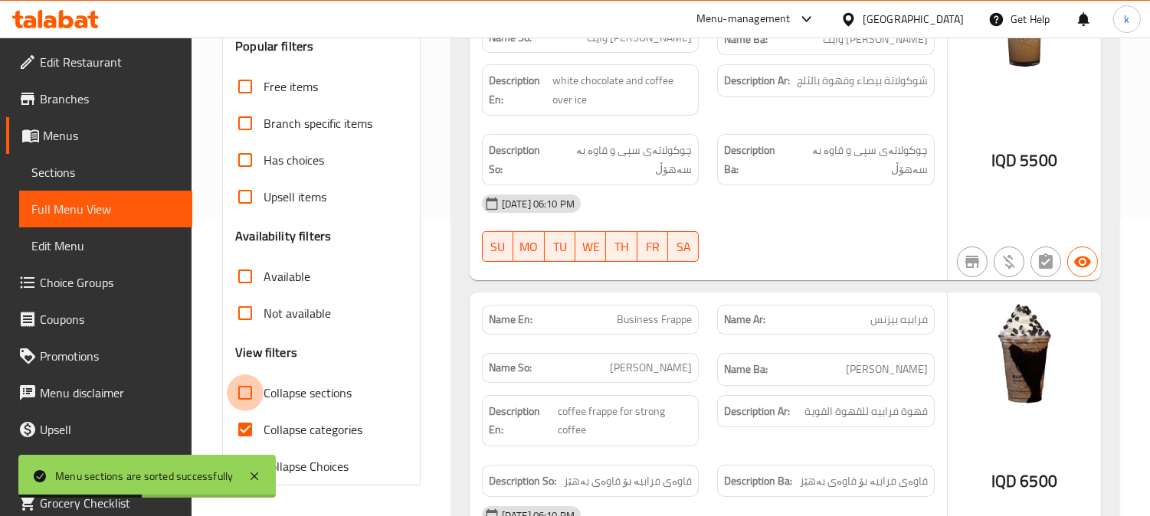
drag, startPoint x: 253, startPoint y: 391, endPoint x: 257, endPoint y: 416, distance: 24.9
click at [250, 392] on input "Collapse sections" at bounding box center [245, 392] width 37 height 37
checkbox input "true"
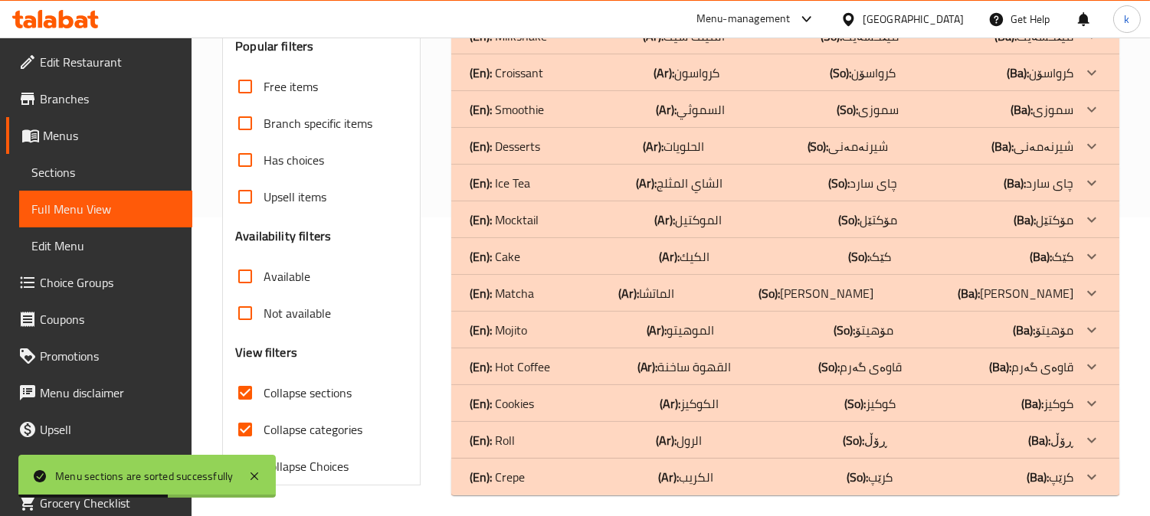
click at [258, 424] on input "Collapse categories" at bounding box center [245, 429] width 37 height 37
checkbox input "false"
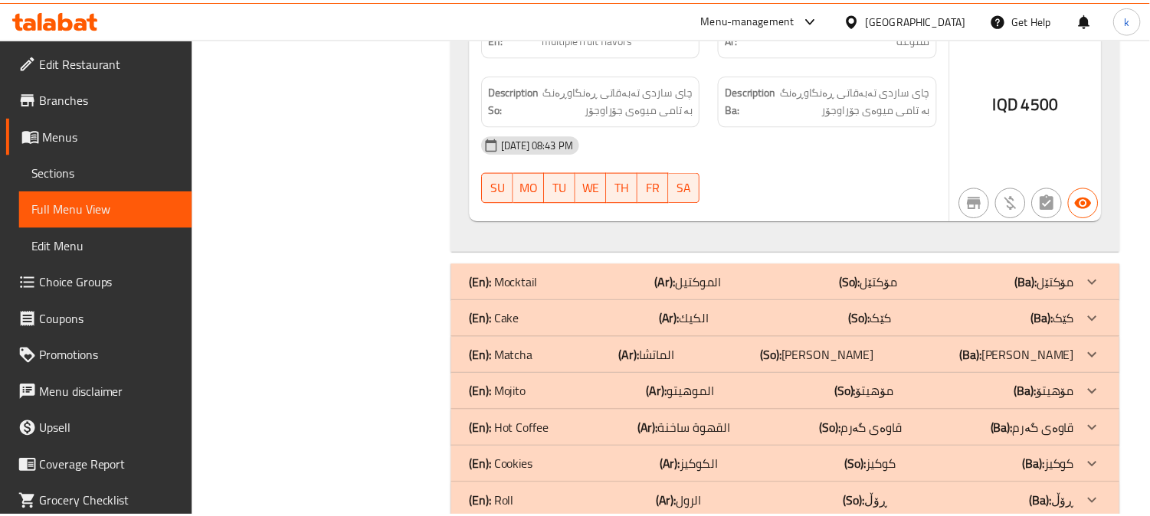
scroll to position [6567, 0]
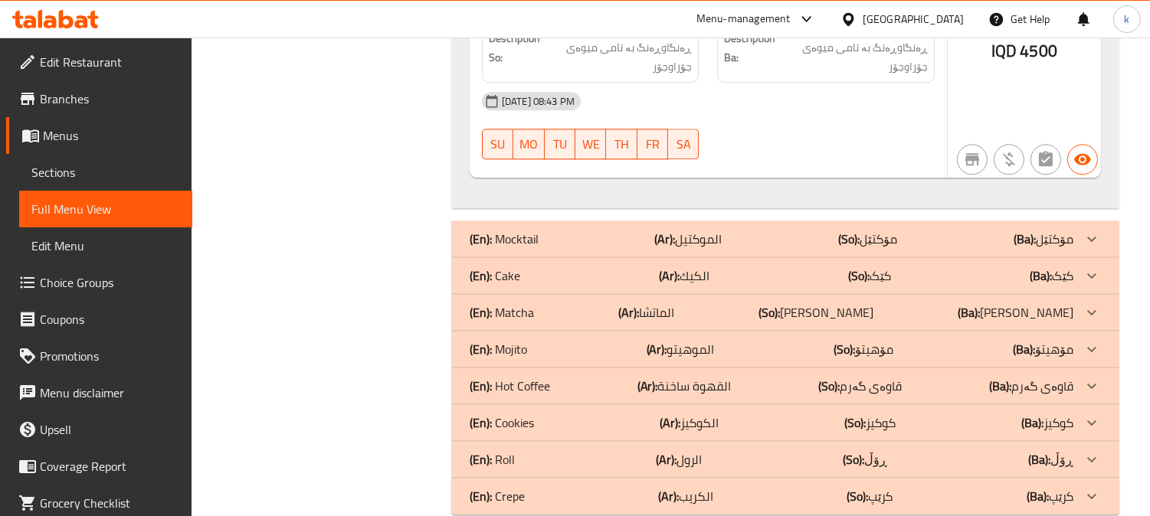
click at [60, 25] on icon at bounding box center [66, 19] width 15 height 18
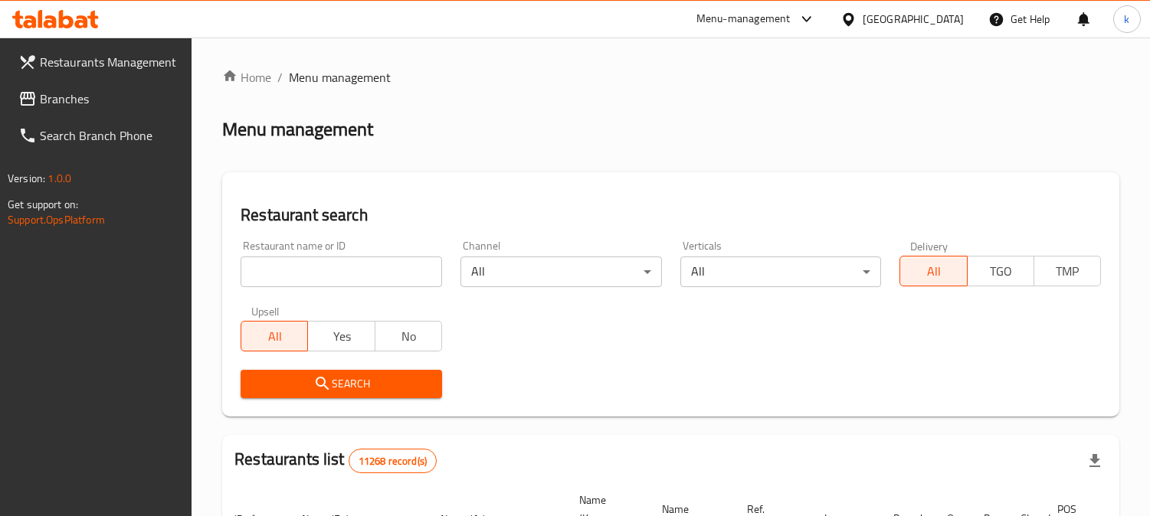
scroll to position [94, 0]
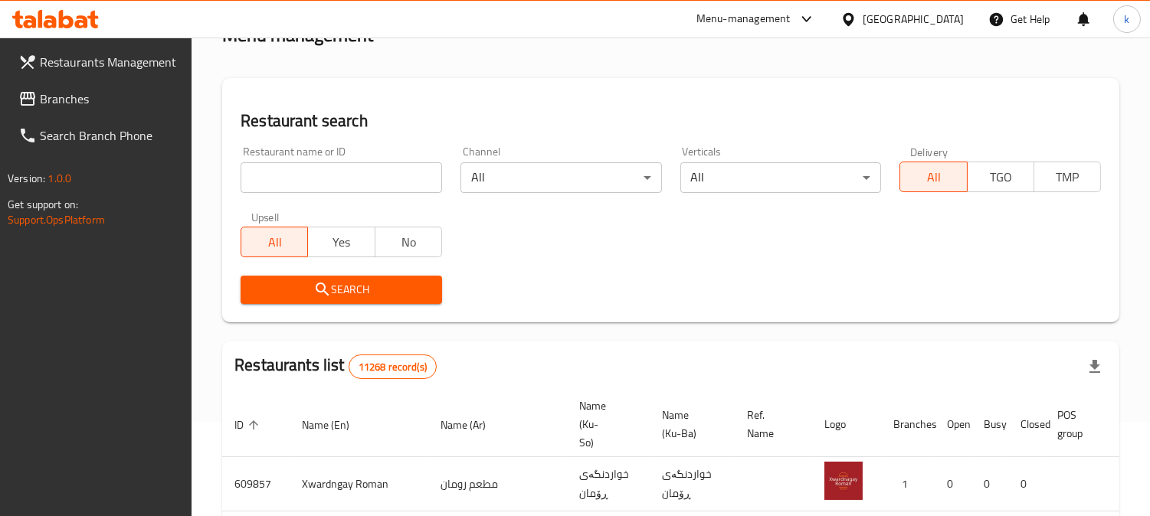
click at [329, 172] on input "search" at bounding box center [340, 177] width 201 height 31
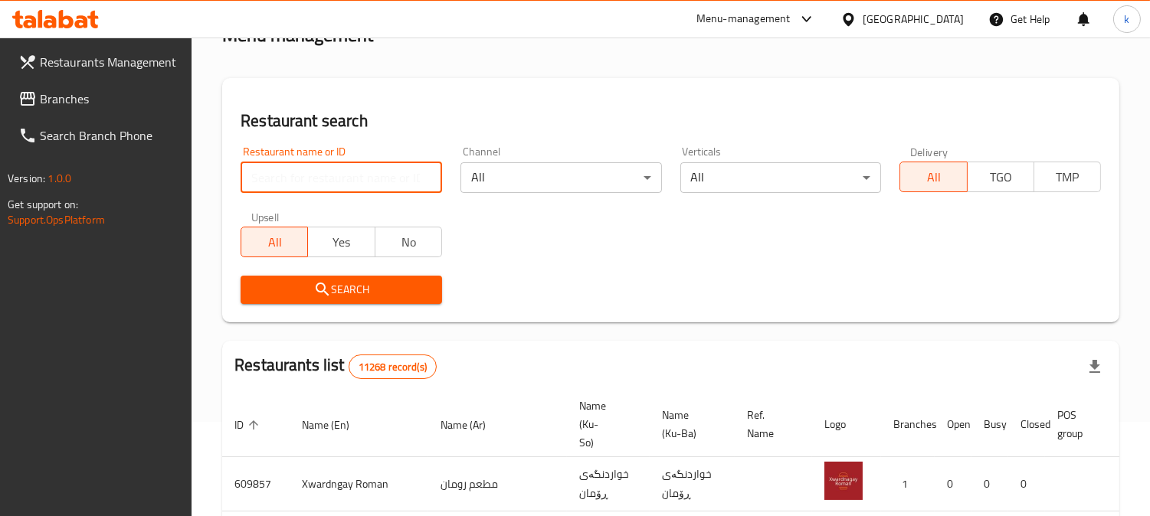
paste input "[PERSON_NAME] Chicken"
type input "[PERSON_NAME] Chicken"
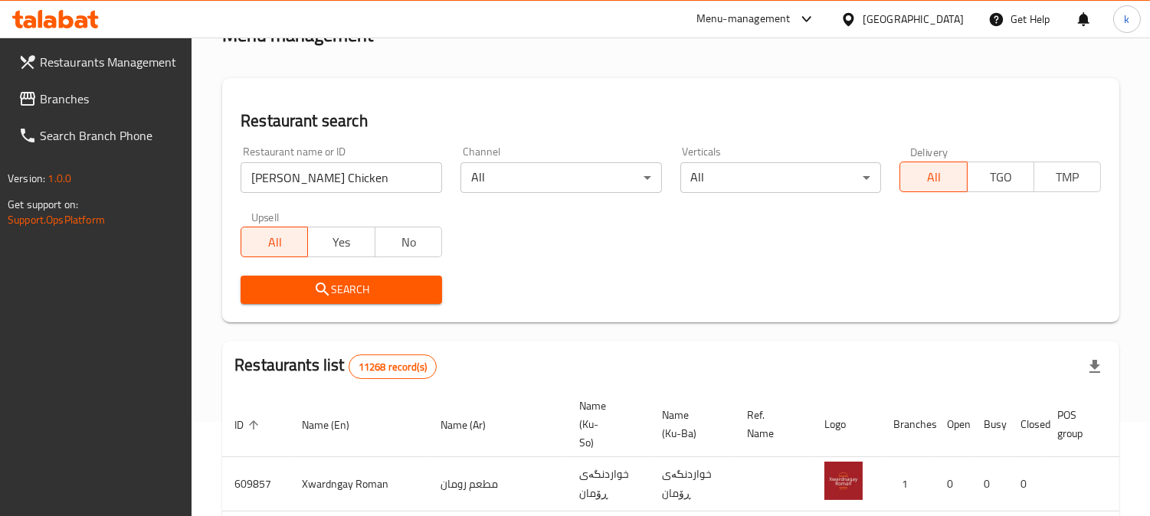
click at [296, 284] on span "Search" at bounding box center [341, 289] width 177 height 19
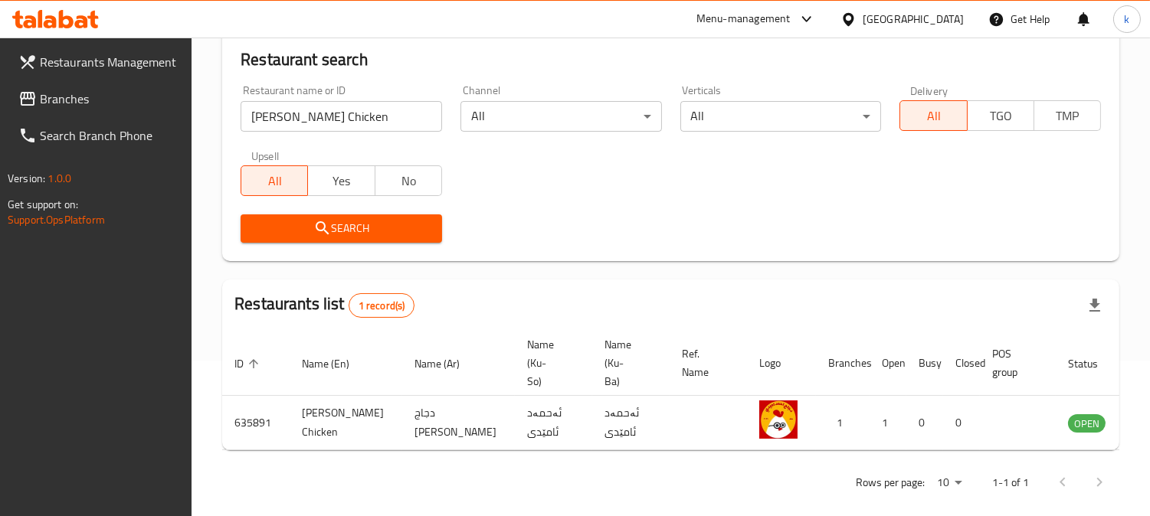
scroll to position [185, 0]
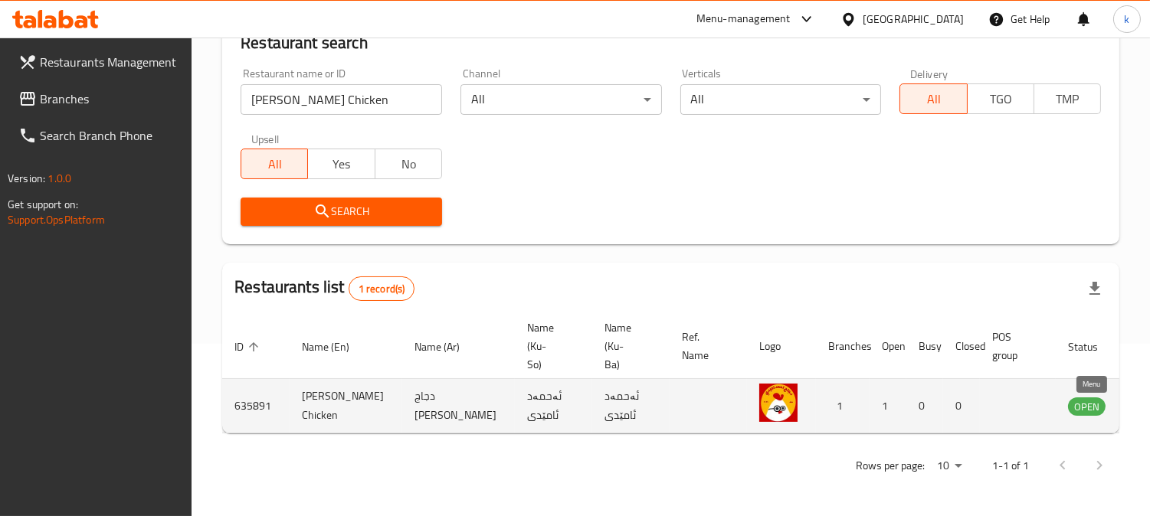
click at [1149, 401] on icon "enhanced table" at bounding box center [1157, 407] width 17 height 13
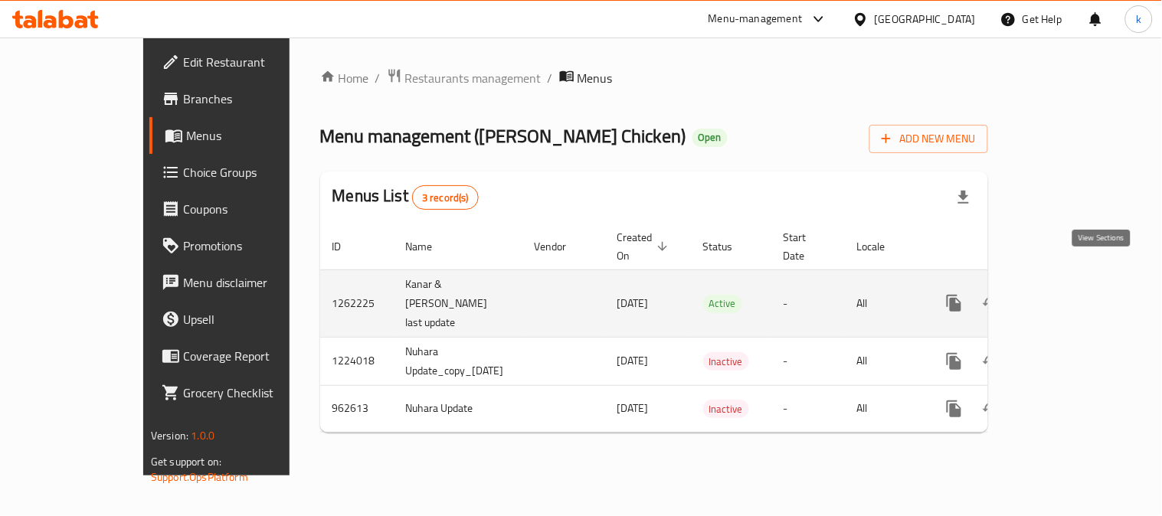
click at [1074, 294] on icon "enhanced table" at bounding box center [1064, 303] width 18 height 18
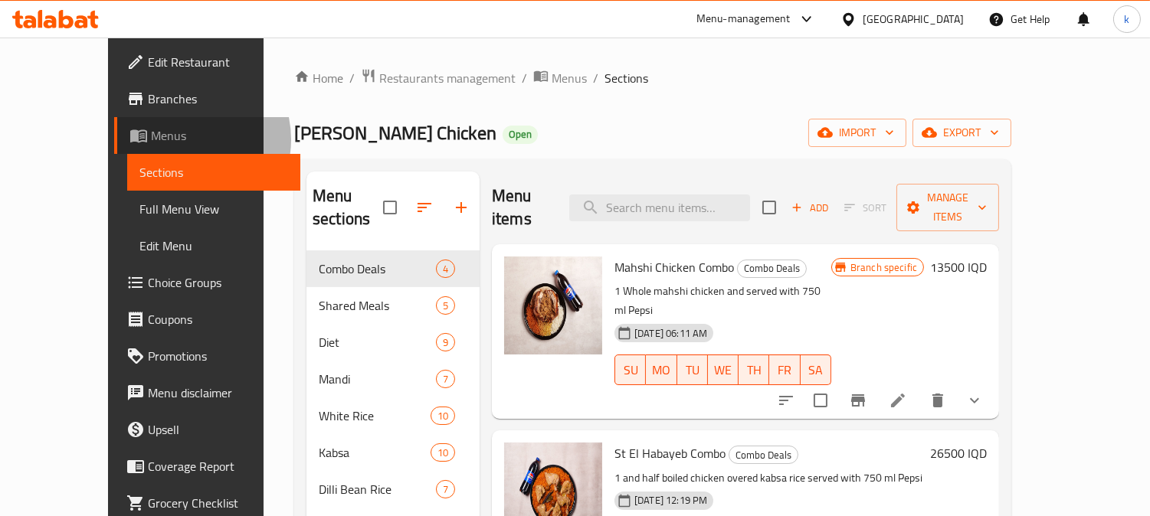
click at [151, 139] on span "Menus" at bounding box center [219, 135] width 137 height 18
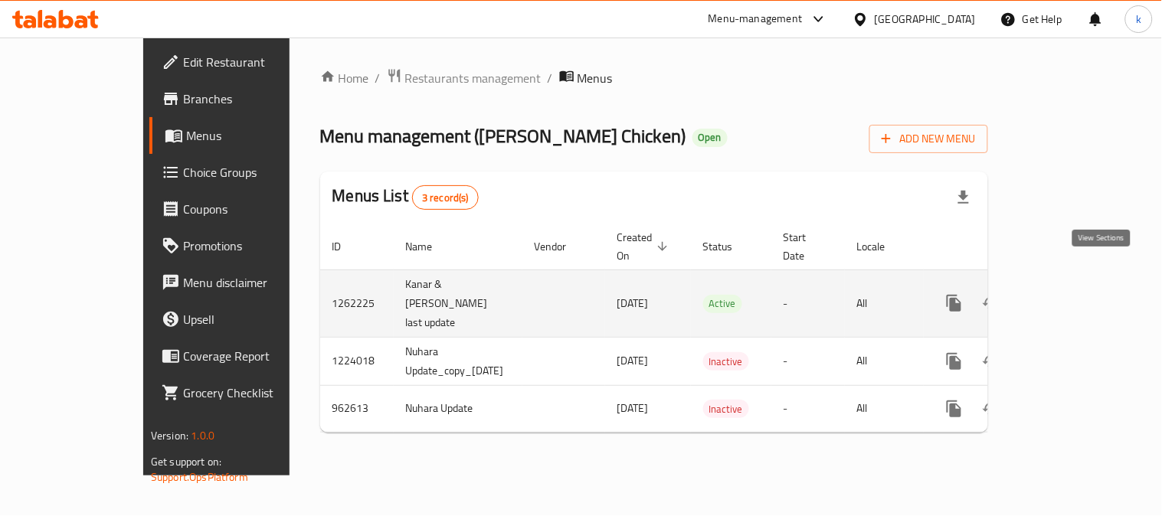
click at [1083, 285] on link "enhanced table" at bounding box center [1064, 303] width 37 height 37
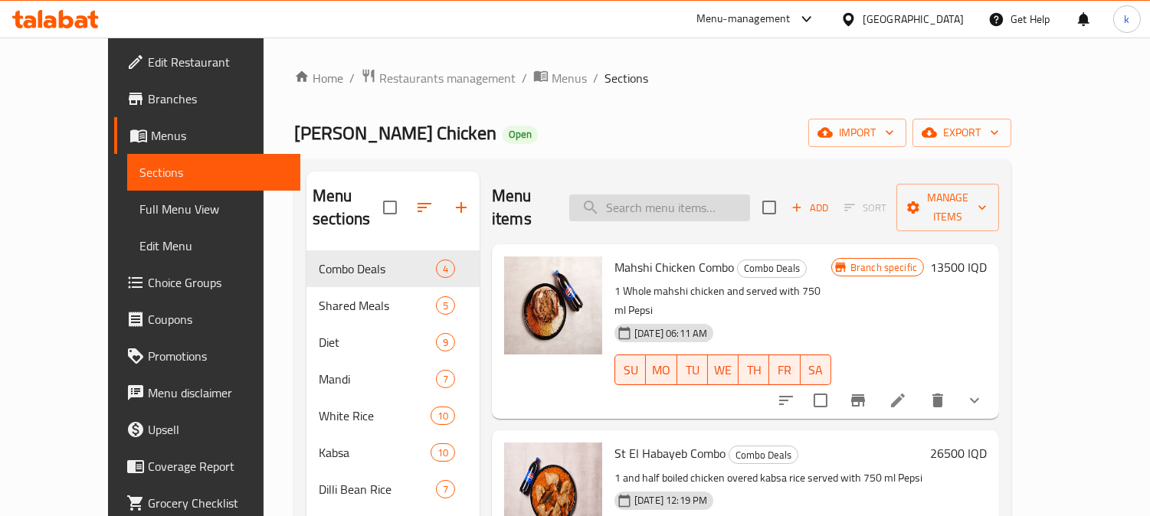
click at [716, 195] on input "search" at bounding box center [659, 208] width 181 height 27
paste input "Half Boiled Chicken"
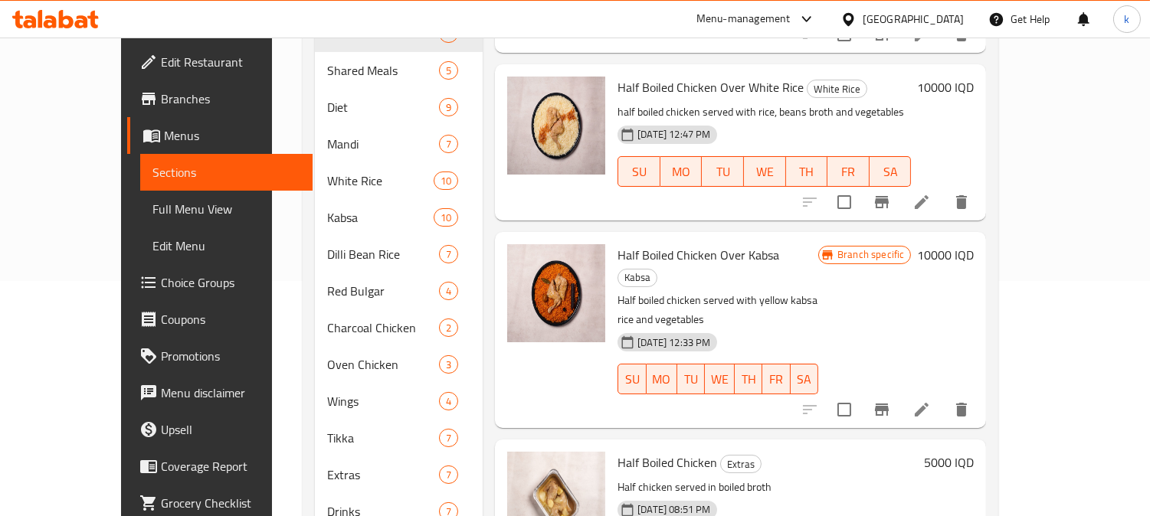
scroll to position [274, 0]
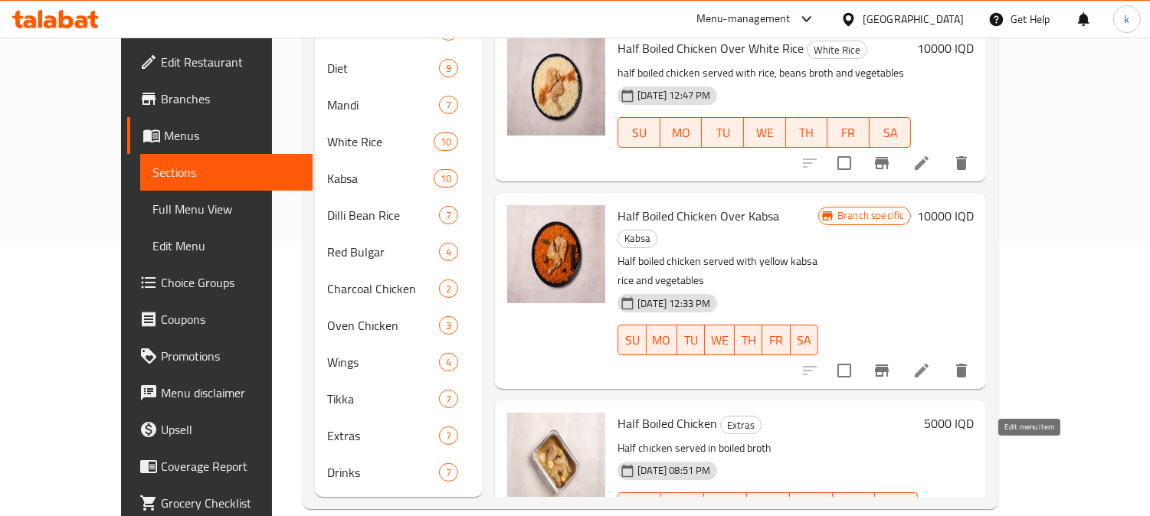
type input "Half Boiled Chicken"
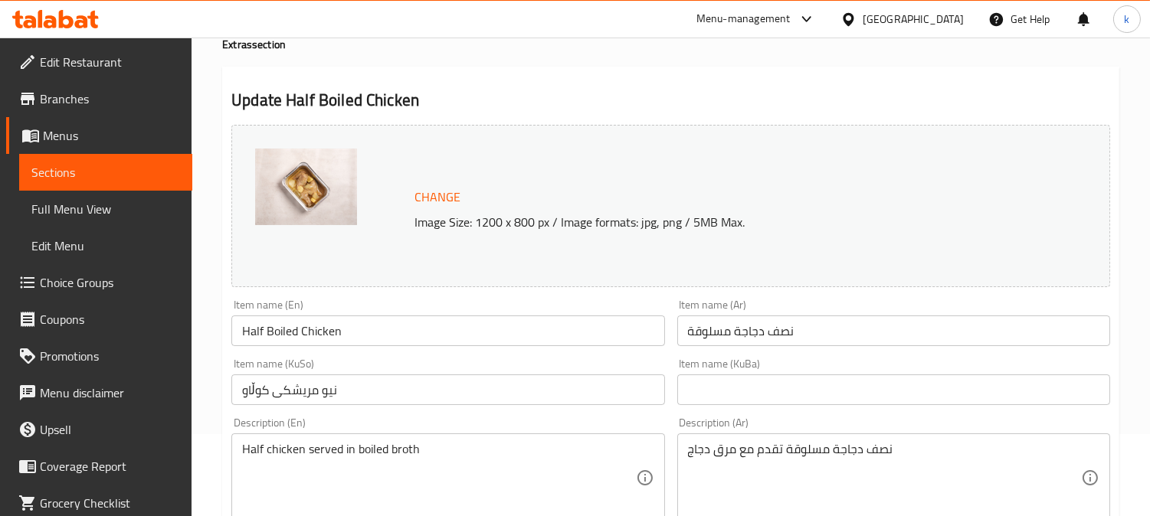
scroll to position [142, 0]
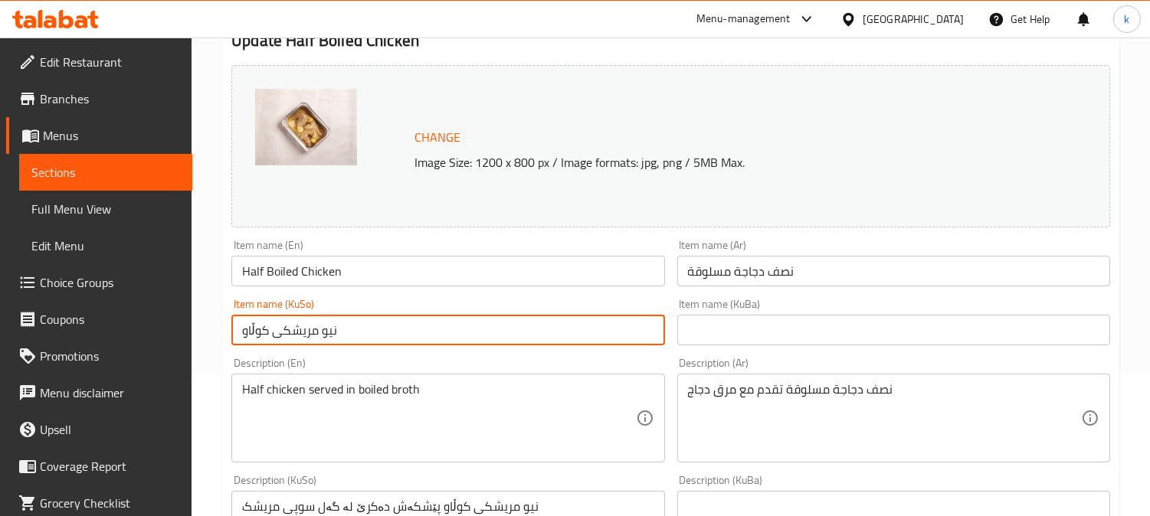
click at [384, 334] on input "نیو مریشکی کوڵاو" at bounding box center [447, 330] width 433 height 31
click at [751, 332] on input "text" at bounding box center [893, 330] width 433 height 31
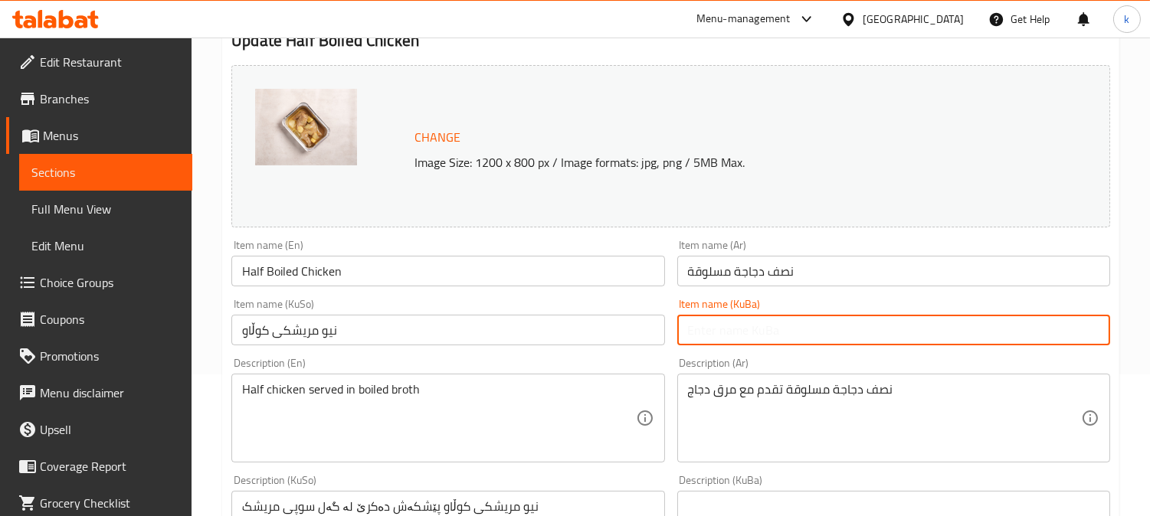
paste input "نیو مریشکی کوڵاو"
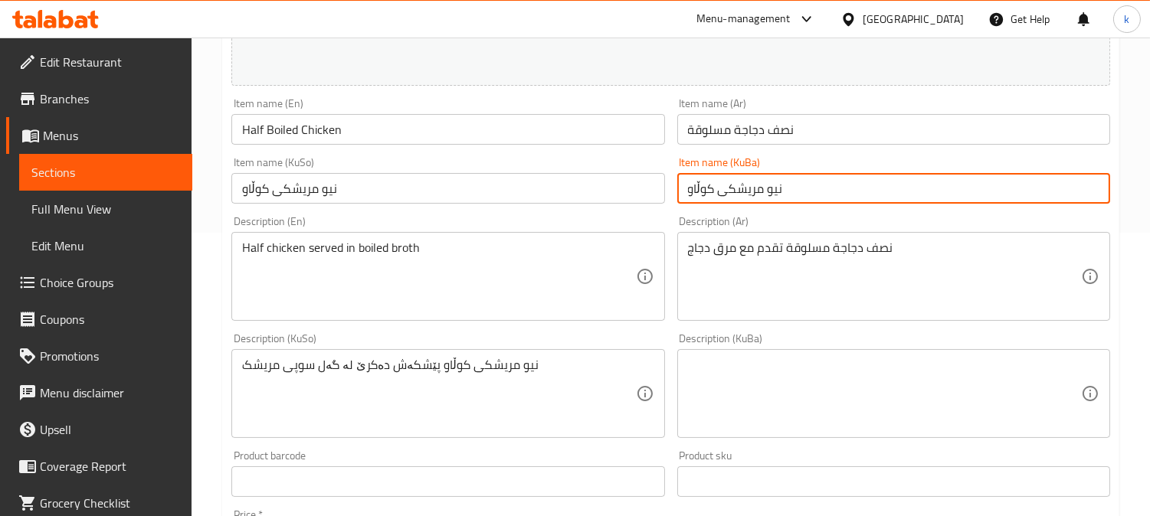
type input "نیو مریشکی کوڵاو"
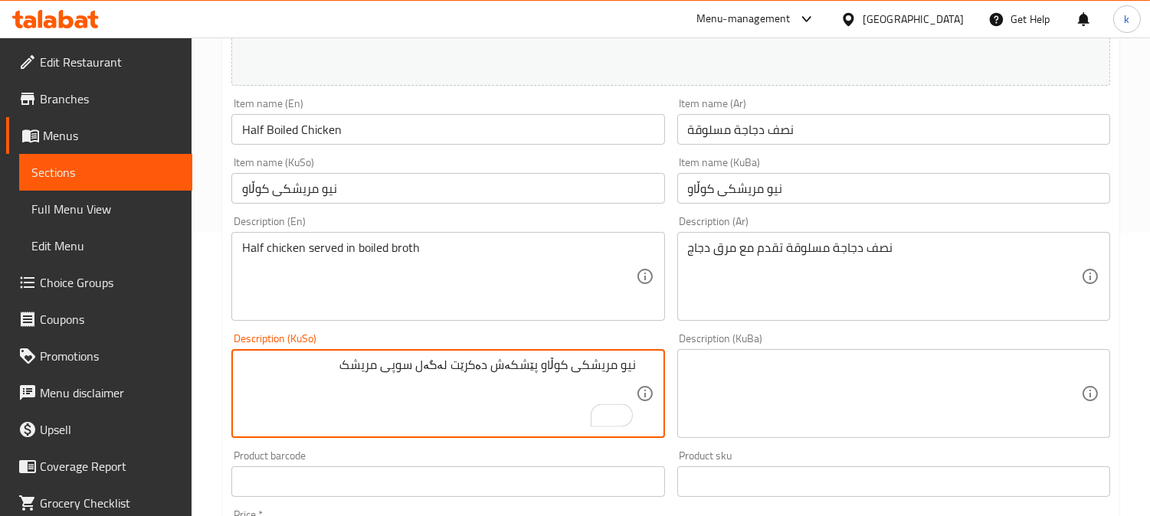
click at [414, 368] on textarea "نیو مریشکی کوڵاو پێشکەش دەکرێت لەگەل سوپی مریشک" at bounding box center [438, 394] width 393 height 73
click at [414, 368] on textarea "نیو مریشکی کوڵاو پێشکەش دەکرێت لەگەل شلەی مریشک" at bounding box center [438, 394] width 393 height 73
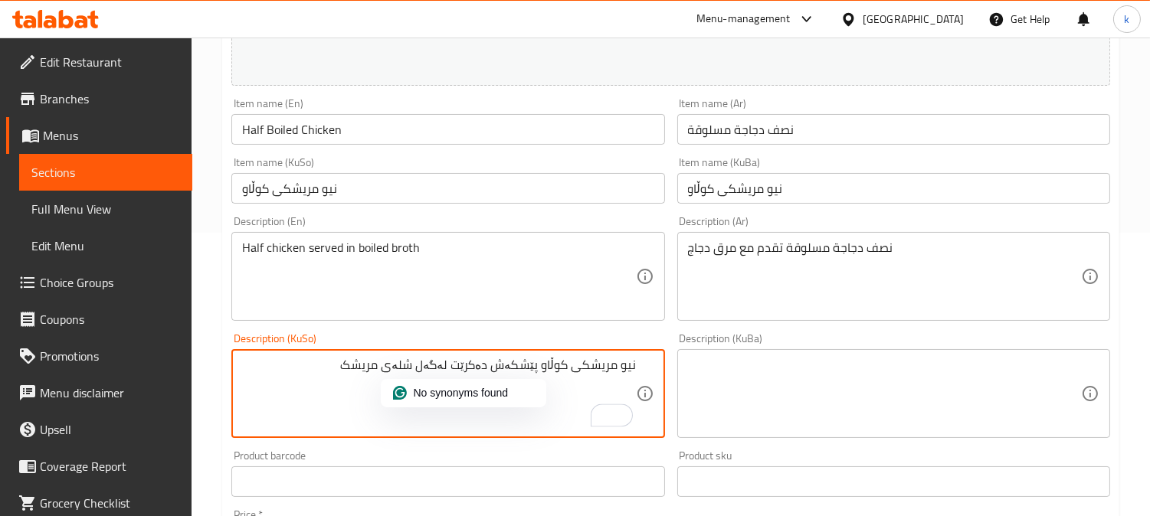
type textarea "نیو مریشکی کوڵاو پێشکەش دەکرێت لەگەل شلەی مریشک"
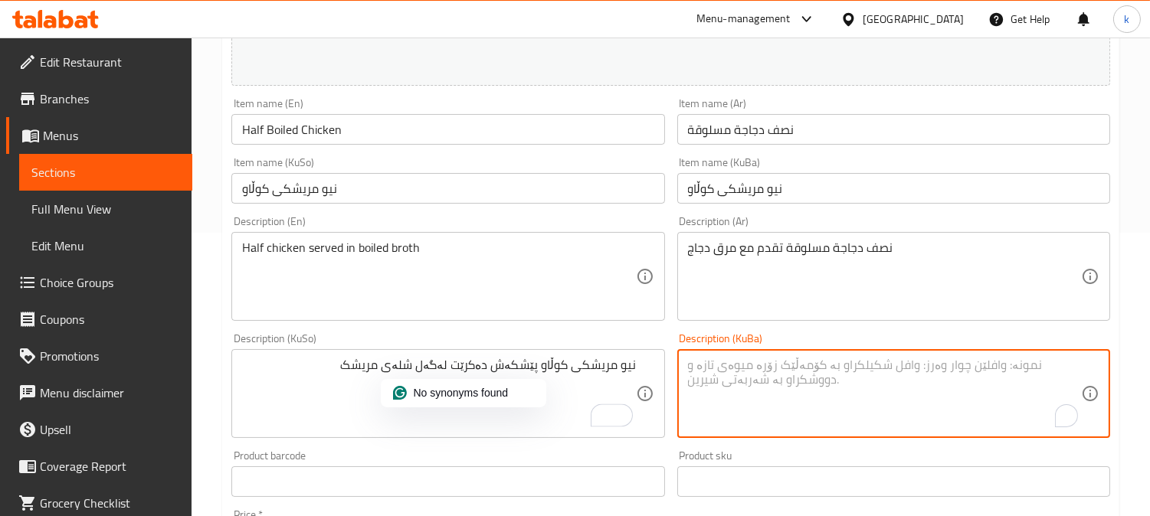
click at [798, 369] on textarea "To enrich screen reader interactions, please activate Accessibility in Grammarl…" at bounding box center [884, 394] width 393 height 73
paste textarea "نیو مریشکی کوڵاو پێشکەش دەکرێت لەگەل شلەی مریشک"
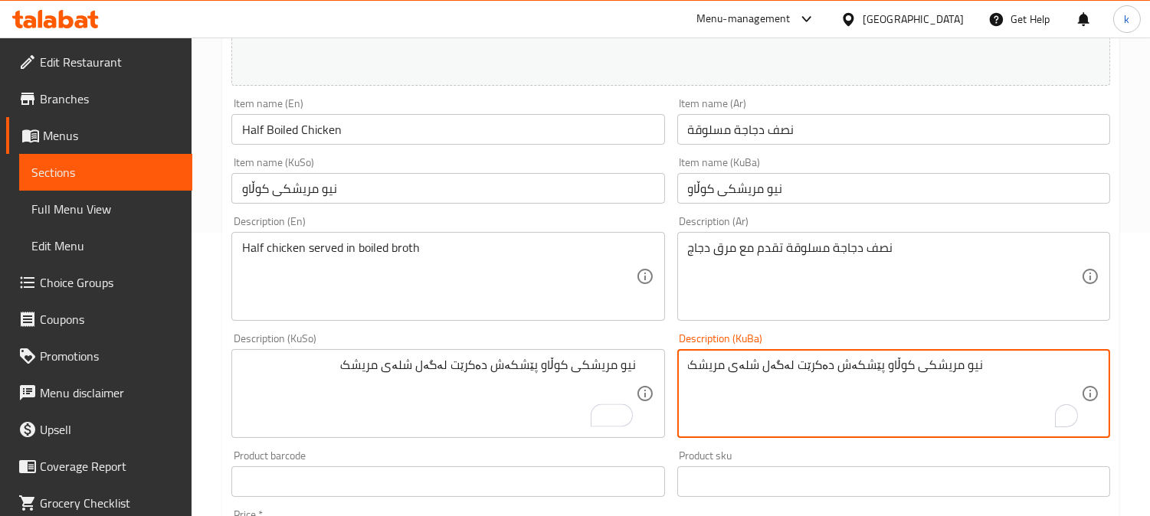
scroll to position [761, 0]
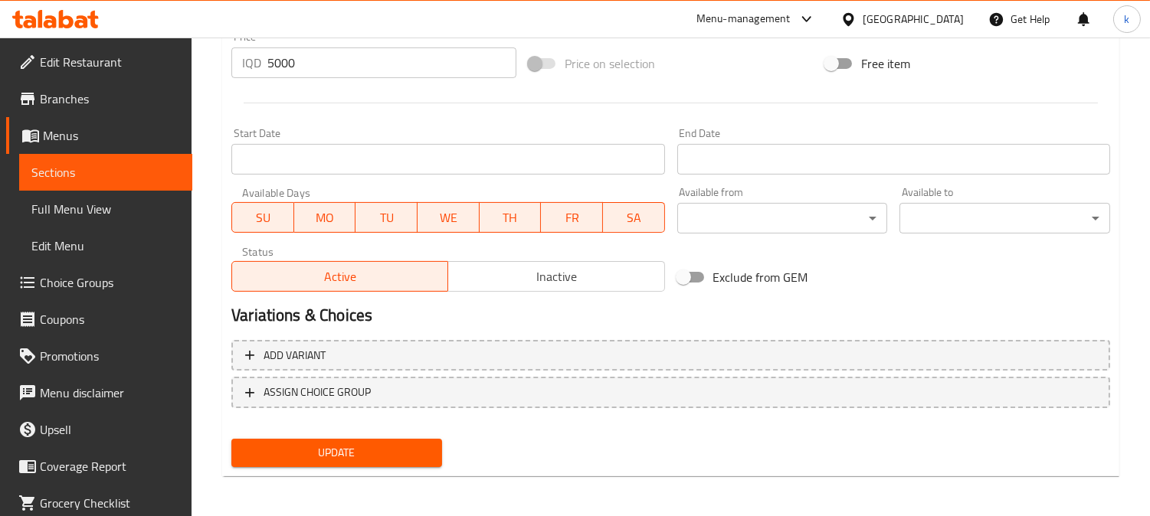
type textarea "نیو مریشکی کوڵاو پێشکەش دەکرێت لەگەل شلەی مریشک"
click at [356, 439] on button "Update" at bounding box center [336, 453] width 211 height 28
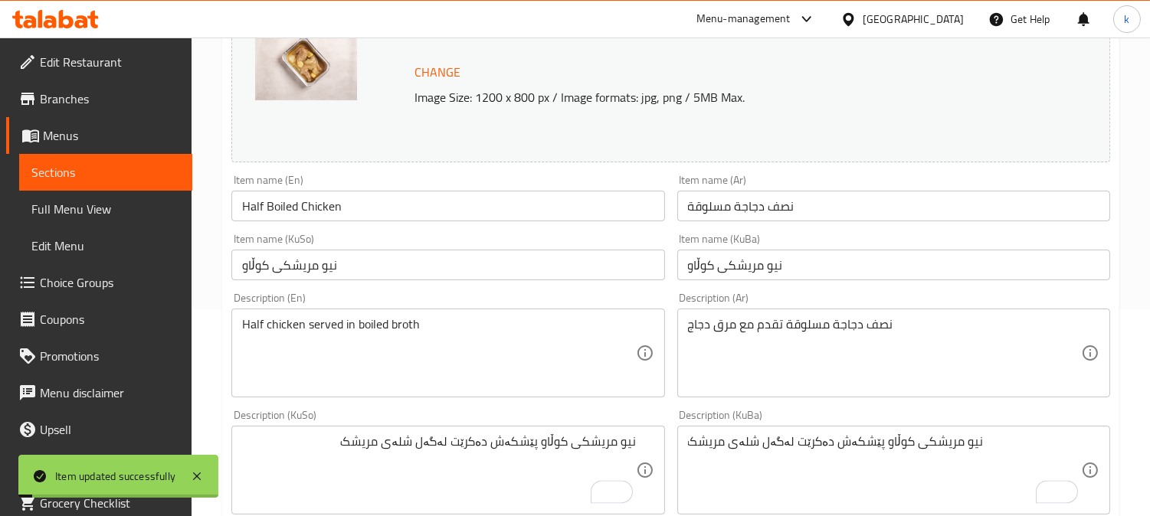
scroll to position [194, 0]
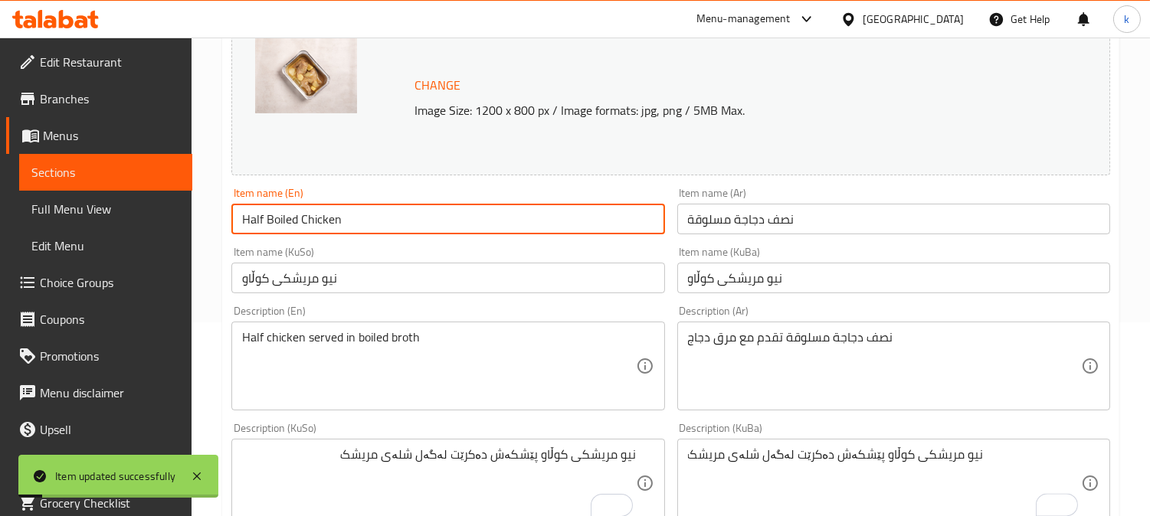
click at [342, 221] on input "Half Boiled Chicken" at bounding box center [447, 219] width 433 height 31
click at [103, 194] on link "Full Menu View" at bounding box center [105, 209] width 173 height 37
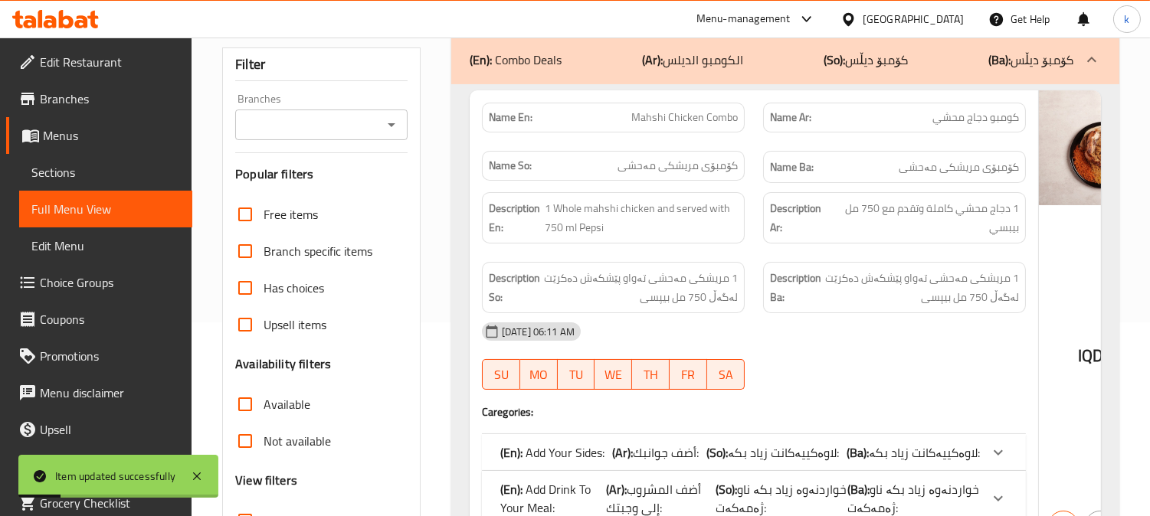
click at [346, 120] on input "Branches" at bounding box center [309, 124] width 138 height 21
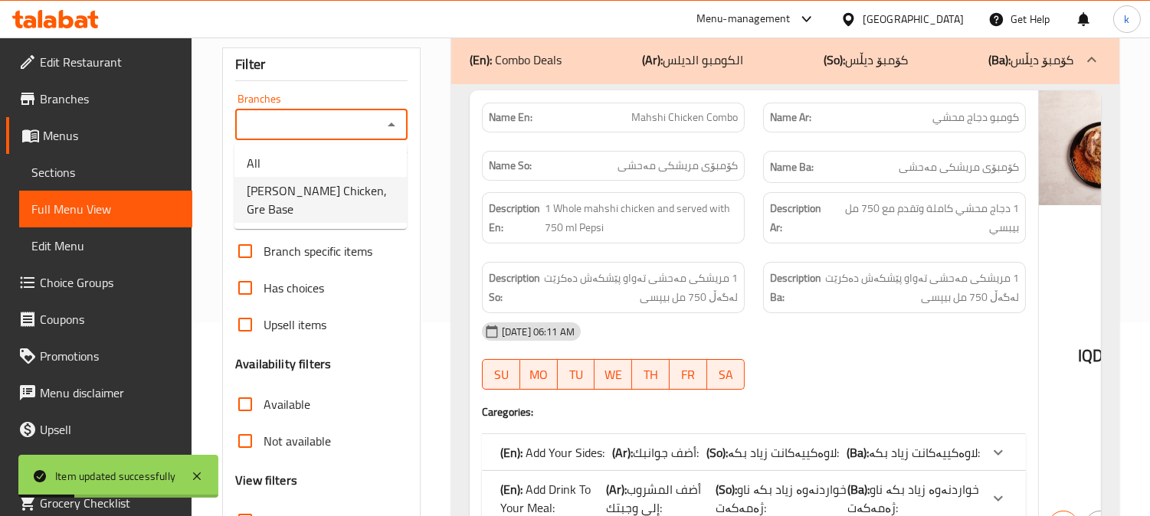
click at [333, 193] on span "[PERSON_NAME] Chicken, Gre Base" at bounding box center [321, 200] width 148 height 37
type input "[PERSON_NAME] Chicken, Gre Base"
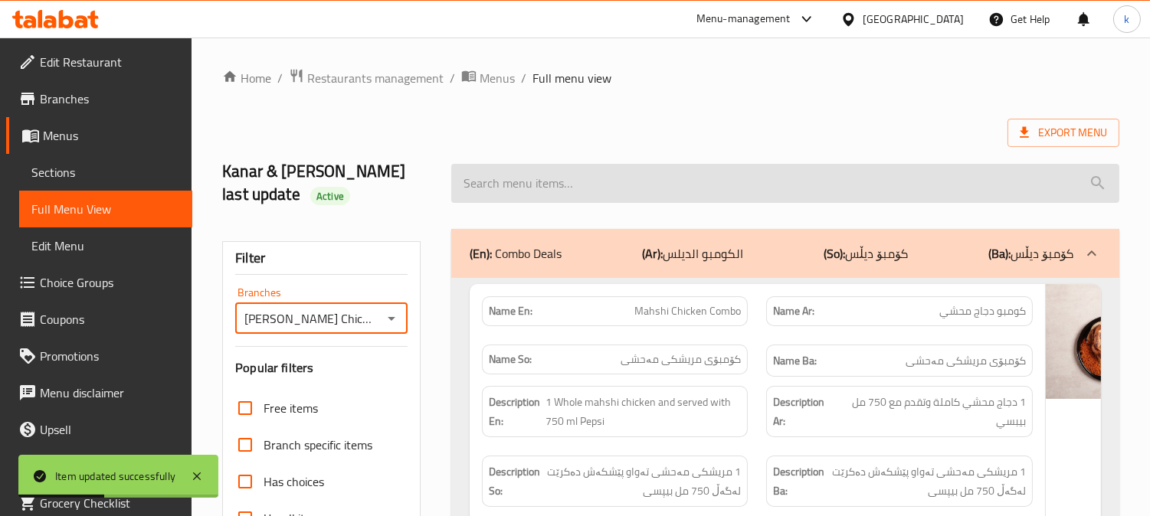
click at [553, 186] on input "search" at bounding box center [785, 183] width 668 height 39
paste input "Half Boiled Chicken"
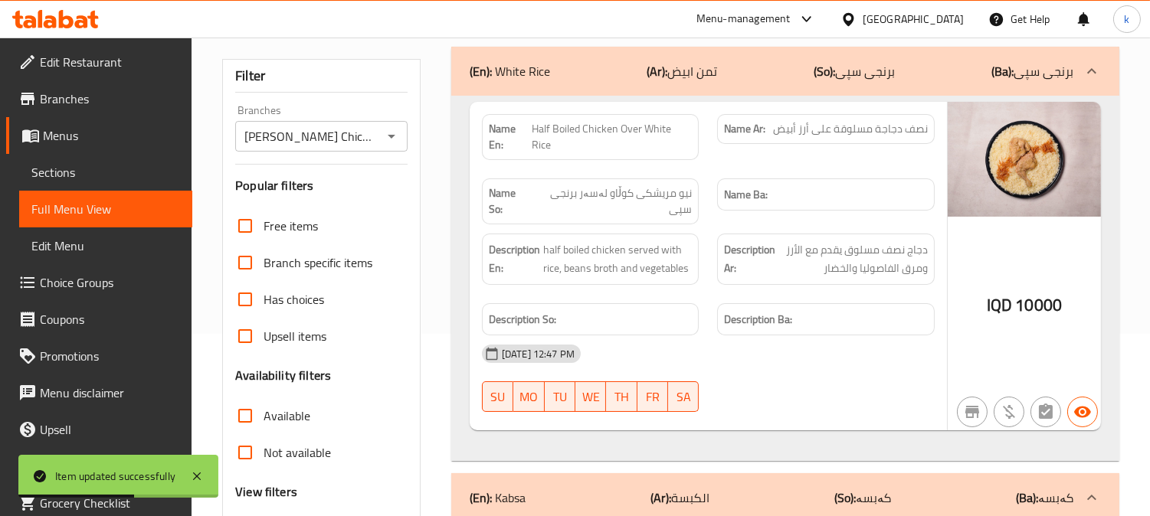
scroll to position [142, 0]
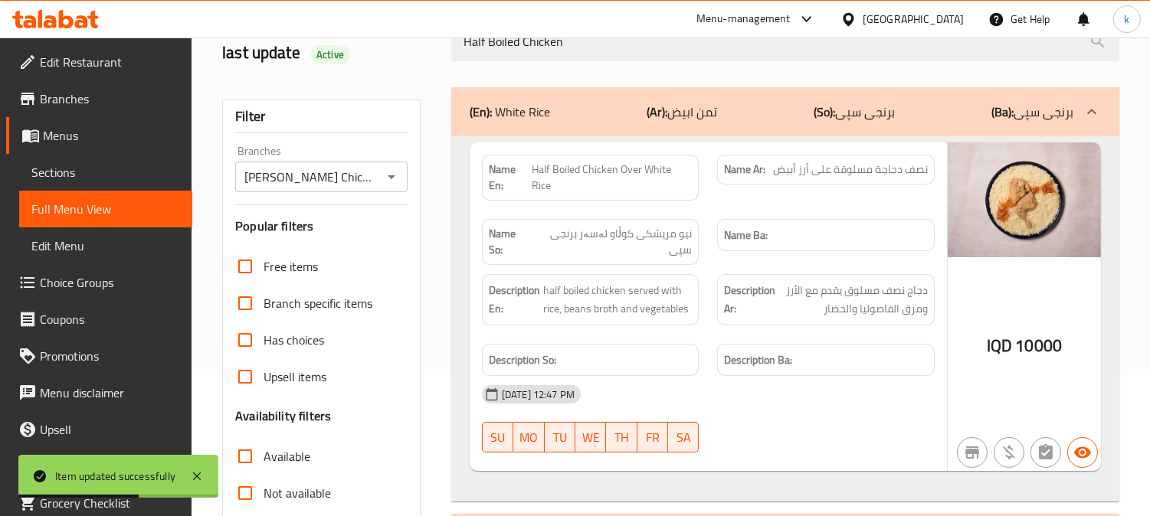
type input "Half Boiled Chicken"
click at [723, 124] on div "(En): White Rice (Ar): تمن ابيض (So): برنجی سپی (Ba): برنجی سپی" at bounding box center [785, 111] width 668 height 49
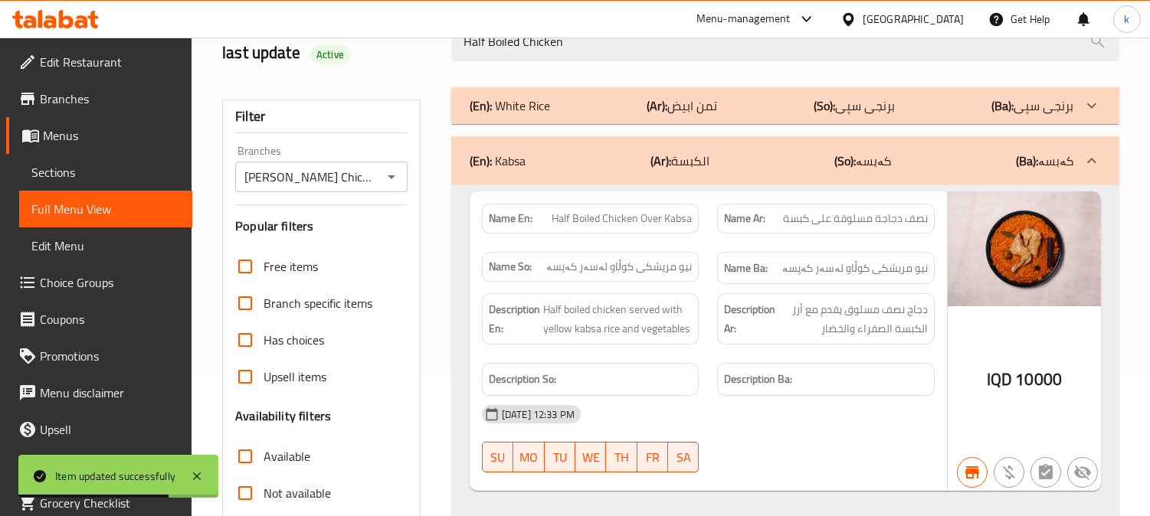
click at [722, 153] on div "(En): Kabsa (Ar): الكبسة (So): کەبسە (Ba): کەبسە" at bounding box center [770, 161] width 603 height 18
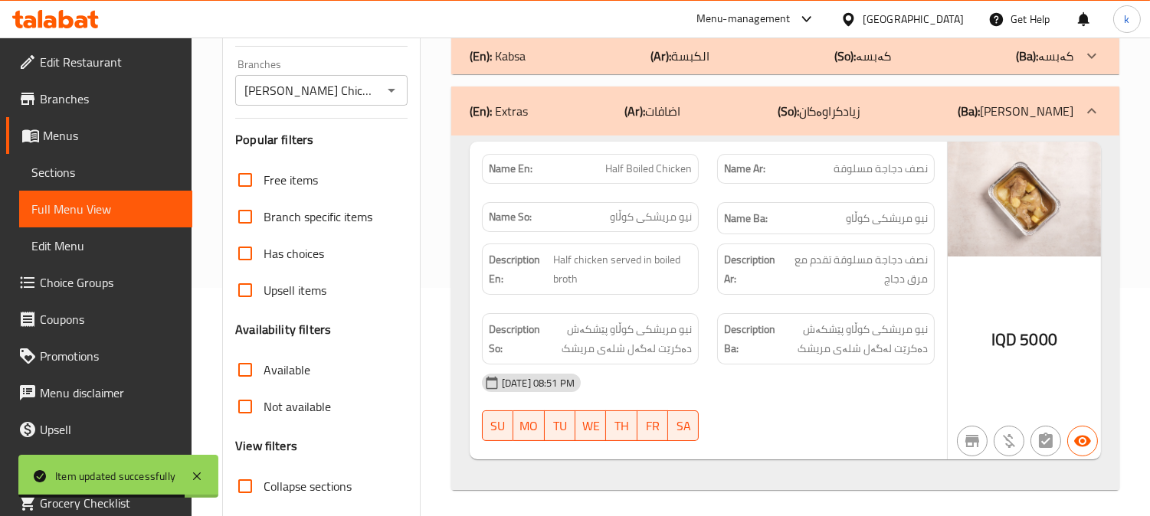
scroll to position [283, 0]
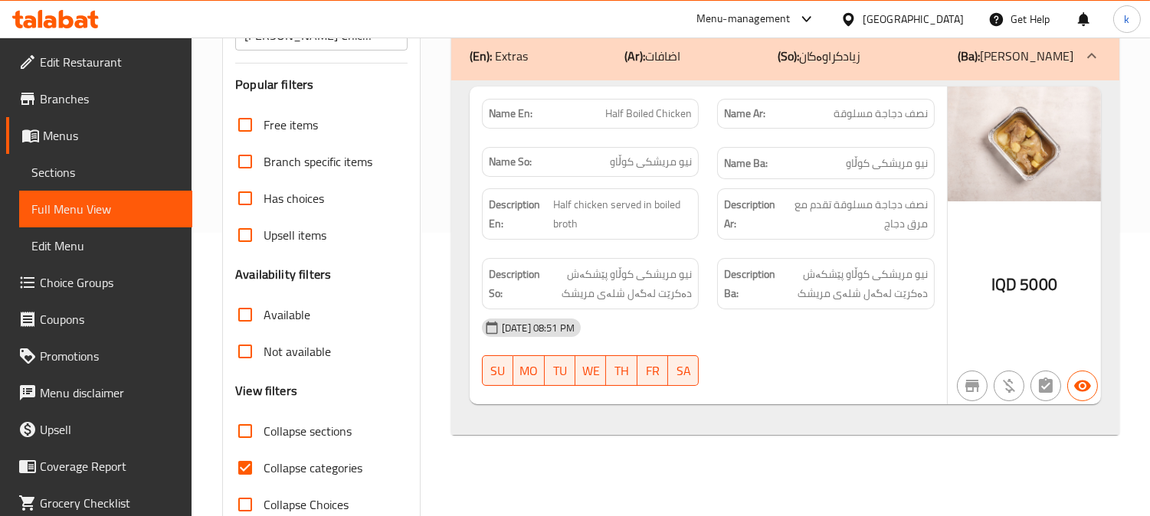
click at [87, 176] on span "Sections" at bounding box center [105, 172] width 149 height 18
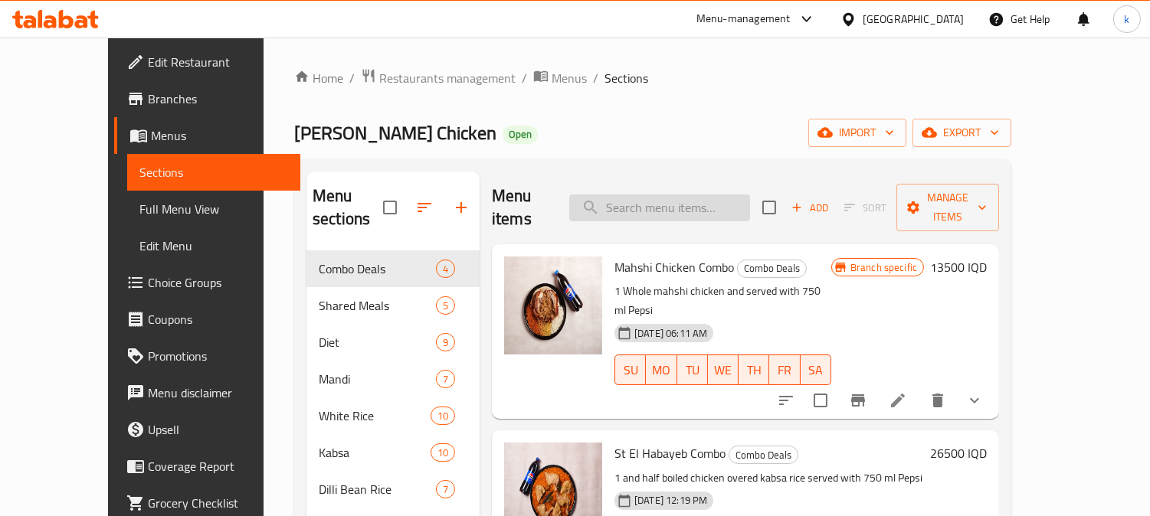
click at [687, 195] on input "search" at bounding box center [659, 208] width 181 height 27
paste input "Half Boiled Chicken"
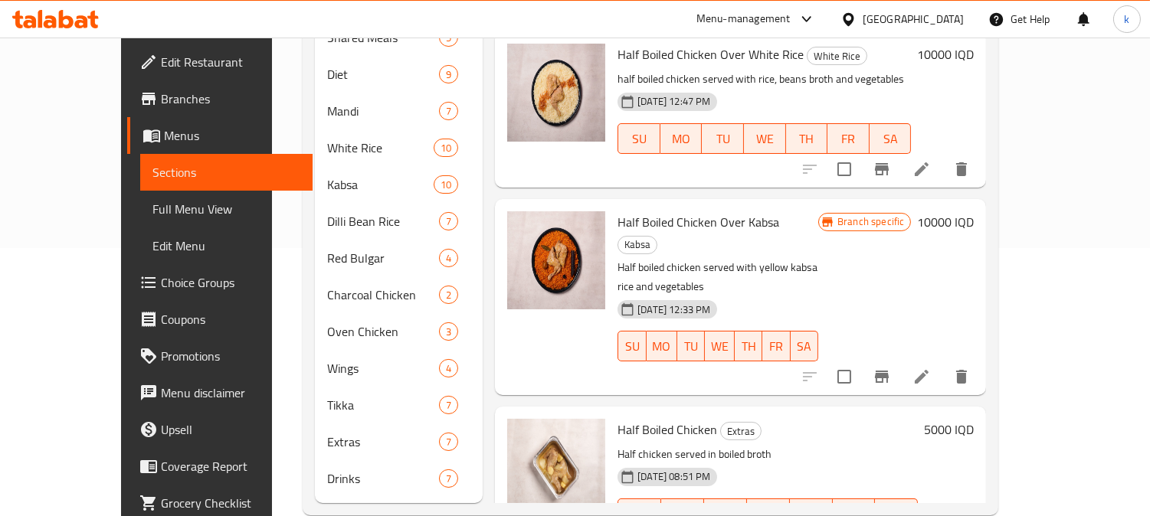
scroll to position [274, 0]
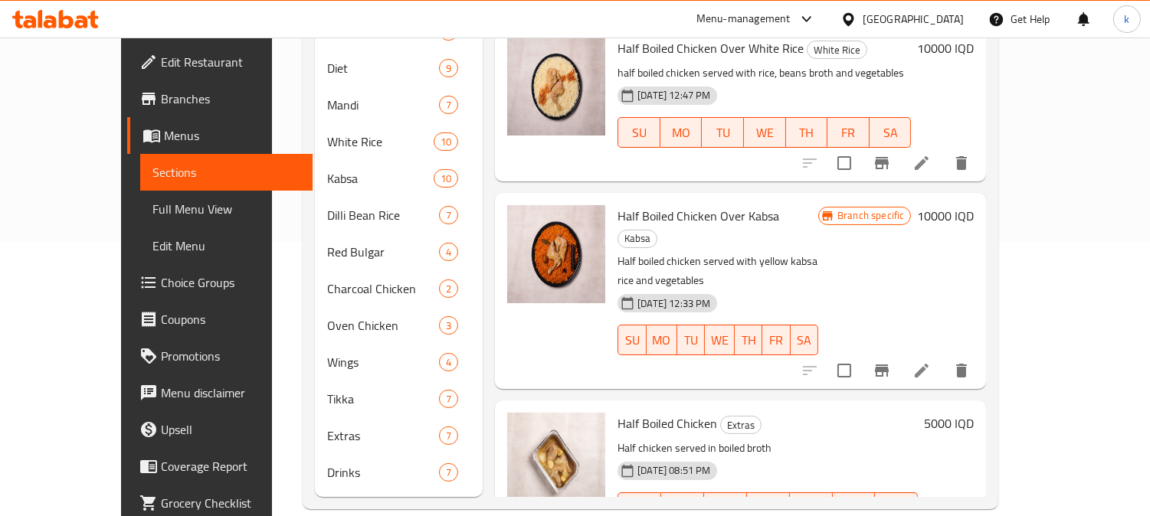
type input "Half Boiled Chicken"
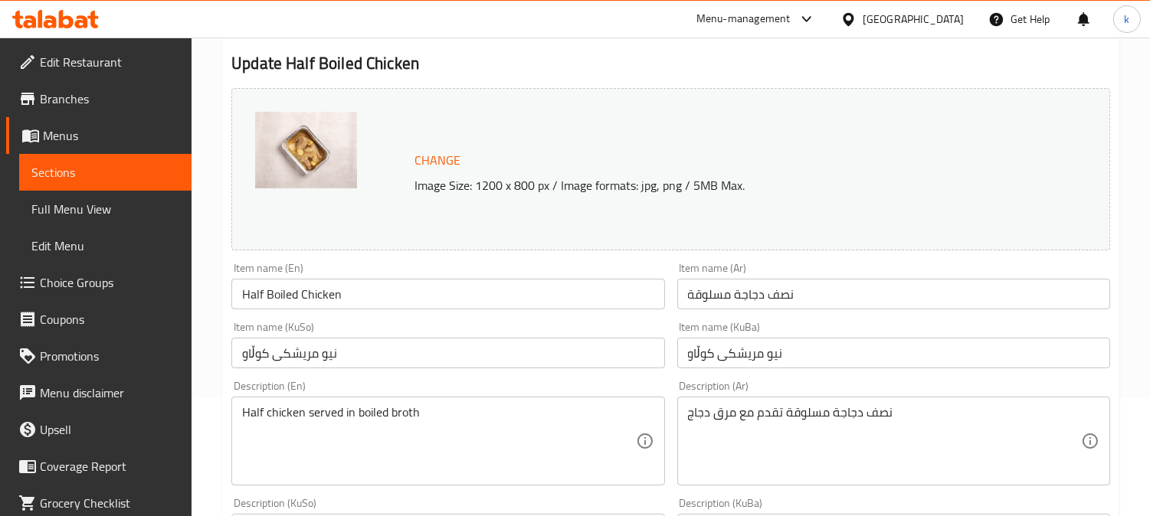
scroll to position [283, 0]
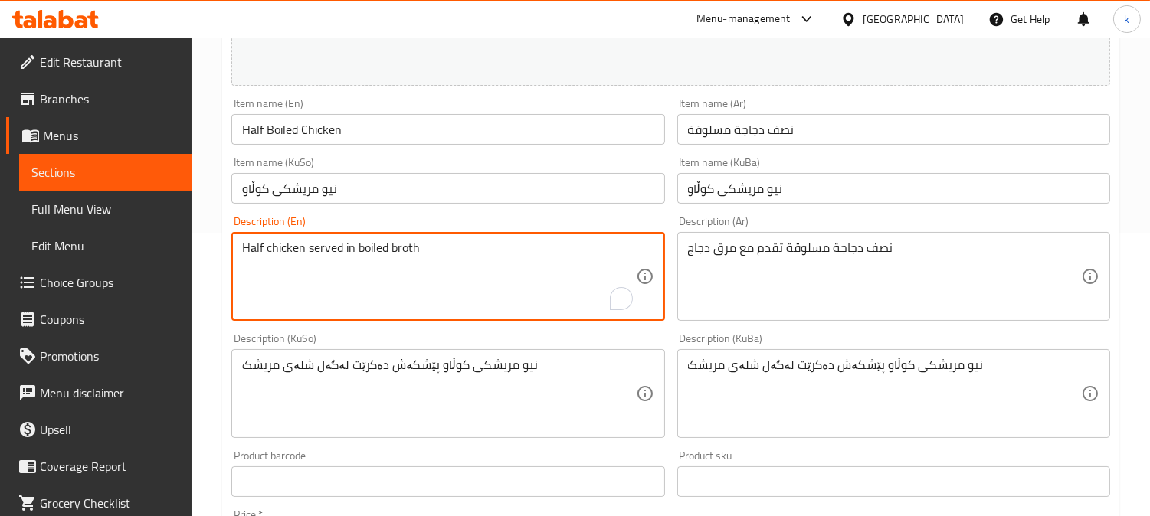
drag, startPoint x: 464, startPoint y: 245, endPoint x: 358, endPoint y: 245, distance: 105.7
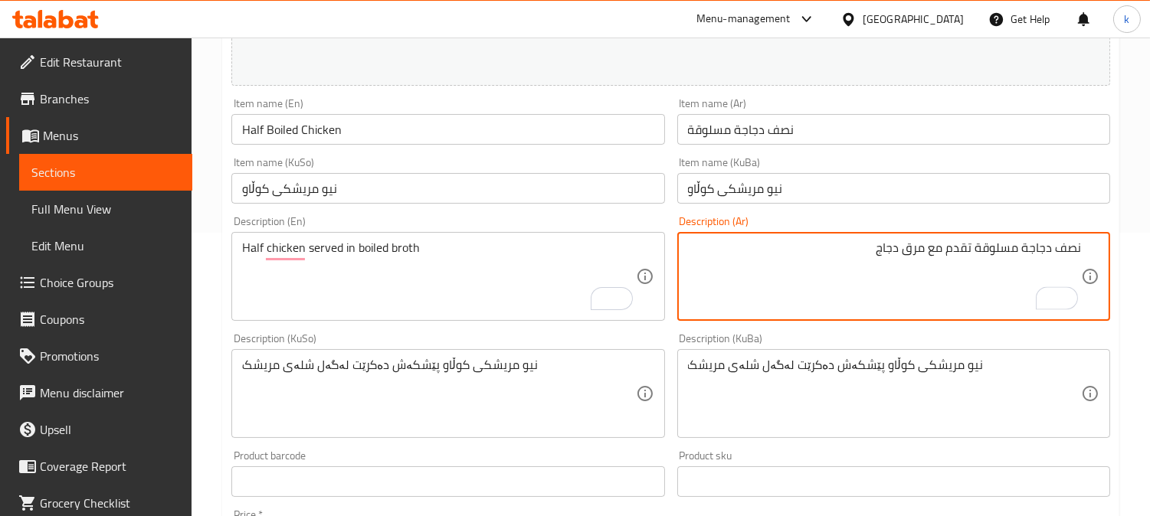
click at [914, 253] on textarea "نصف دجاجة مسلوقة تقدم مع مرق دجاج" at bounding box center [884, 276] width 393 height 73
paste textarea "مسلوق"
click at [882, 258] on textarea "نصف دجاجة مسلوقة تقدم مع مرق مسلوق دجاج" at bounding box center [884, 276] width 393 height 73
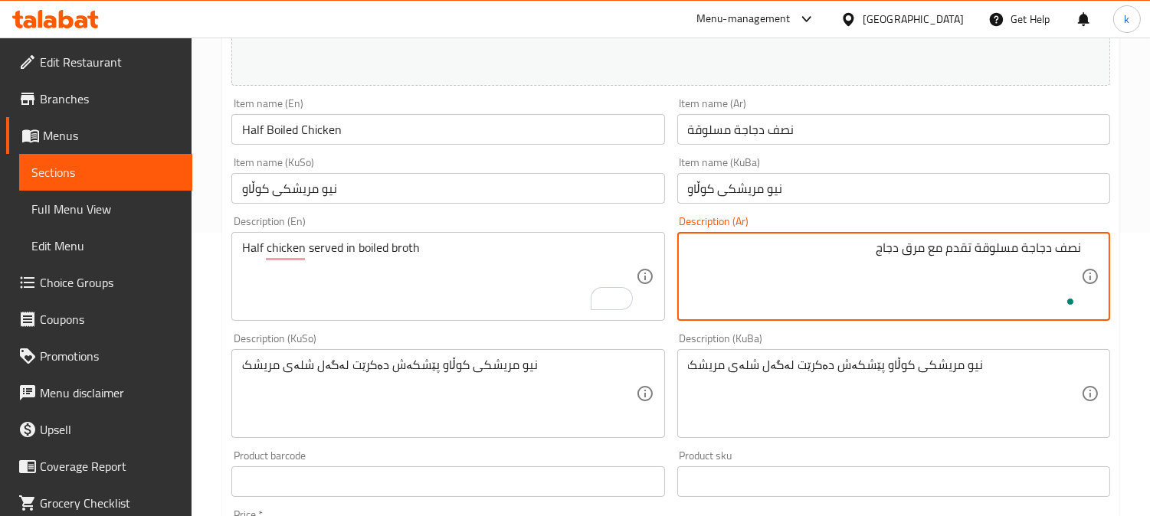
paste textarea "مسلوق"
type textarea "نصف دجاجة مسلوقة تقدم مع مرق دجاج مسلوق"
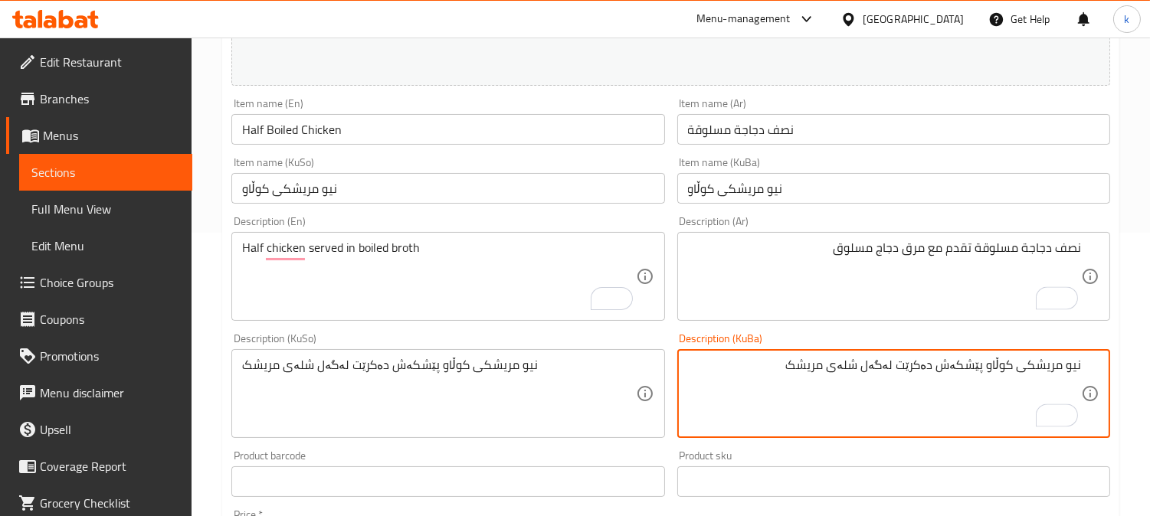
click at [791, 368] on textarea "نیو مریشکی کوڵاو پێشکەش دەکرێت لەگەل شلەی مریشک" at bounding box center [884, 394] width 393 height 73
click at [810, 365] on textarea "نیو مریشکی کوڵاو پێشکەش دەکرێت لەگەل شلەی مریشکی کوڵاو" at bounding box center [884, 394] width 393 height 73
type textarea "نیو مریشکی کوڵاو پێشکەش دەکرێت لەگەل شلەی مریشکی کوڵاو"
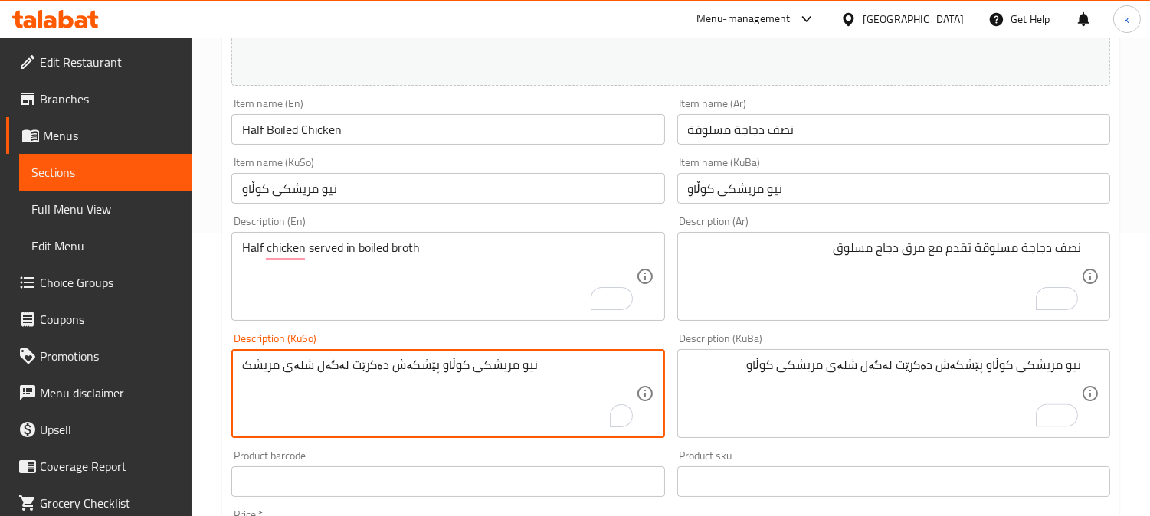
click at [432, 371] on textarea "نیو مریشکی کوڵاو پێشکەش دەکرێت لەگەل شلەی مریشک" at bounding box center [438, 394] width 393 height 73
paste textarea "ی کوڵاو"
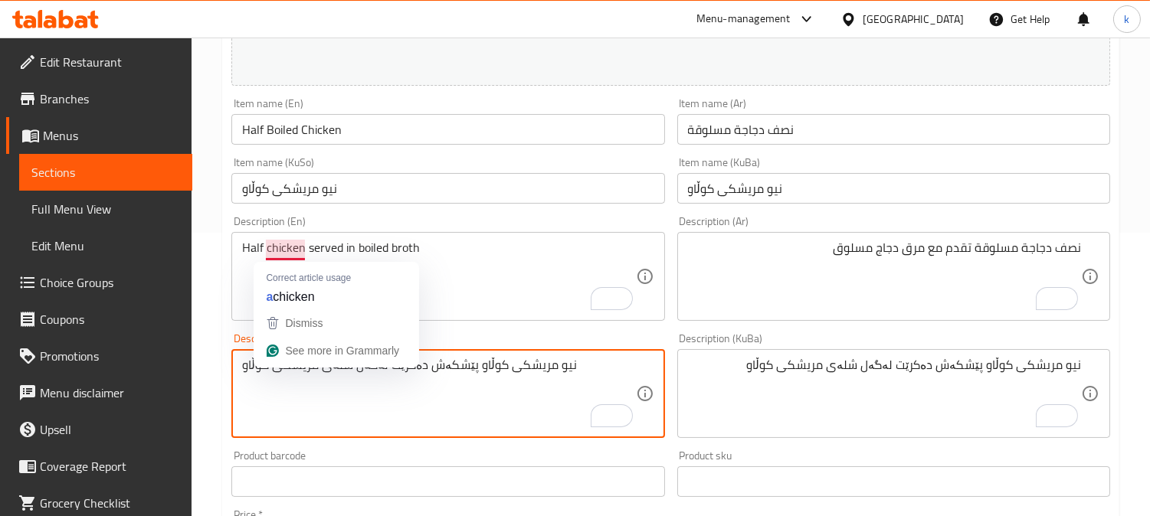
type textarea "نیو مریشکی کوڵاو پێشکەش دەکرێت لەگەل شلەی مریشکی کوڵاو"
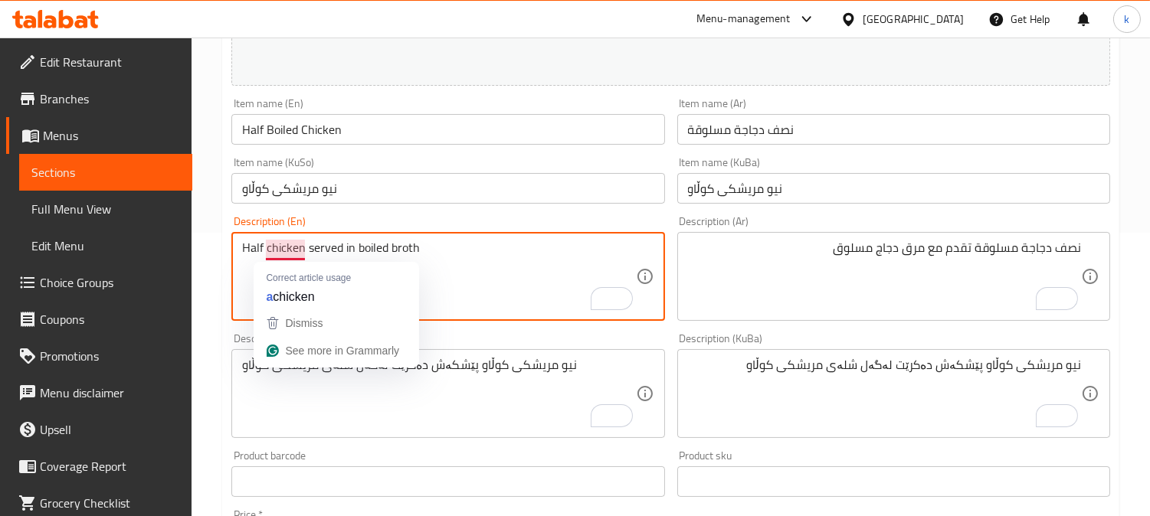
click at [283, 250] on textarea "Half chicken served in boiled broth" at bounding box center [438, 276] width 393 height 73
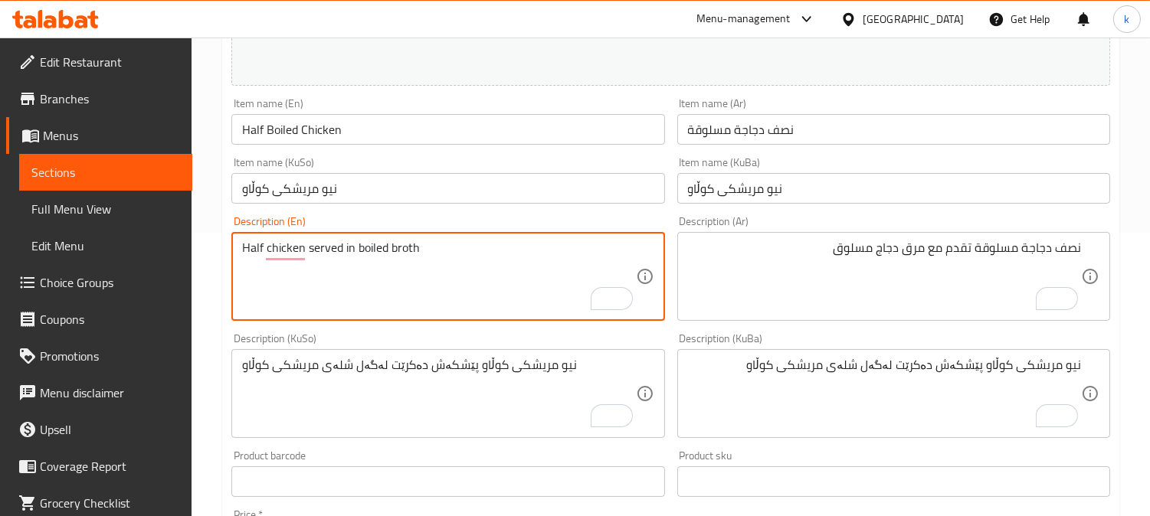
click at [454, 264] on textarea "Half chicken served in boiled broth" at bounding box center [438, 276] width 393 height 73
click at [388, 253] on textarea "Half chicken served in boiled broth" at bounding box center [438, 276] width 393 height 73
paste textarea "chicken"
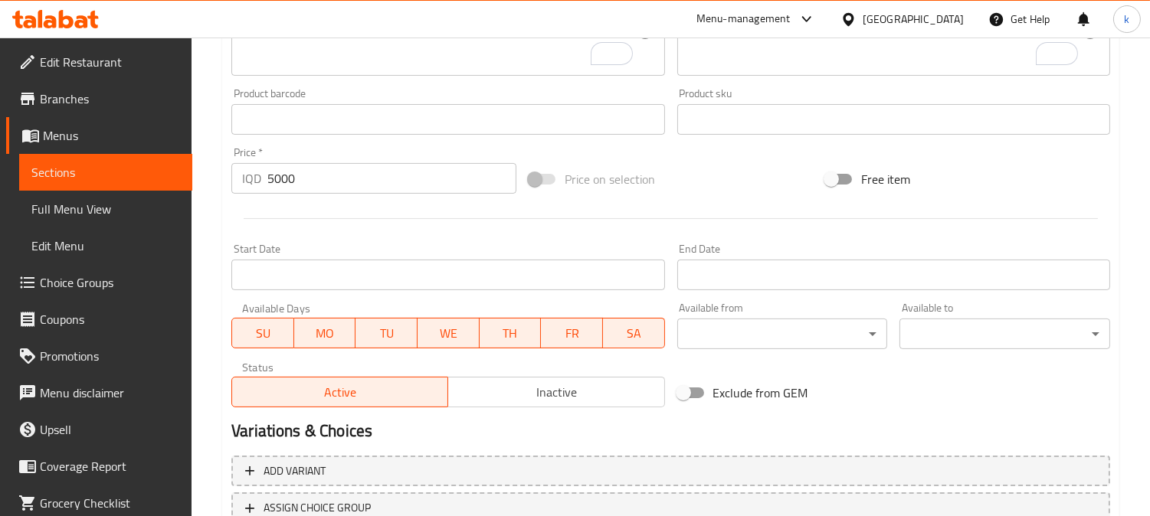
scroll to position [761, 0]
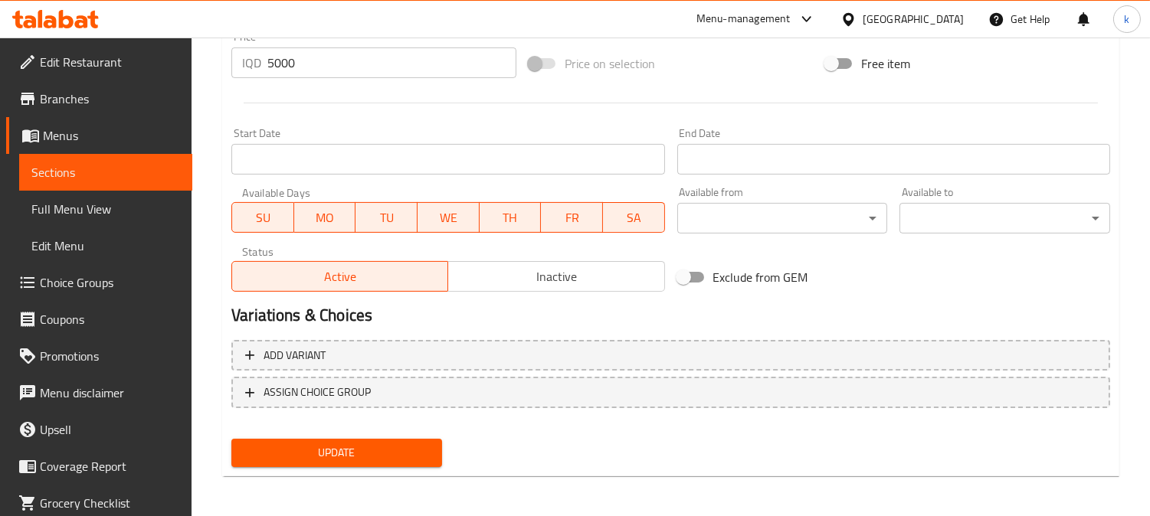
type textarea "Half chicken served in boiled chicken broth"
click at [401, 439] on button "Update" at bounding box center [336, 453] width 211 height 28
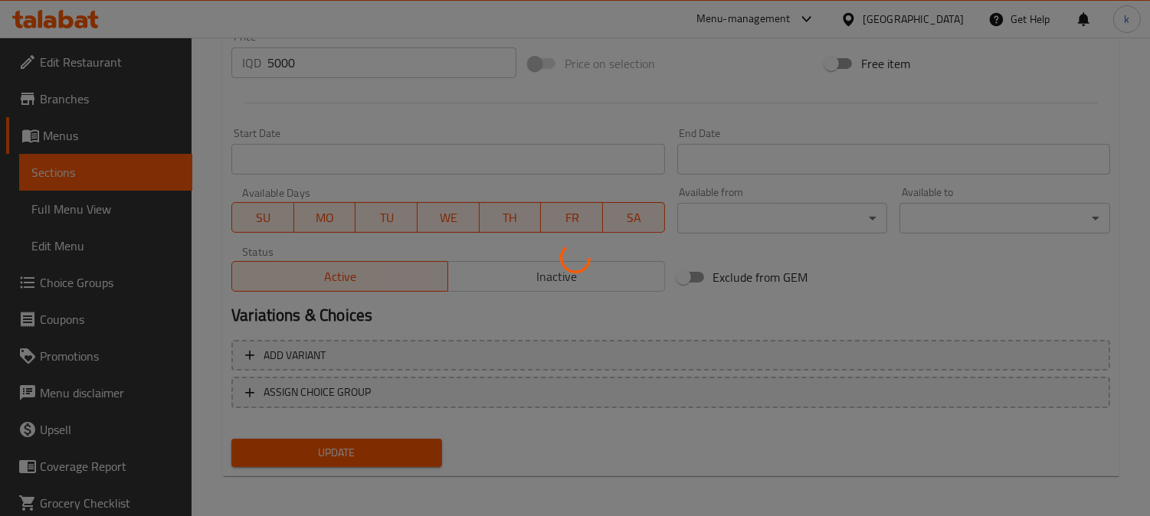
scroll to position [52, 0]
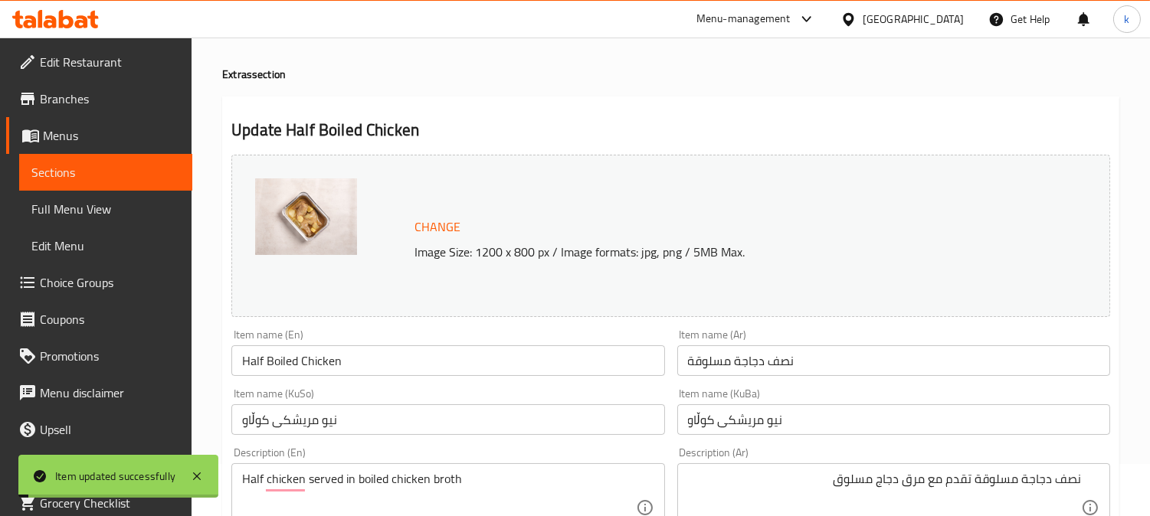
click at [355, 353] on input "Half Boiled Chicken" at bounding box center [447, 360] width 433 height 31
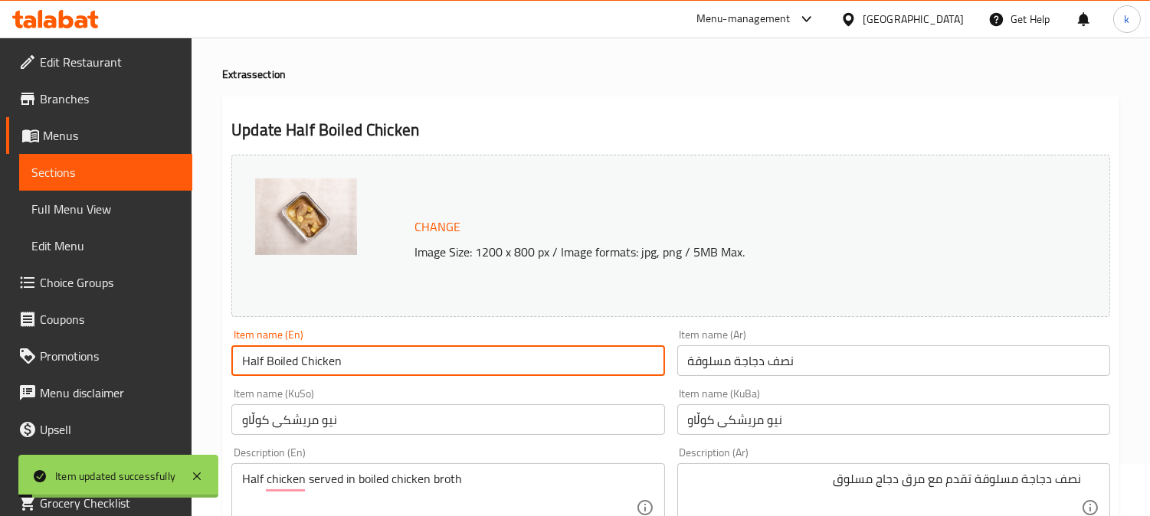
click at [355, 353] on input "Half Boiled Chicken" at bounding box center [447, 360] width 433 height 31
click at [105, 214] on span "Full Menu View" at bounding box center [105, 209] width 149 height 18
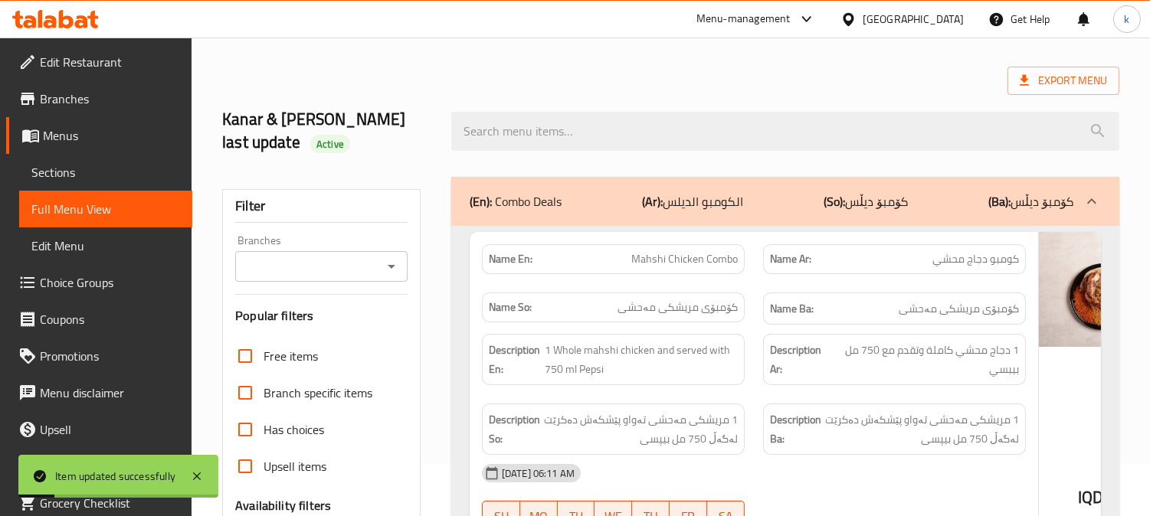
click at [351, 248] on div "Branches Branches" at bounding box center [321, 258] width 172 height 47
click at [354, 272] on input "Branches" at bounding box center [309, 266] width 138 height 21
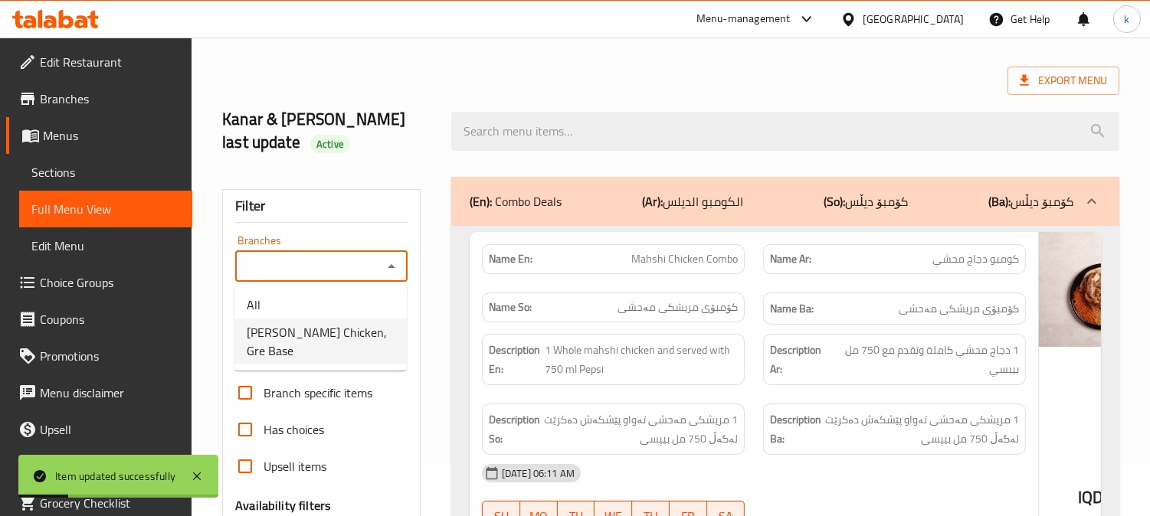
click at [345, 324] on span "Ahmed Amedi Chicken, Gre Base" at bounding box center [321, 341] width 148 height 37
type input "Ahmed Amedi Chicken, Gre Base"
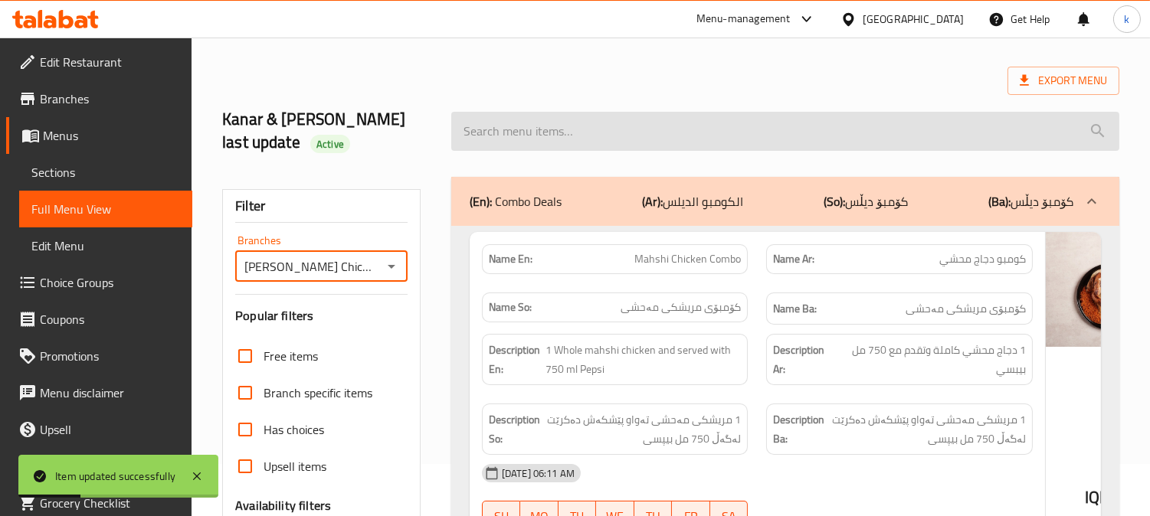
click at [507, 135] on input "search" at bounding box center [785, 131] width 668 height 39
paste input "Half Boiled Chicken"
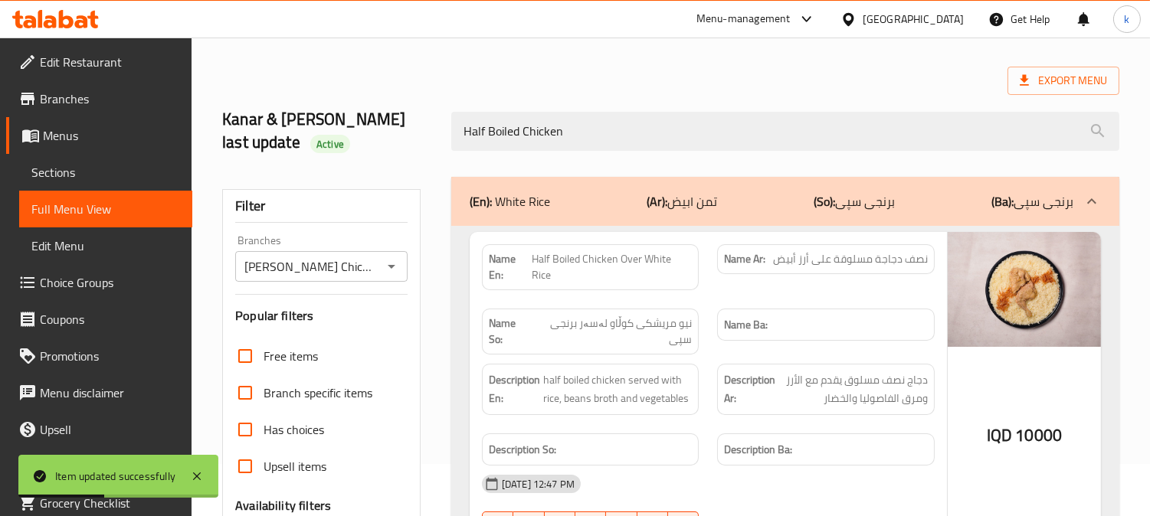
type input "Half Boiled Chicken"
click at [758, 198] on div "(En): White Rice (Ar): تمن ابيض (So): برنجی سپی (Ba): برنجی سپی" at bounding box center [770, 201] width 603 height 18
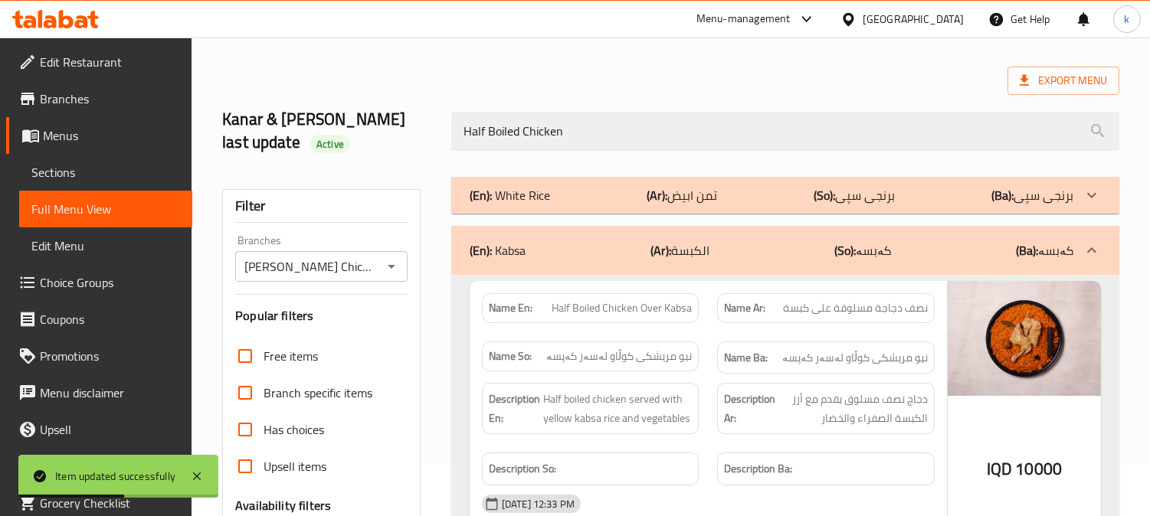
click at [770, 257] on div "(En): Kabsa (Ar): الكبسة (So): کەبسە (Ba): کەبسە" at bounding box center [770, 250] width 603 height 18
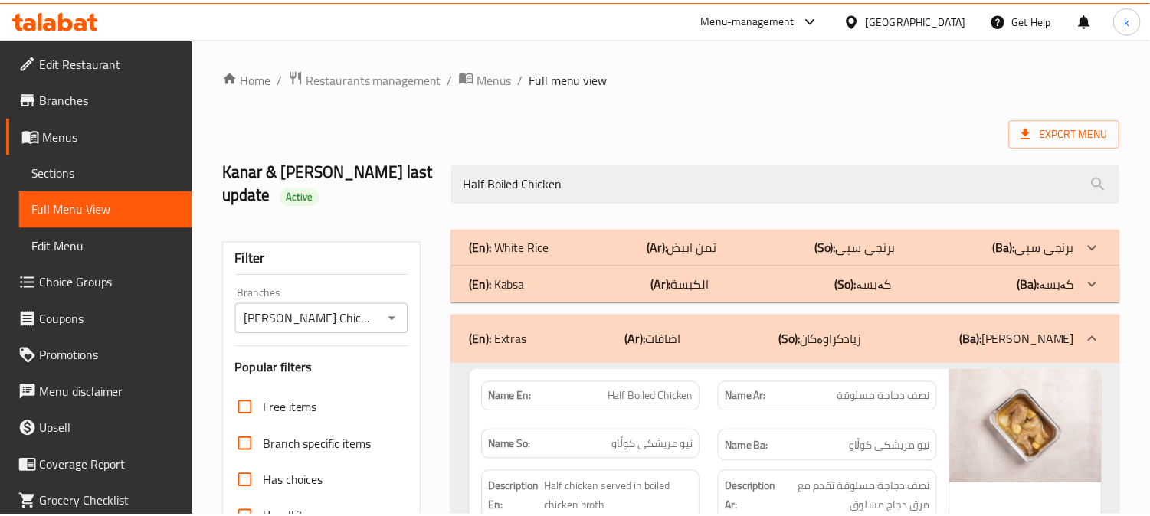
scroll to position [322, 0]
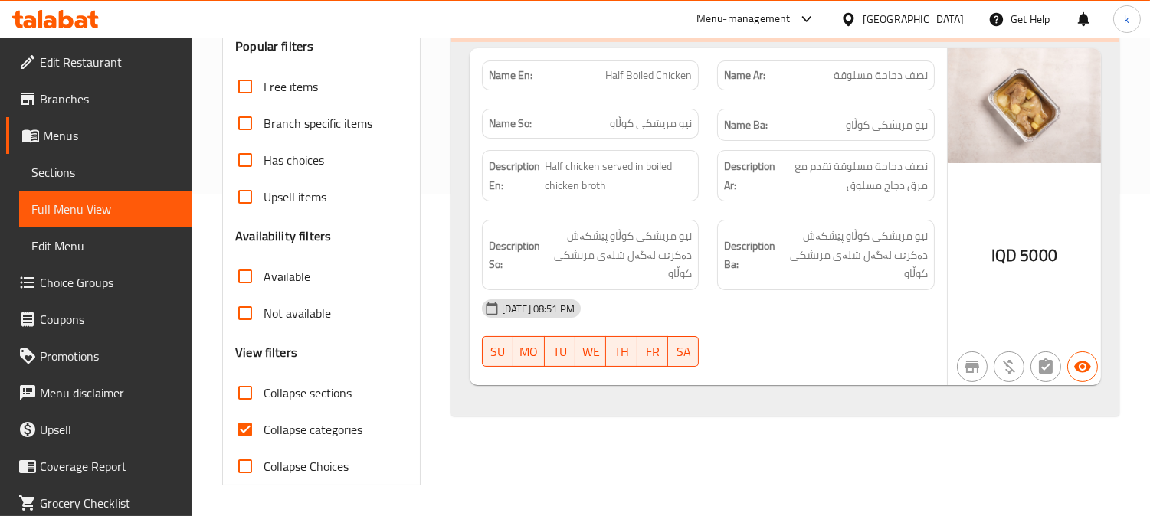
click at [85, 176] on span "Sections" at bounding box center [105, 172] width 149 height 18
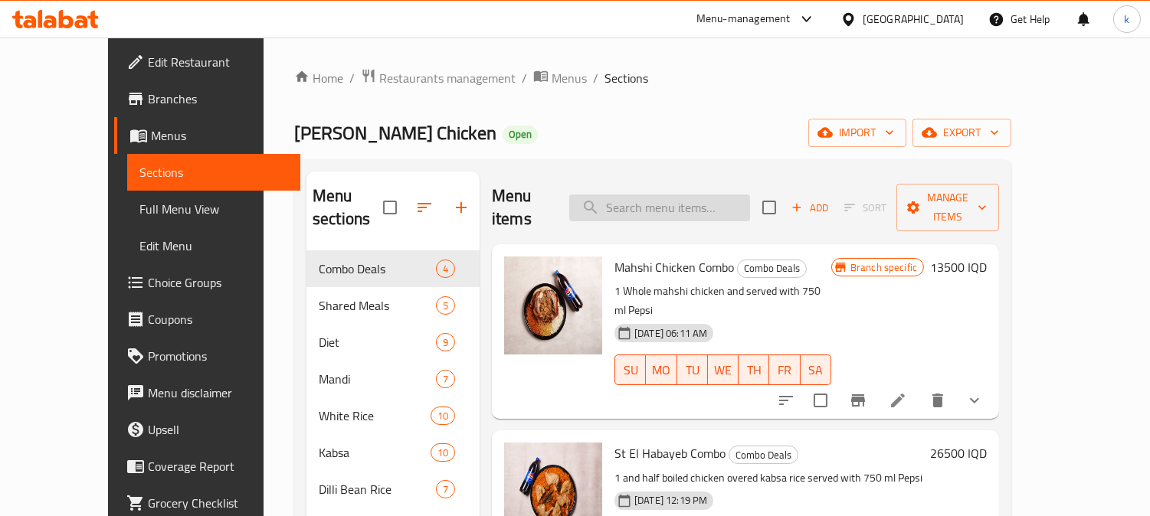
click at [672, 205] on input "search" at bounding box center [659, 208] width 181 height 27
paste input "1 Kilo Wings"
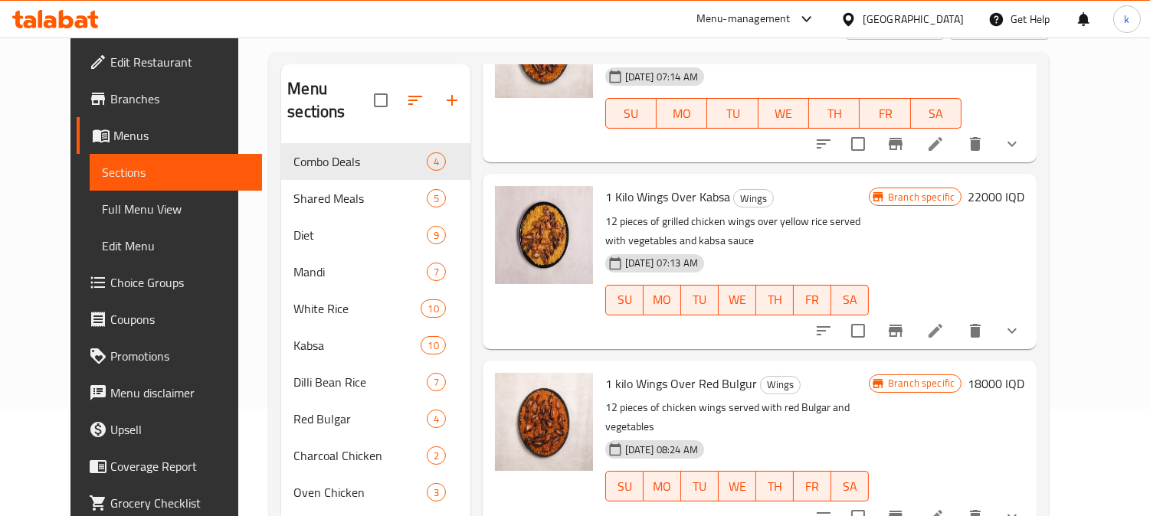
scroll to position [274, 0]
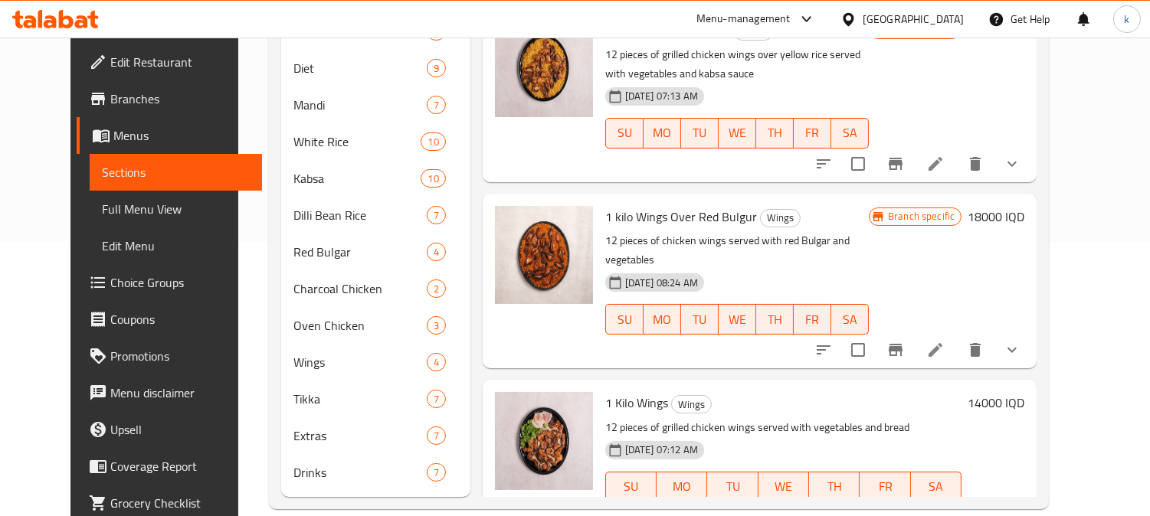
type input "1 Kilo Wings"
click at [944, 509] on icon at bounding box center [935, 518] width 18 height 18
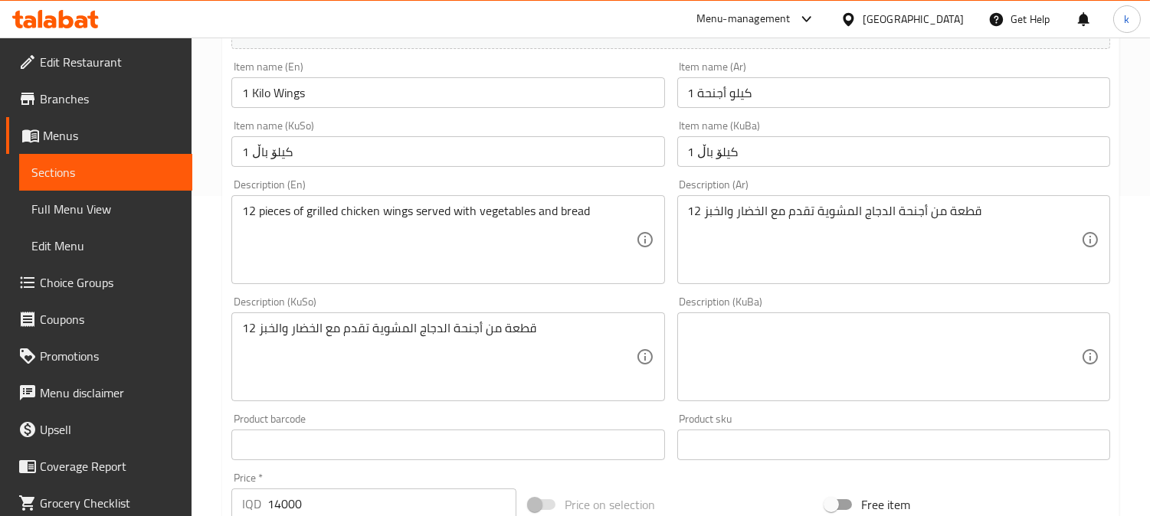
scroll to position [315, 0]
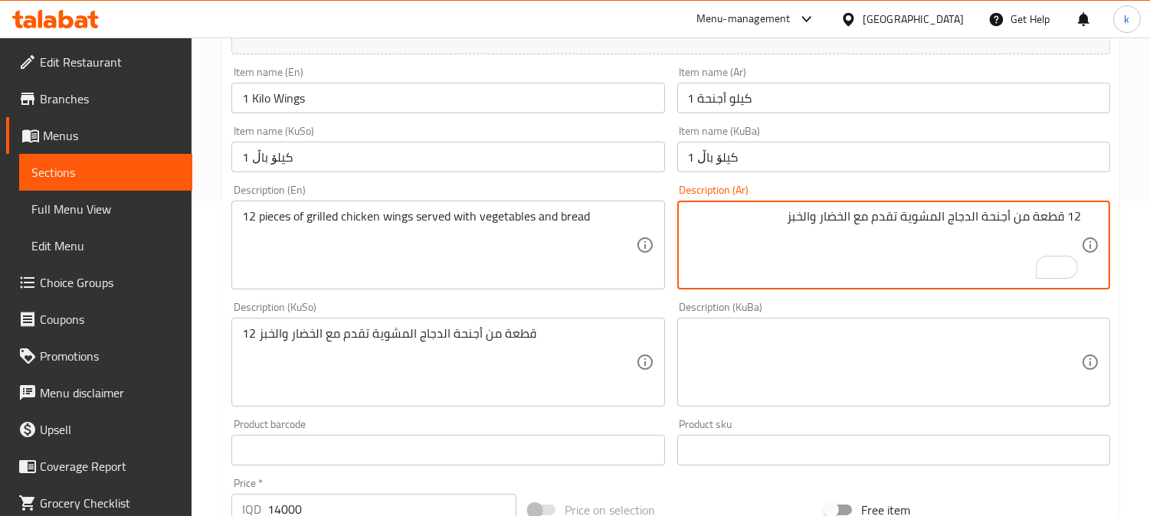
click at [973, 216] on textarea "12 قطعة من أجنحة الدجاج المشوية تقدم مع الخضار والخبز" at bounding box center [884, 245] width 393 height 73
click at [946, 218] on textarea "12 قطعة من أجنحة دجاج المشوية تقدم مع الخضار والخبز" at bounding box center [884, 245] width 393 height 73
click at [856, 219] on textarea "12 قطعة من أجنحة دجاج مشوية تقدم مع الخضار والخبز" at bounding box center [884, 245] width 393 height 73
click at [828, 211] on textarea "12 قطعة من أجنحة دجاج مشوية تقدم مع خضار والخبز" at bounding box center [884, 245] width 393 height 73
type textarea "12 قطعة من أجنحة دجاج مشوية تقدم مع خضار وخبز"
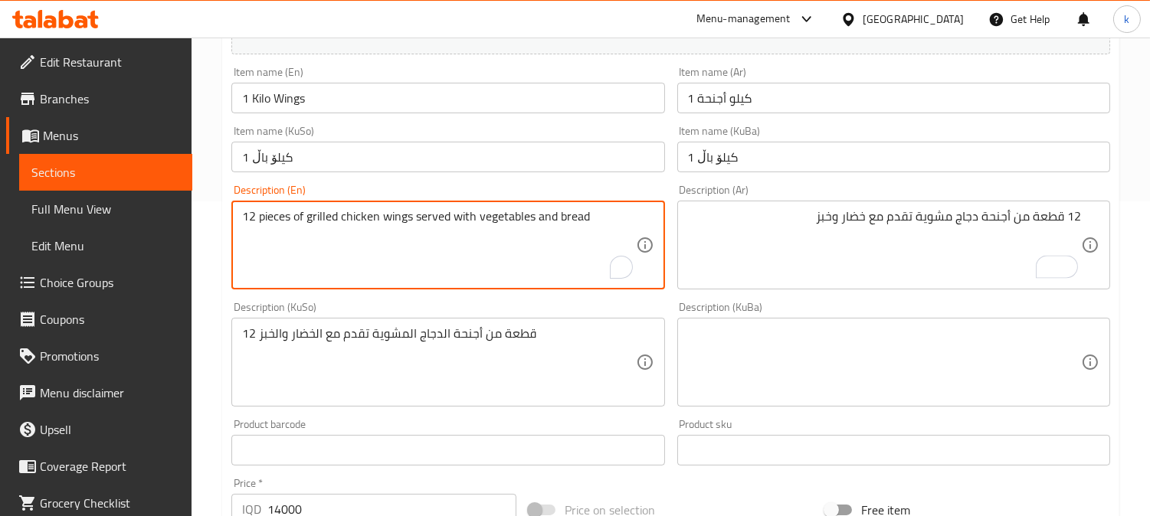
click at [560, 220] on textarea "12 pieces of grilled chicken wings served with vegetables and bread" at bounding box center [438, 245] width 393 height 73
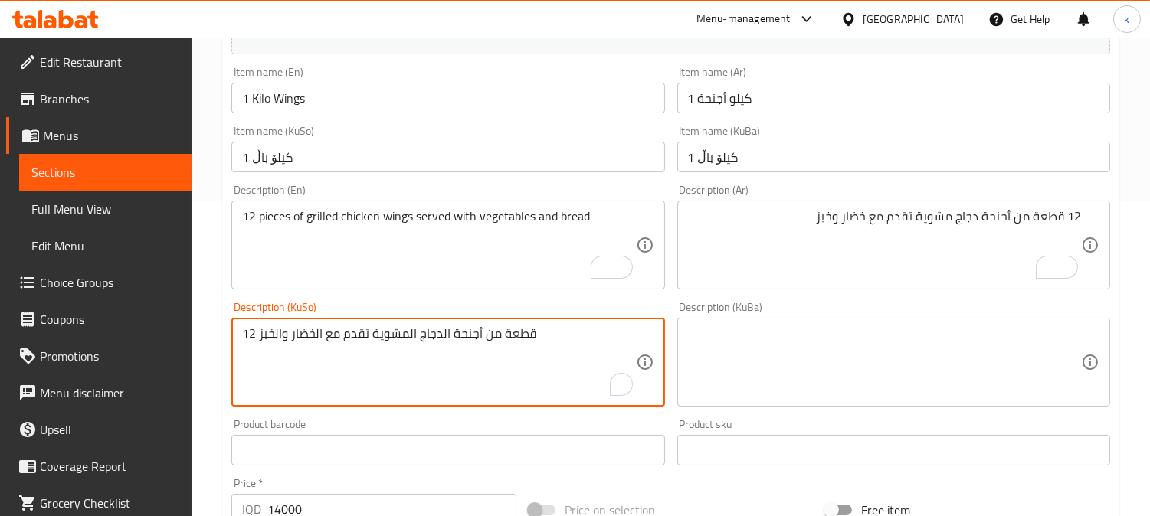
click at [515, 342] on textarea "12 قطعة من أجنحة الدجاج المشوية تقدم مع الخضار والخبز" at bounding box center [438, 362] width 393 height 73
paste textarea "١٢ پارچە باڵی مریشکی کبابی لەگەڵ سەوزە و نان پێشکەش دەکرێت"
click at [502, 332] on textarea "12 پارچە باڵی مریشکی کبابی لەگەڵ سەوزە و نان پێشکەش دەکرێت" at bounding box center [438, 362] width 393 height 73
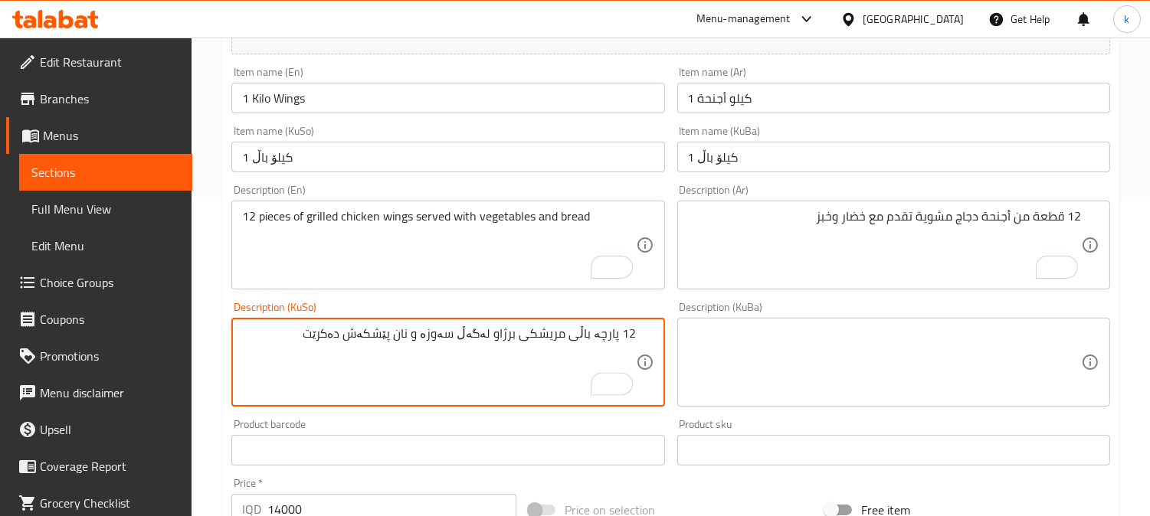
drag, startPoint x: 372, startPoint y: 333, endPoint x: 410, endPoint y: 335, distance: 38.3
click at [410, 335] on textarea "12 پارچە باڵی مریشکی برژاو لەگەڵ سەوزە و نان پێشکەش دەکرێت" at bounding box center [438, 362] width 393 height 73
click at [499, 335] on textarea "12 پارچە باڵی مریشکی برژاو لەگەڵ سەوزە و نان" at bounding box center [438, 362] width 393 height 73
paste textarea "پێشکەش دەکرێت"
click at [355, 335] on textarea "12 پارچە باڵی مریشکی برژاو پێشکەش دەکرێت لەگەڵ سەوزە و نان" at bounding box center [438, 362] width 393 height 73
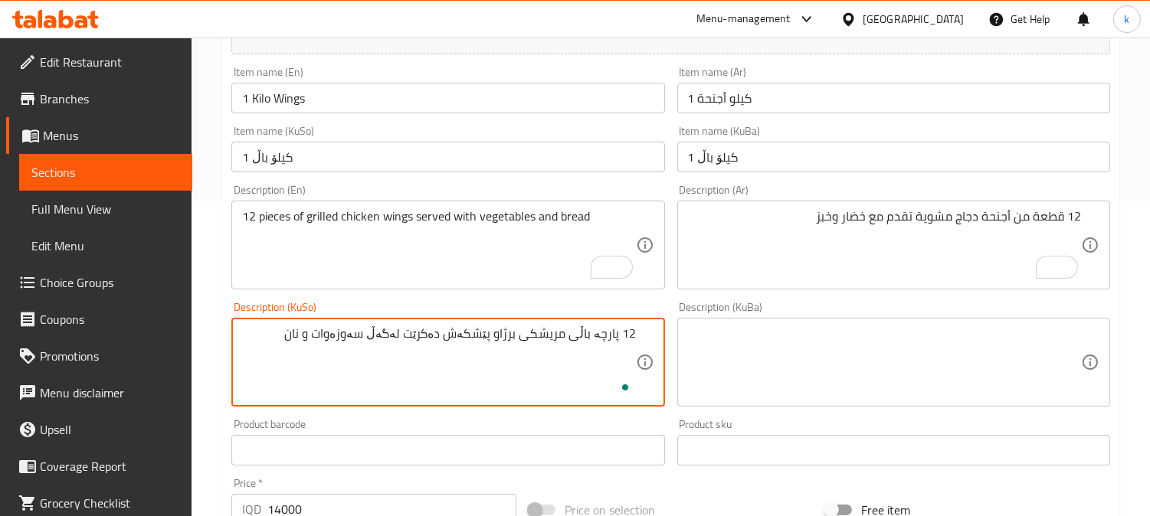
click at [378, 335] on textarea "12 پارچە باڵی مریشکی برژاو پێشکەش دەکرێت لەگەڵ سەوزەوات و نان" at bounding box center [438, 362] width 393 height 73
type textarea "12 پارچە باڵی مریشکی برژاو پێشکەش دەکرێت لەگەڵ سەوزەوات و نان"
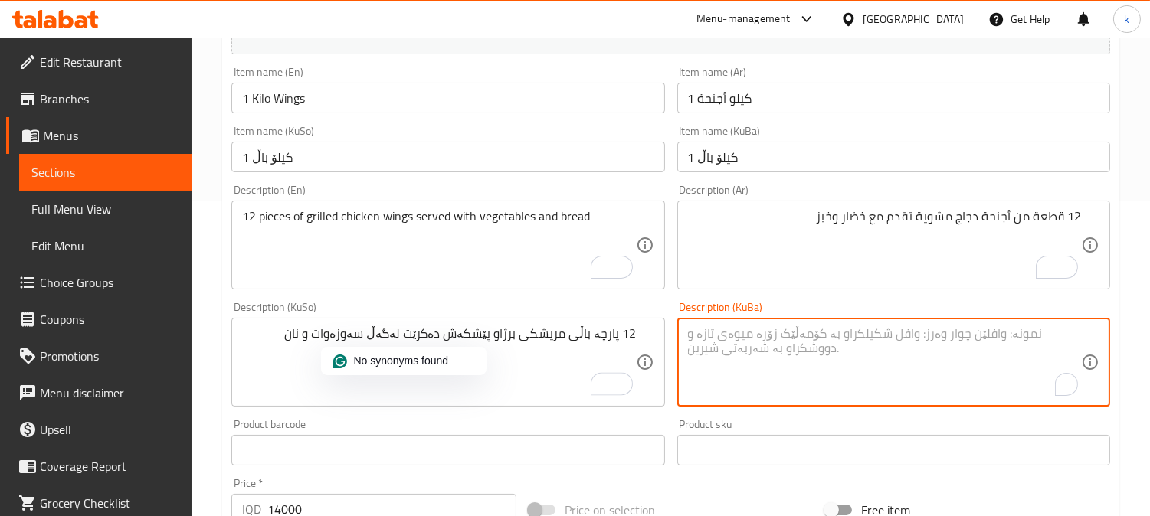
click at [764, 342] on textarea "To enrich screen reader interactions, please activate Accessibility in Grammarl…" at bounding box center [884, 362] width 393 height 73
paste textarea "12 پارچە باڵی مریشکی برژاو پێشکەش دەکرێت لەگەڵ سەوزەوات و نان"
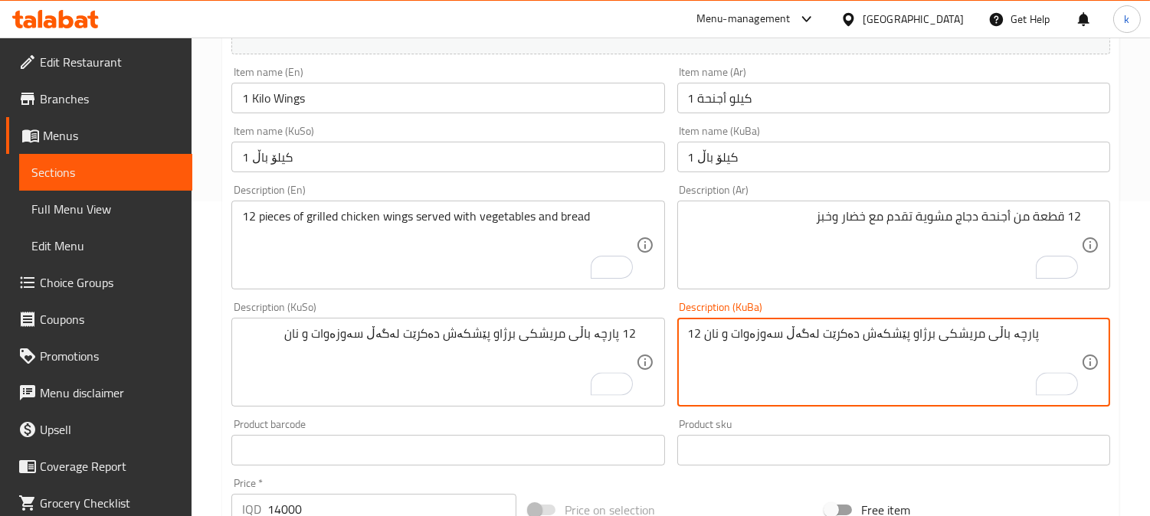
type textarea "12 پارچە باڵی مریشکی برژاو پێشکەش دەکرێت لەگەڵ سەوزەوات و نان"
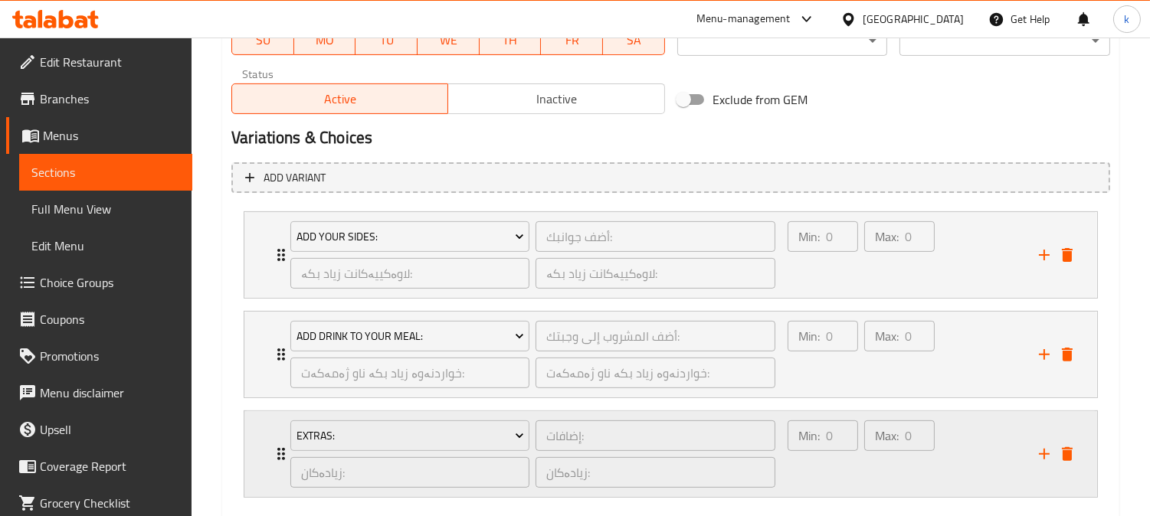
scroll to position [1023, 0]
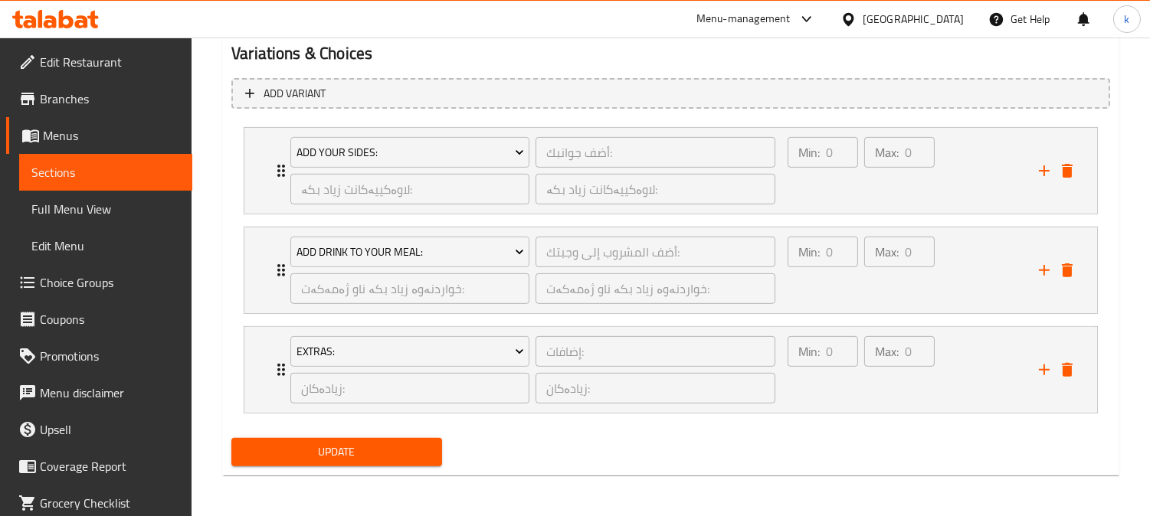
click at [407, 461] on button "Update" at bounding box center [336, 452] width 211 height 28
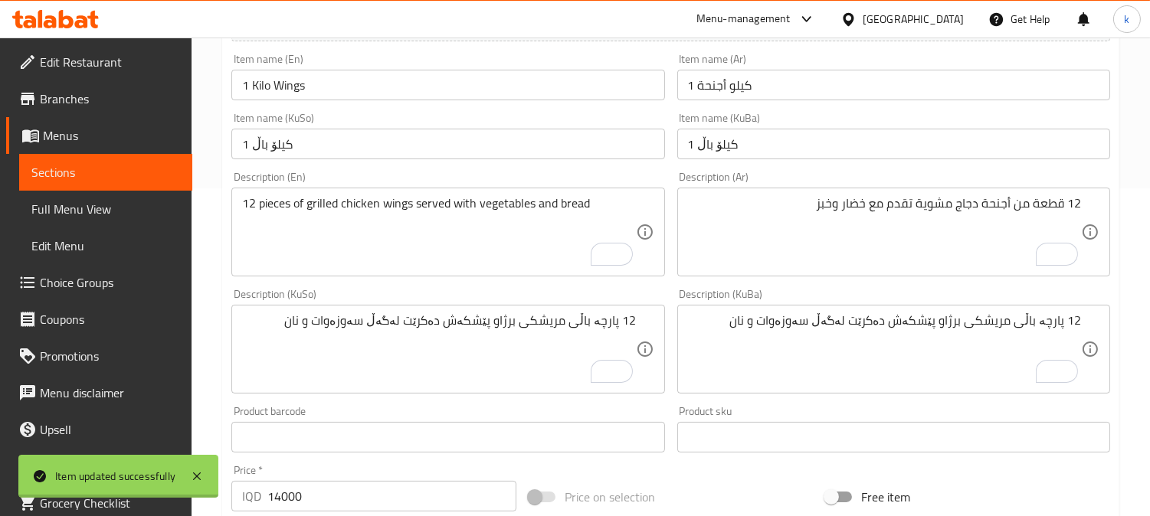
scroll to position [172, 0]
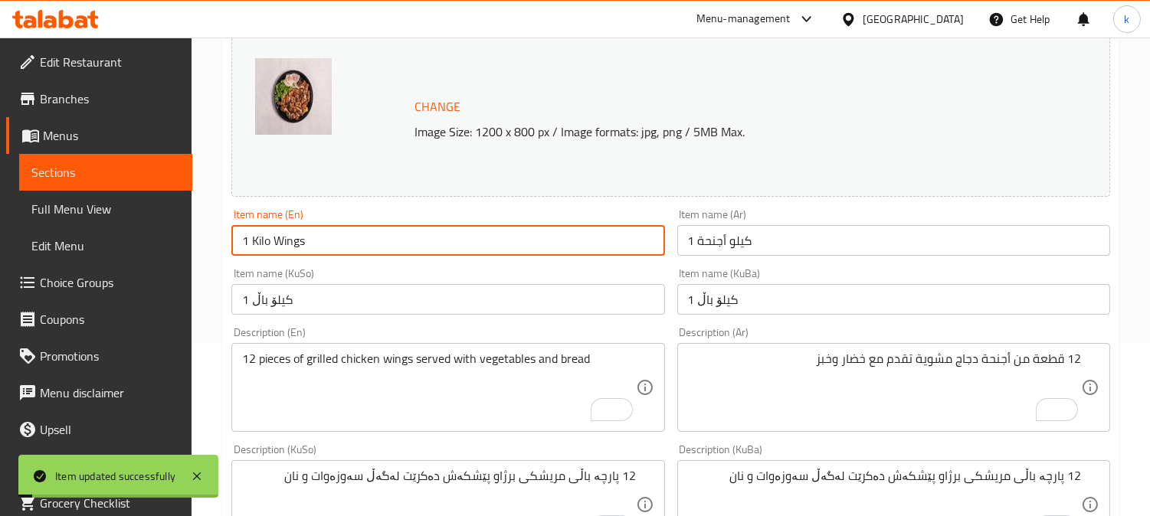
click at [315, 251] on input "1 Kilo Wings" at bounding box center [447, 240] width 433 height 31
click at [79, 209] on span "Full Menu View" at bounding box center [105, 209] width 149 height 18
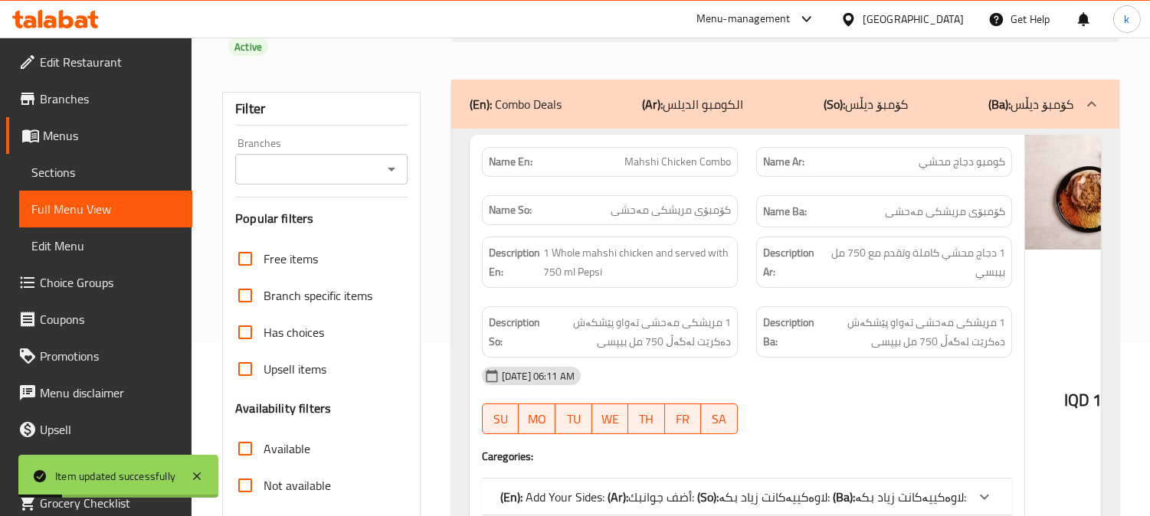
click at [322, 154] on div "Branches" at bounding box center [321, 169] width 172 height 31
click at [334, 159] on input "Branches" at bounding box center [309, 169] width 138 height 21
click at [342, 195] on li "All" at bounding box center [320, 185] width 172 height 28
click at [310, 159] on input "All" at bounding box center [309, 169] width 138 height 21
click at [384, 160] on icon "Open" at bounding box center [391, 169] width 18 height 18
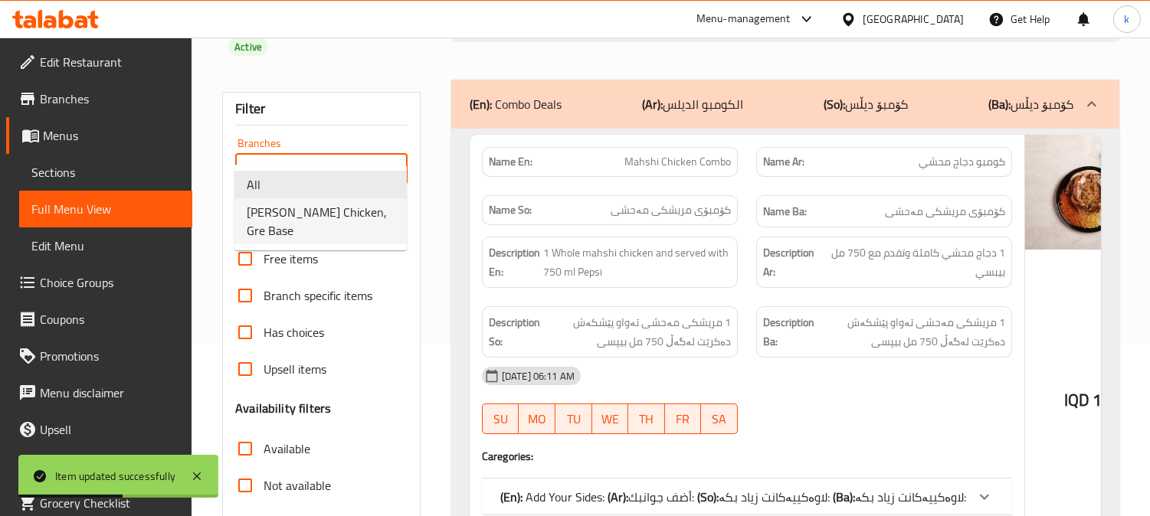
click at [350, 226] on span "Ahmed Amedi Chicken, Gre Base" at bounding box center [321, 221] width 148 height 37
type input "Ahmed Amedi Chicken, Gre Base"
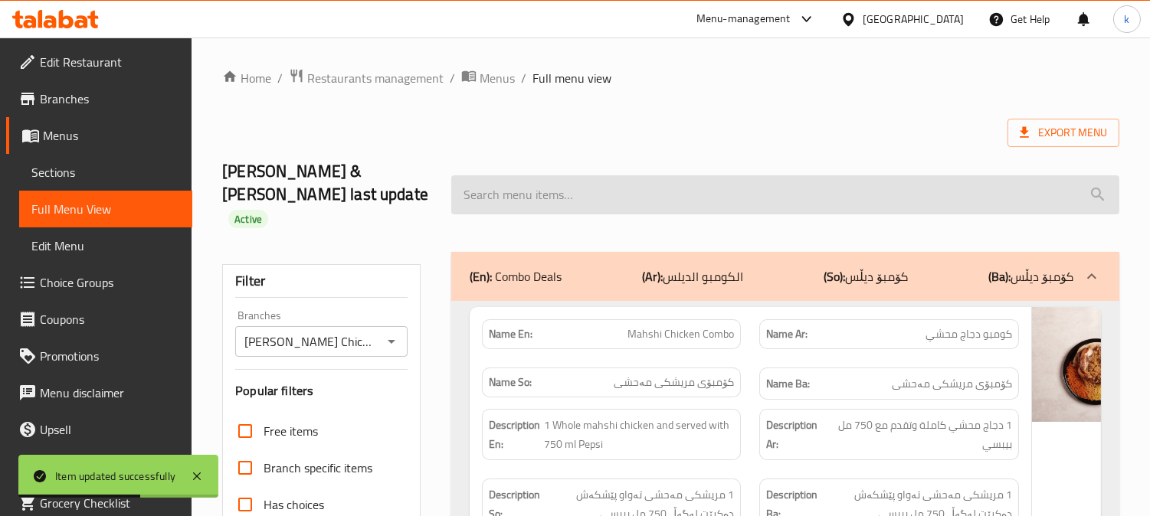
click at [514, 191] on input "search" at bounding box center [785, 194] width 668 height 39
paste input "1 Kilo Wings"
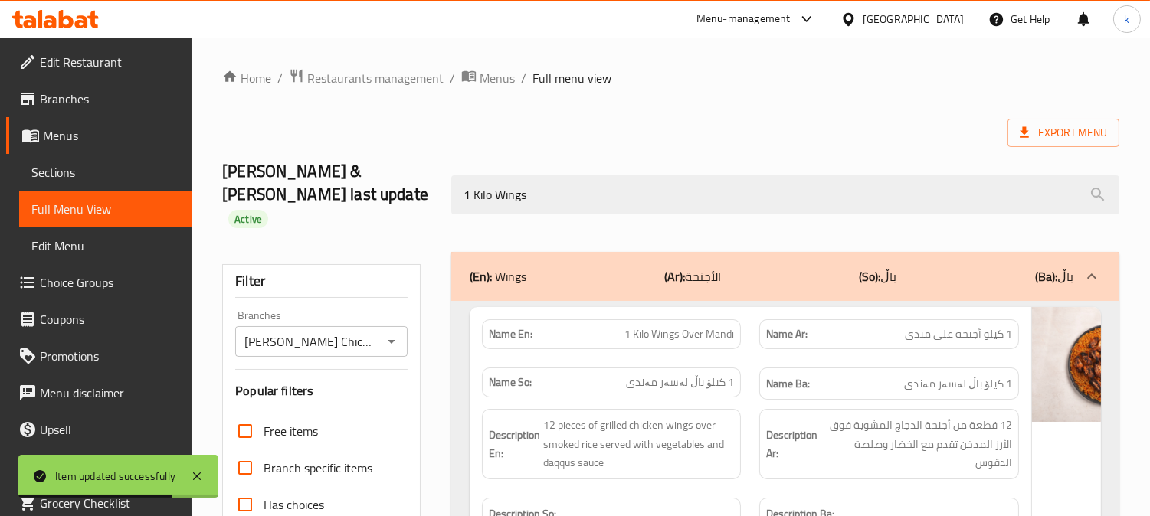
click at [654, 267] on div "(En): Wings (Ar): الأجنحة (So): باڵ (Ba): باڵ" at bounding box center [770, 276] width 603 height 18
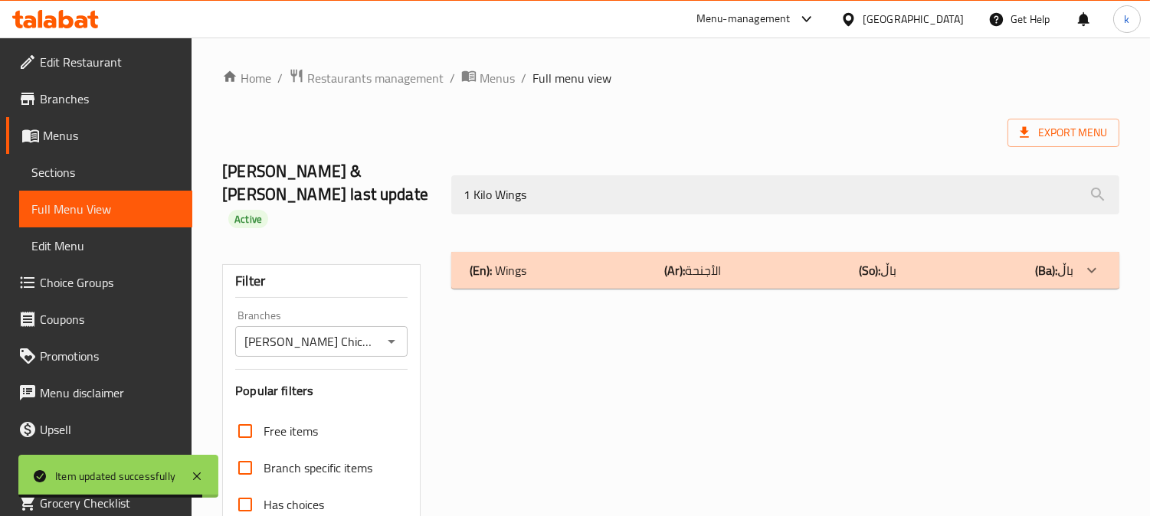
click at [718, 261] on p "(Ar): الأجنحة" at bounding box center [692, 270] width 57 height 18
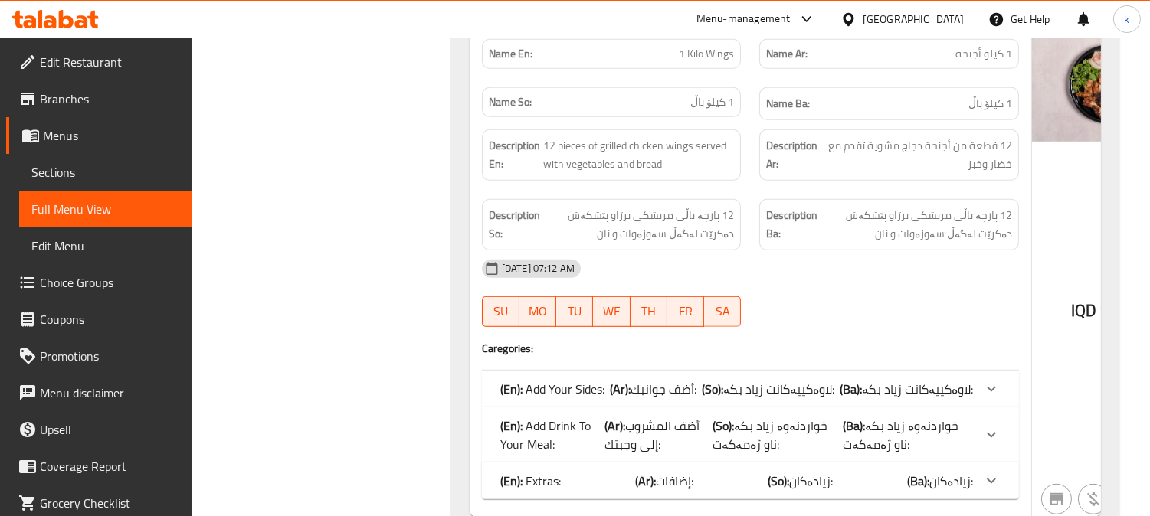
scroll to position [1769, 0]
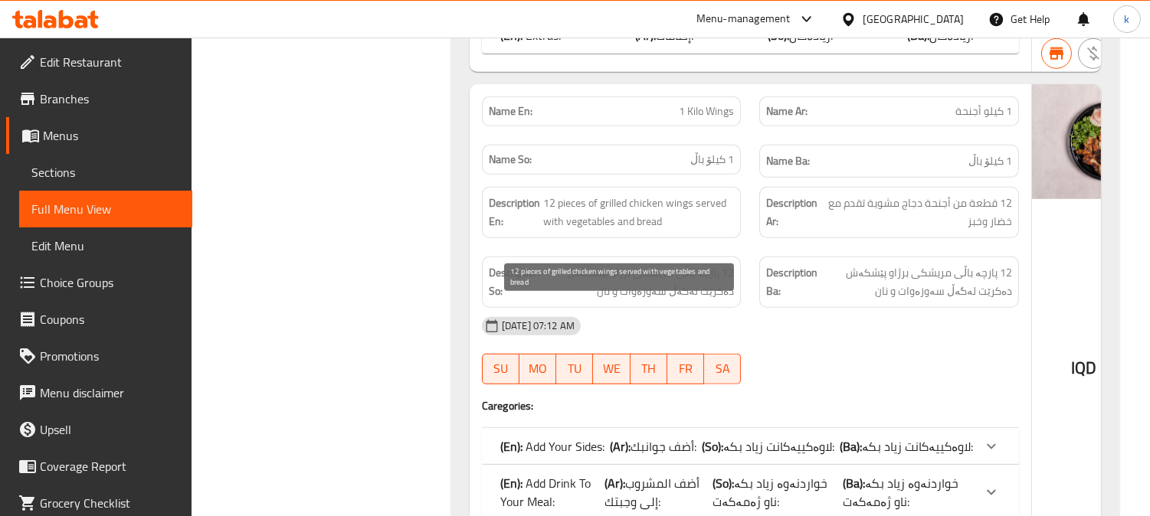
click at [609, 231] on span "12 pieces of grilled chicken wings served with vegetables and bread" at bounding box center [638, 213] width 191 height 38
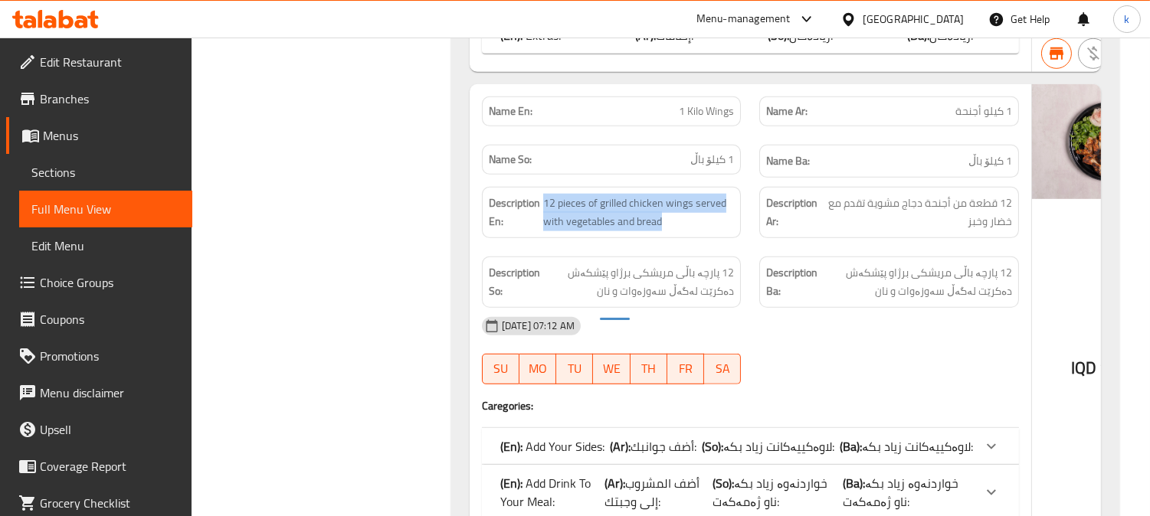
copy span "12 pieces of grilled chicken wings served with vegetables and bread"
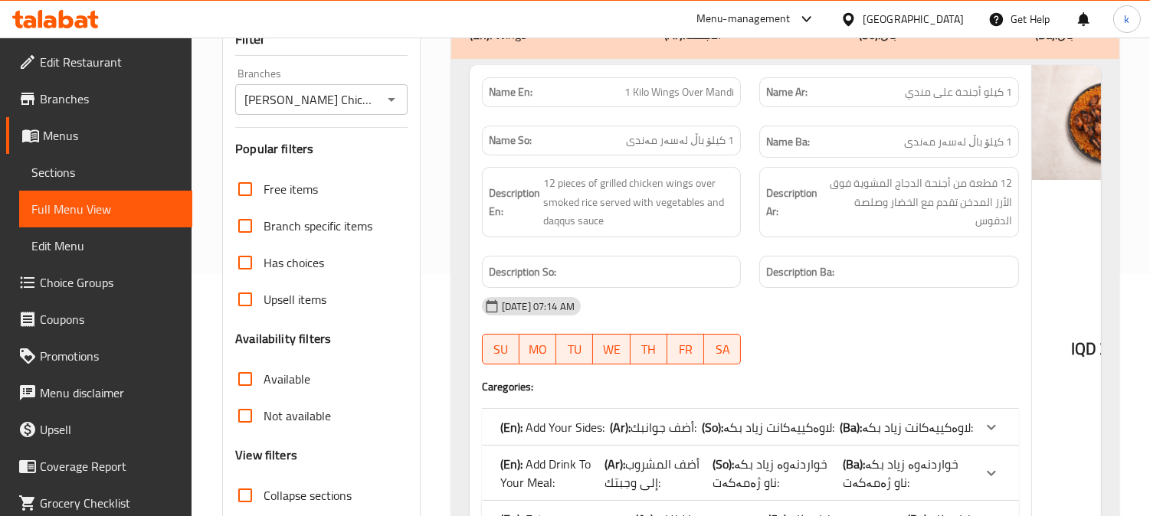
scroll to position [0, 0]
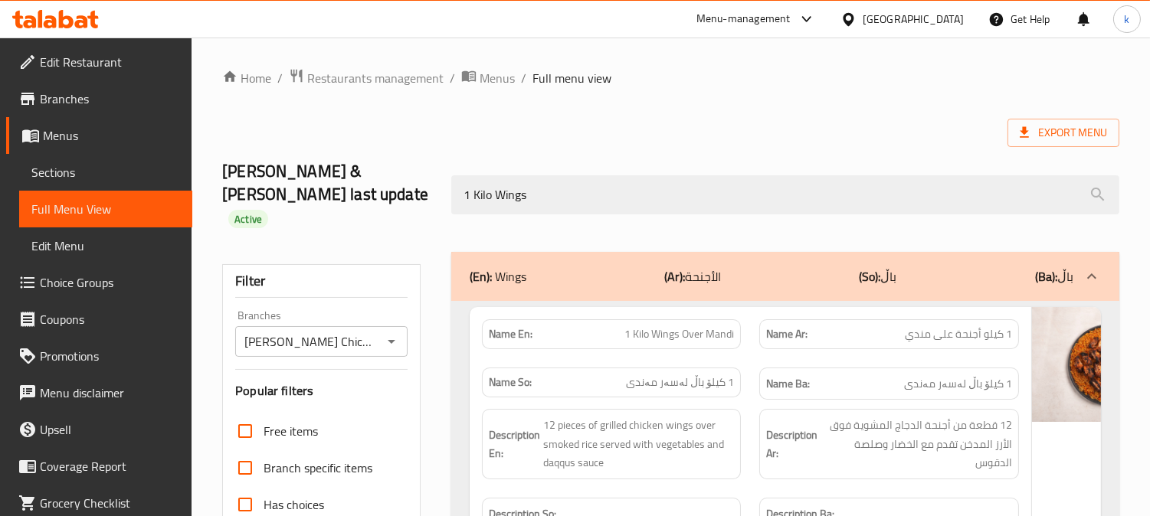
drag, startPoint x: 575, startPoint y: 180, endPoint x: 410, endPoint y: 182, distance: 165.4
click at [410, 181] on div "Kanar & zahra last update Active 1 Kilo Wings" at bounding box center [670, 195] width 915 height 114
paste input "2 pieces of grilled chicken wings served with vegetables and bread"
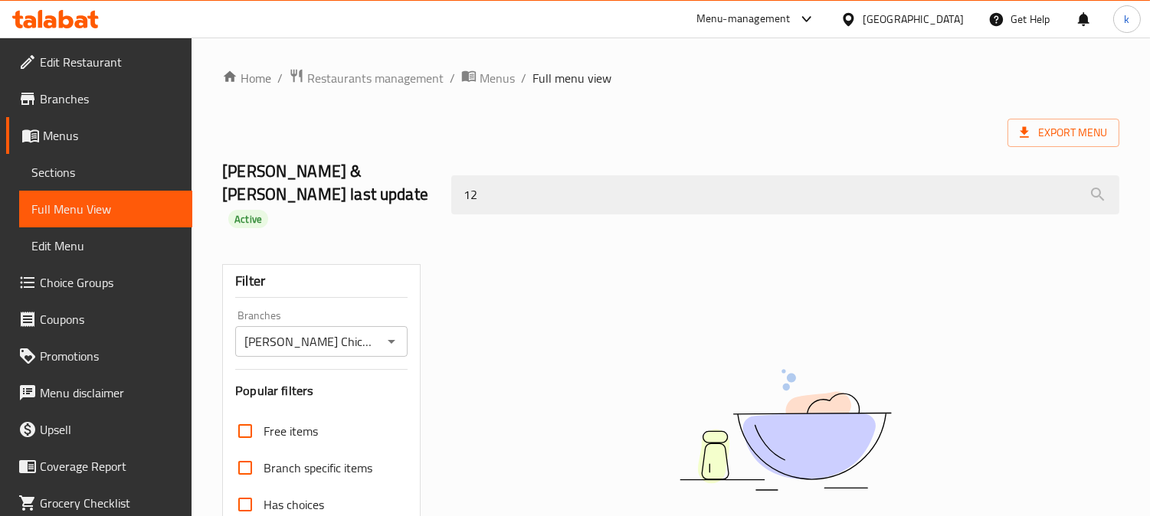
type input "12"
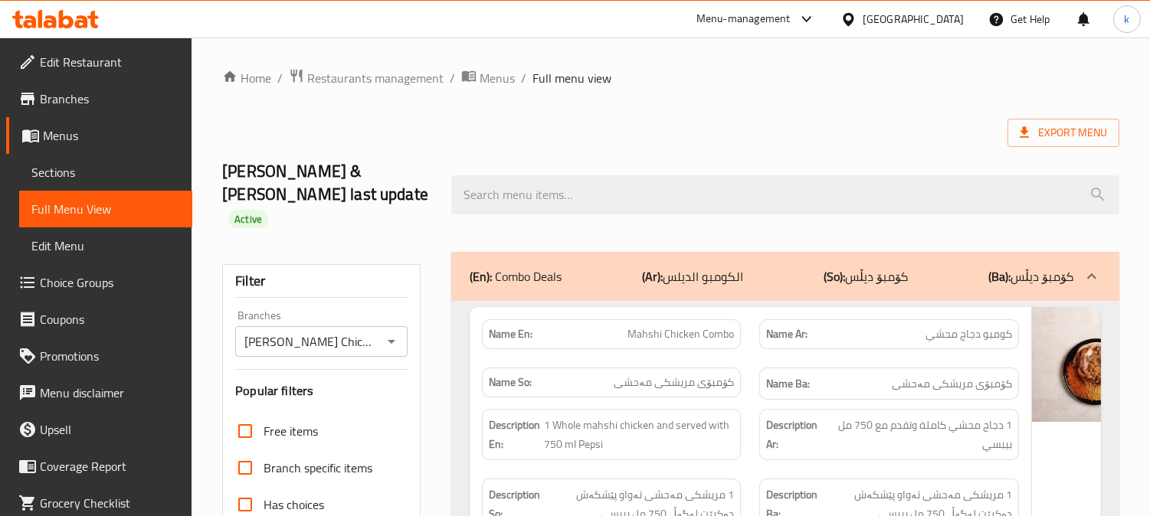
paste input "1 Kilo Wings"
type input "1 Kilo Wings"
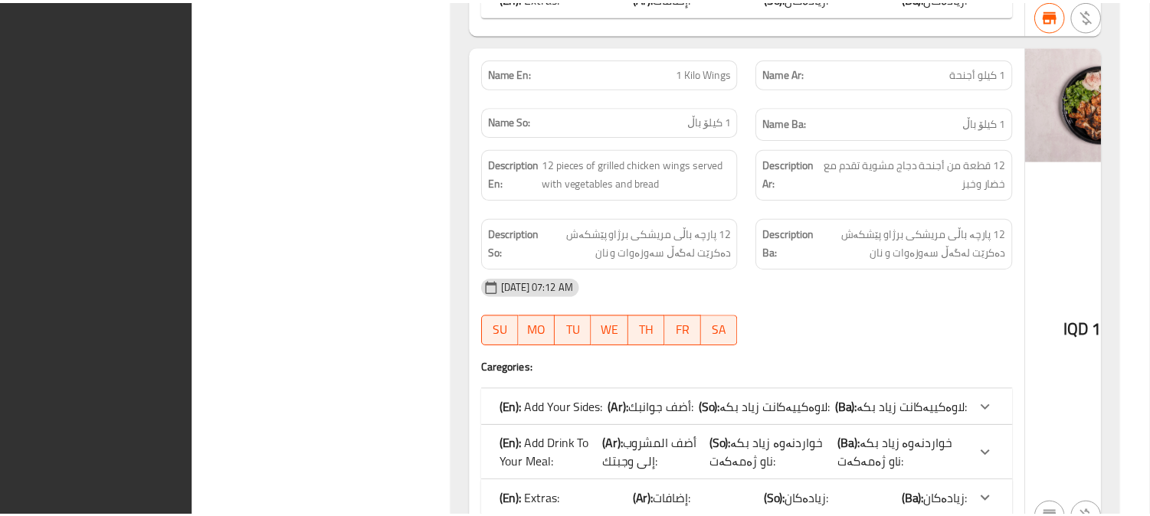
scroll to position [1979, 0]
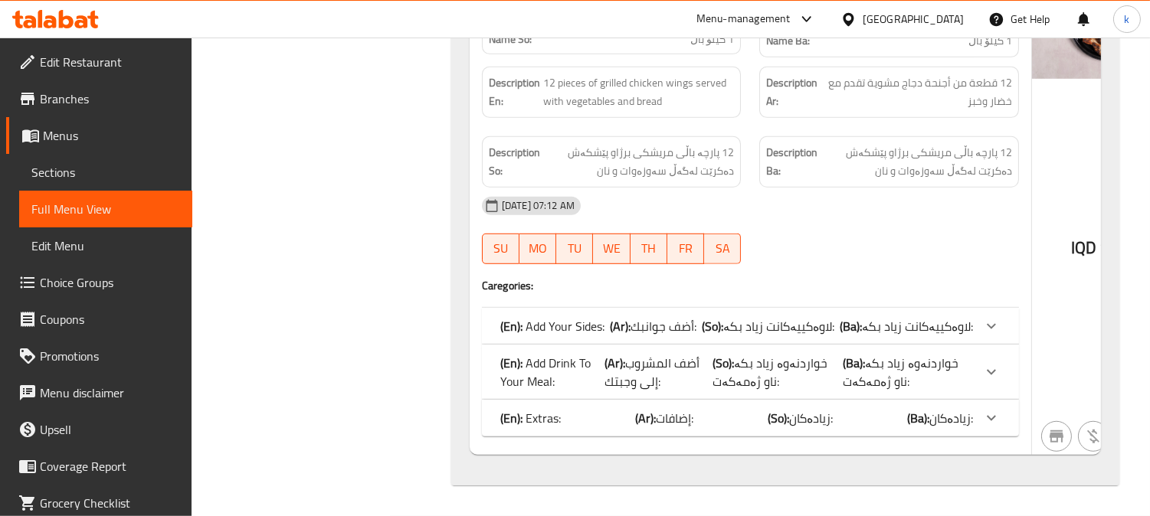
click at [74, 8] on div at bounding box center [55, 19] width 111 height 31
click at [77, 18] on icon at bounding box center [55, 19] width 87 height 18
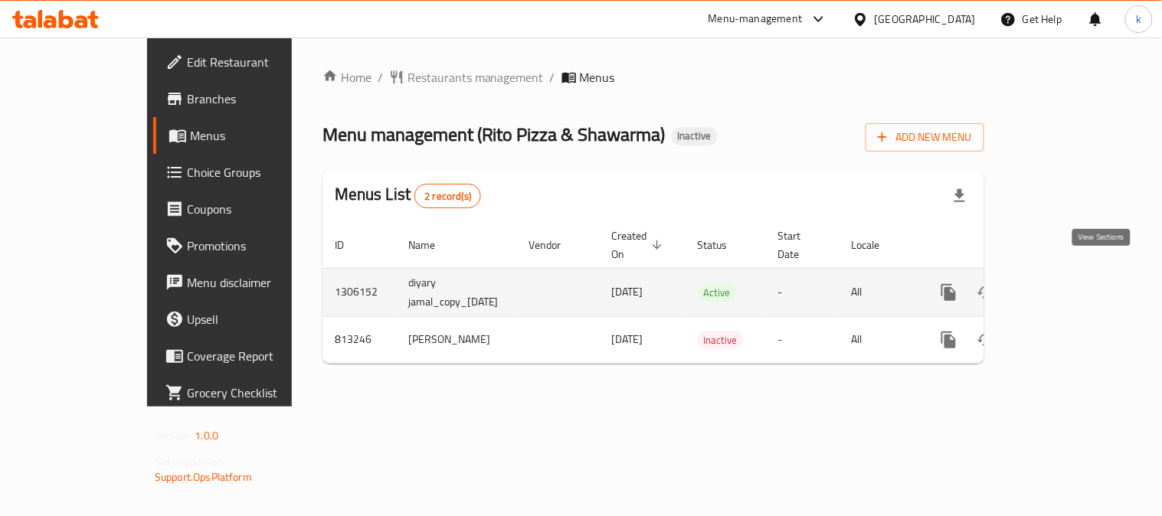
click at [1068, 283] on icon "enhanced table" at bounding box center [1059, 292] width 18 height 18
